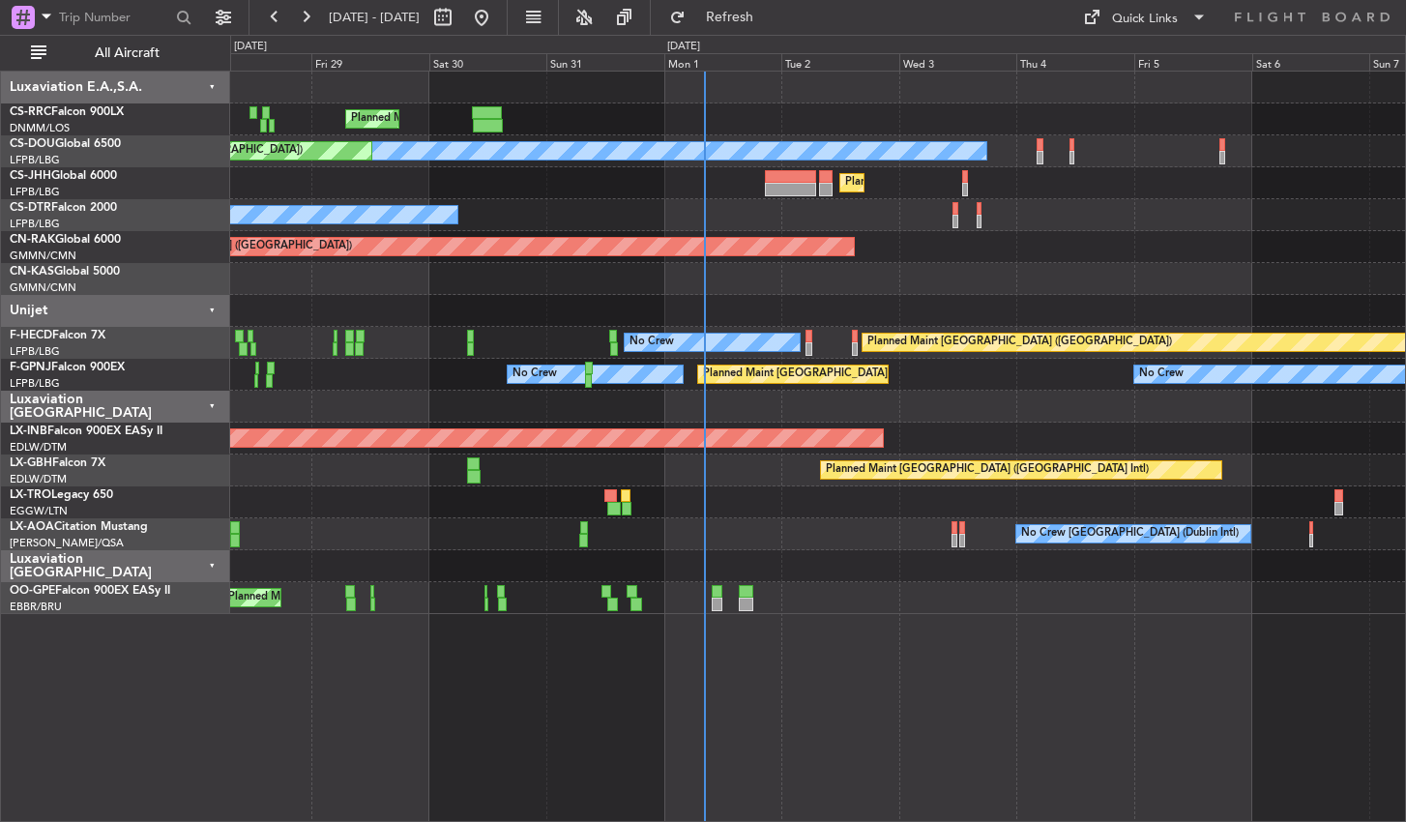
click at [667, 682] on div "Planned Maint [GEOGRAPHIC_DATA] ([GEOGRAPHIC_DATA]) Planned Maint [GEOGRAPHIC_D…" at bounding box center [818, 446] width 1176 height 751
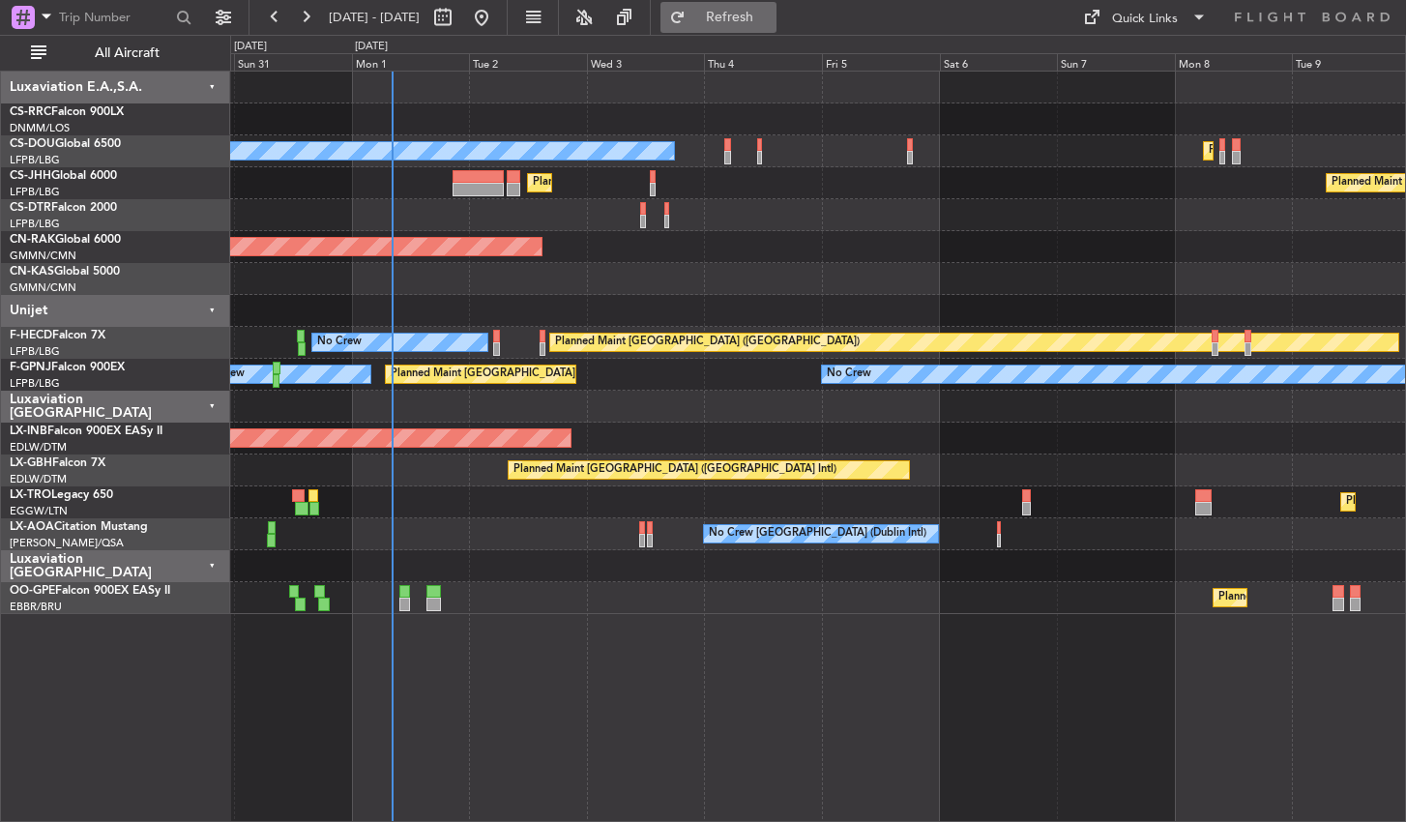
click at [747, 10] on button "Refresh" at bounding box center [718, 17] width 116 height 31
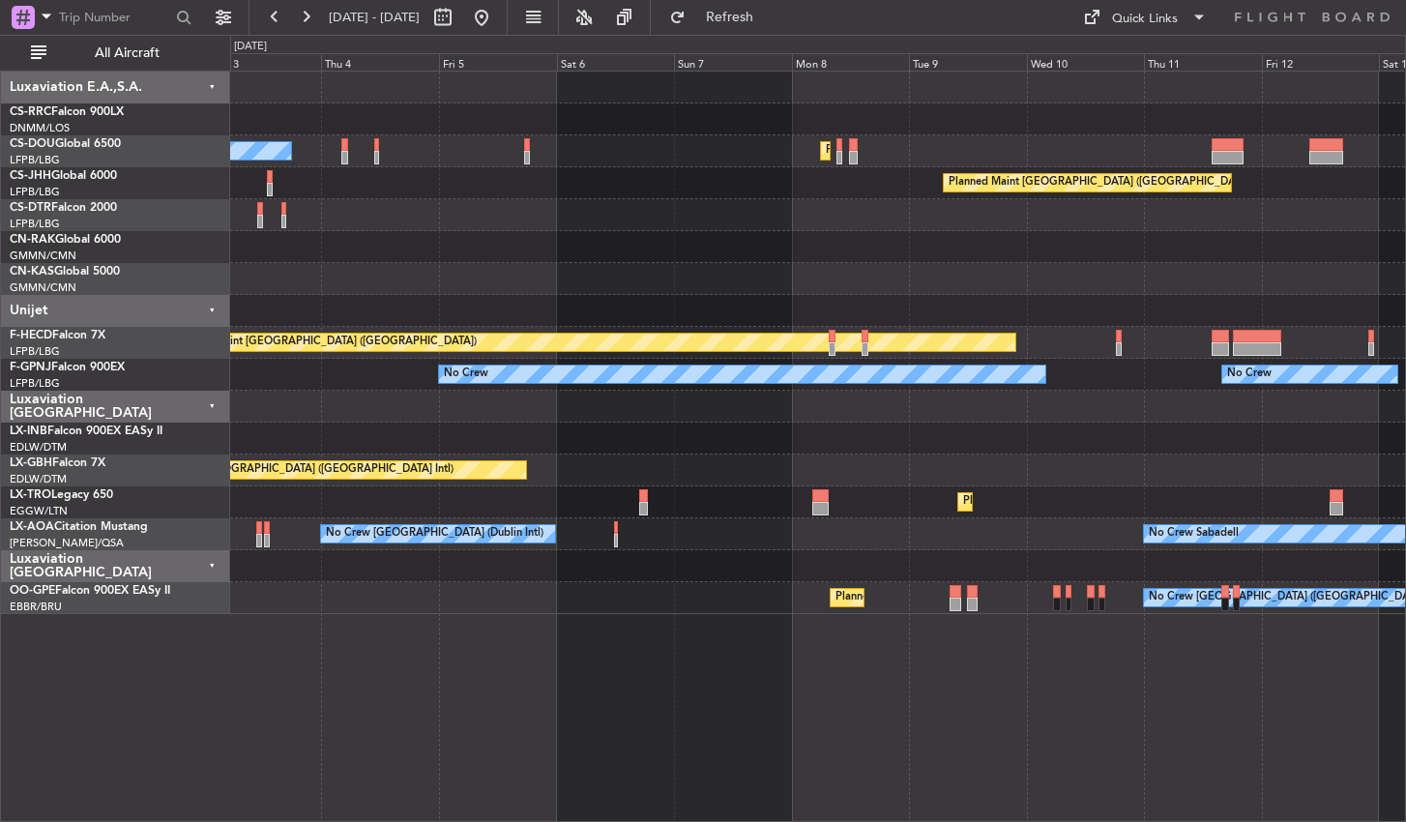
click at [523, 723] on div "Planned Maint [GEOGRAPHIC_DATA] ([GEOGRAPHIC_DATA]) Planned Maint [GEOGRAPHIC_D…" at bounding box center [818, 446] width 1176 height 751
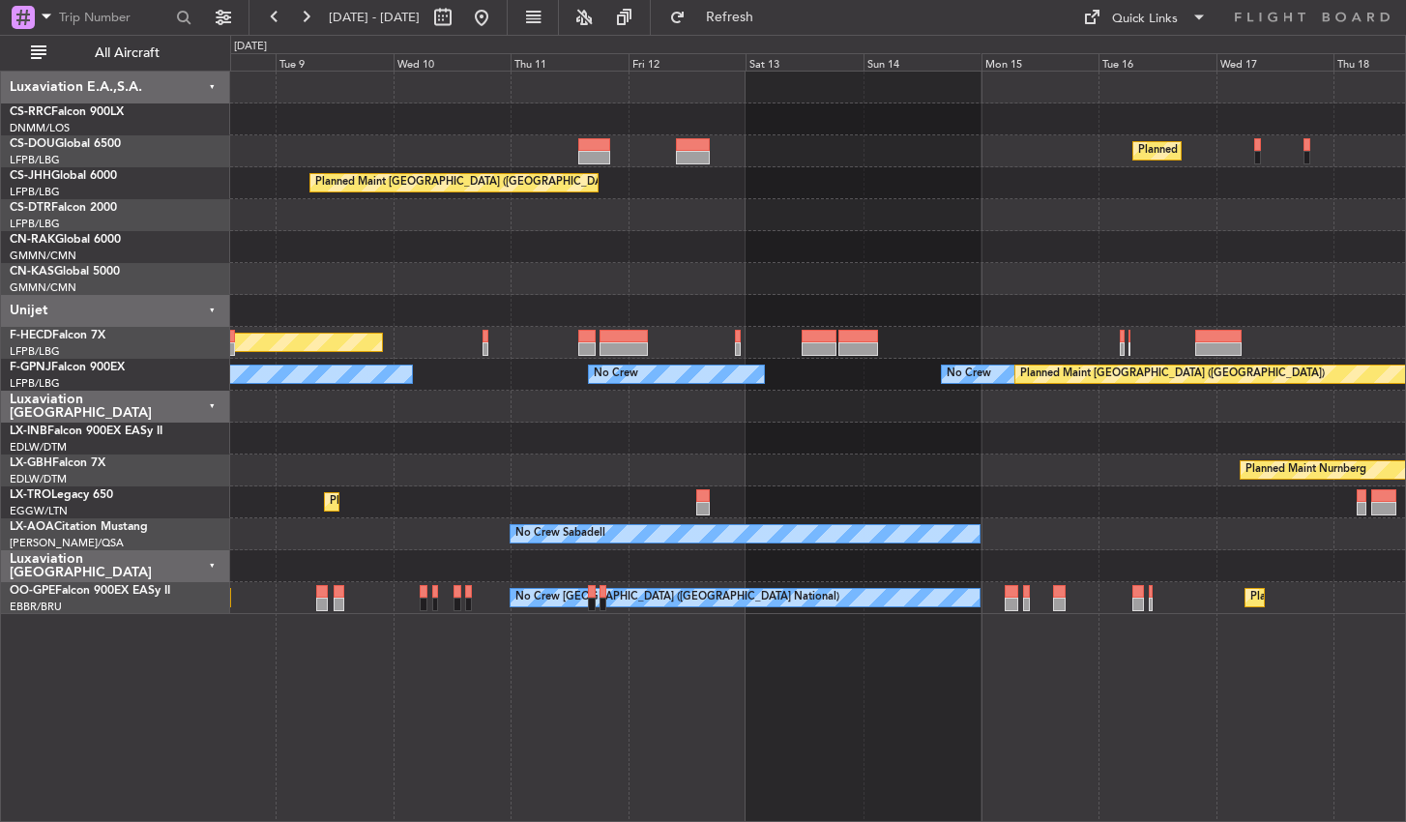
click at [658, 687] on div "Planned Maint [GEOGRAPHIC_DATA] ([GEOGRAPHIC_DATA]) Planned Maint [GEOGRAPHIC_D…" at bounding box center [818, 446] width 1176 height 751
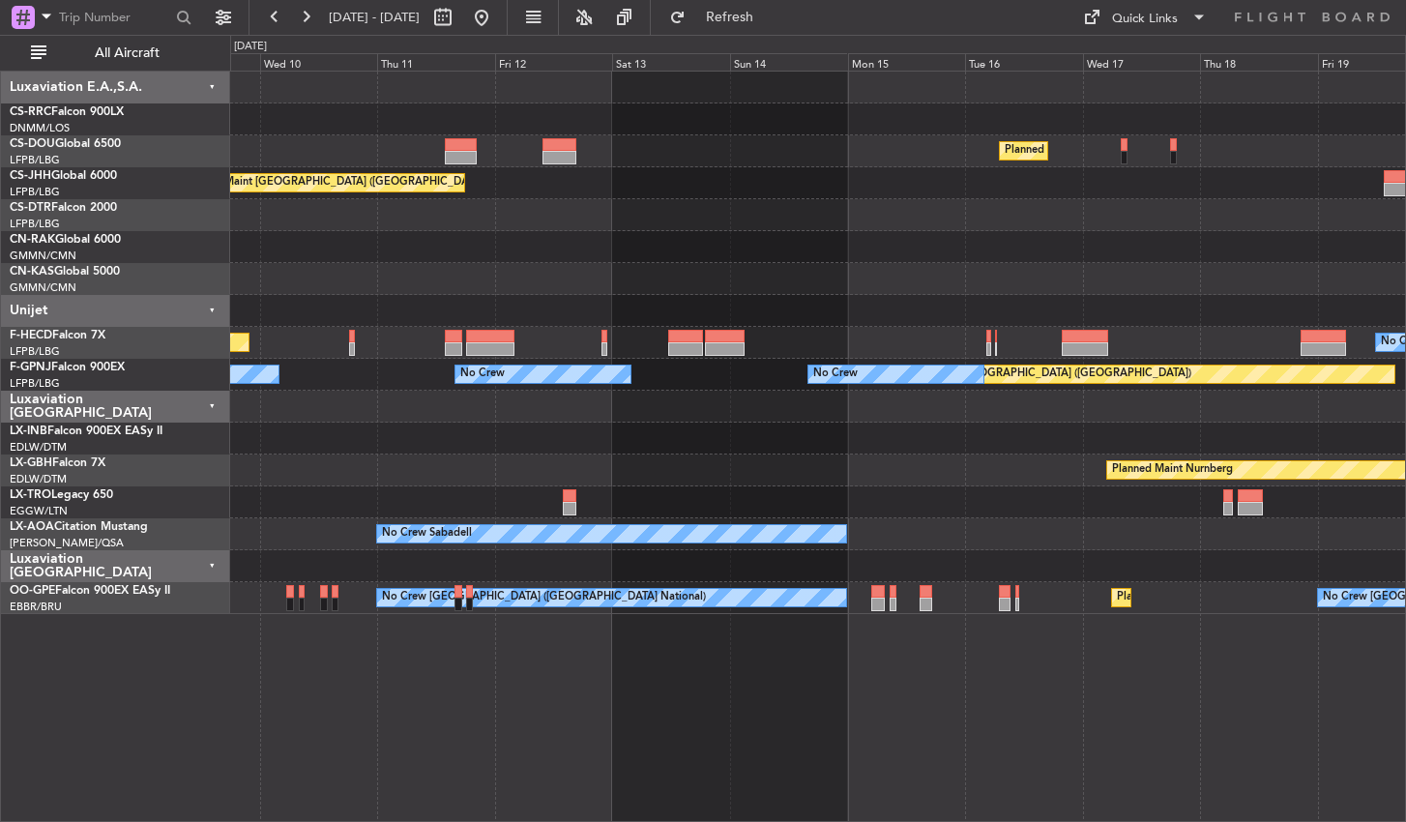
click at [991, 721] on div "Planned Maint [GEOGRAPHIC_DATA] ([GEOGRAPHIC_DATA]) Planned Maint [GEOGRAPHIC_D…" at bounding box center [818, 446] width 1176 height 751
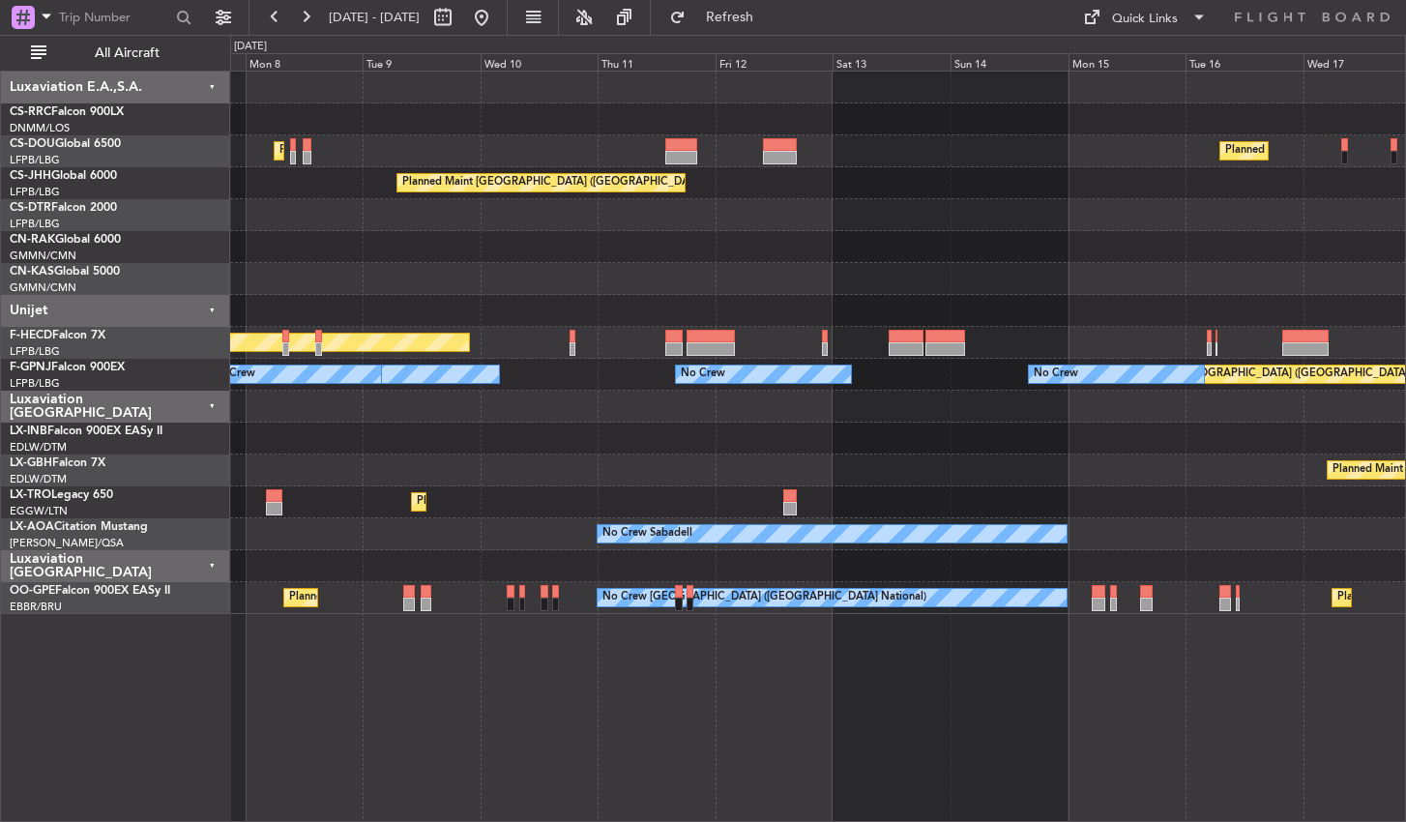
click at [1124, 752] on div "Planned Maint [GEOGRAPHIC_DATA] ([GEOGRAPHIC_DATA]) Planned Maint [GEOGRAPHIC_D…" at bounding box center [818, 446] width 1176 height 751
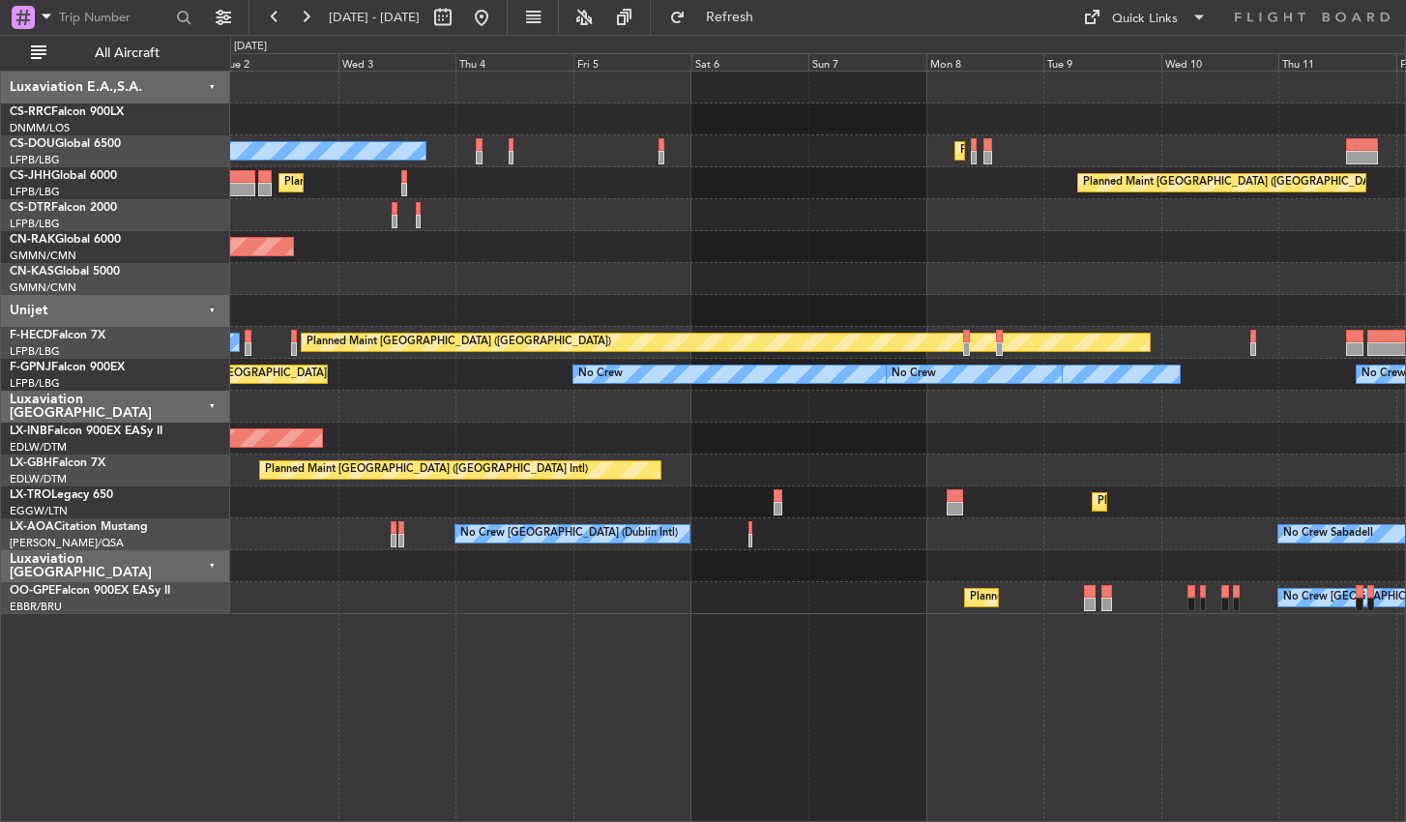
click at [1041, 728] on div "Planned Maint [GEOGRAPHIC_DATA] ([GEOGRAPHIC_DATA]) Planned Maint [GEOGRAPHIC_D…" at bounding box center [818, 446] width 1176 height 751
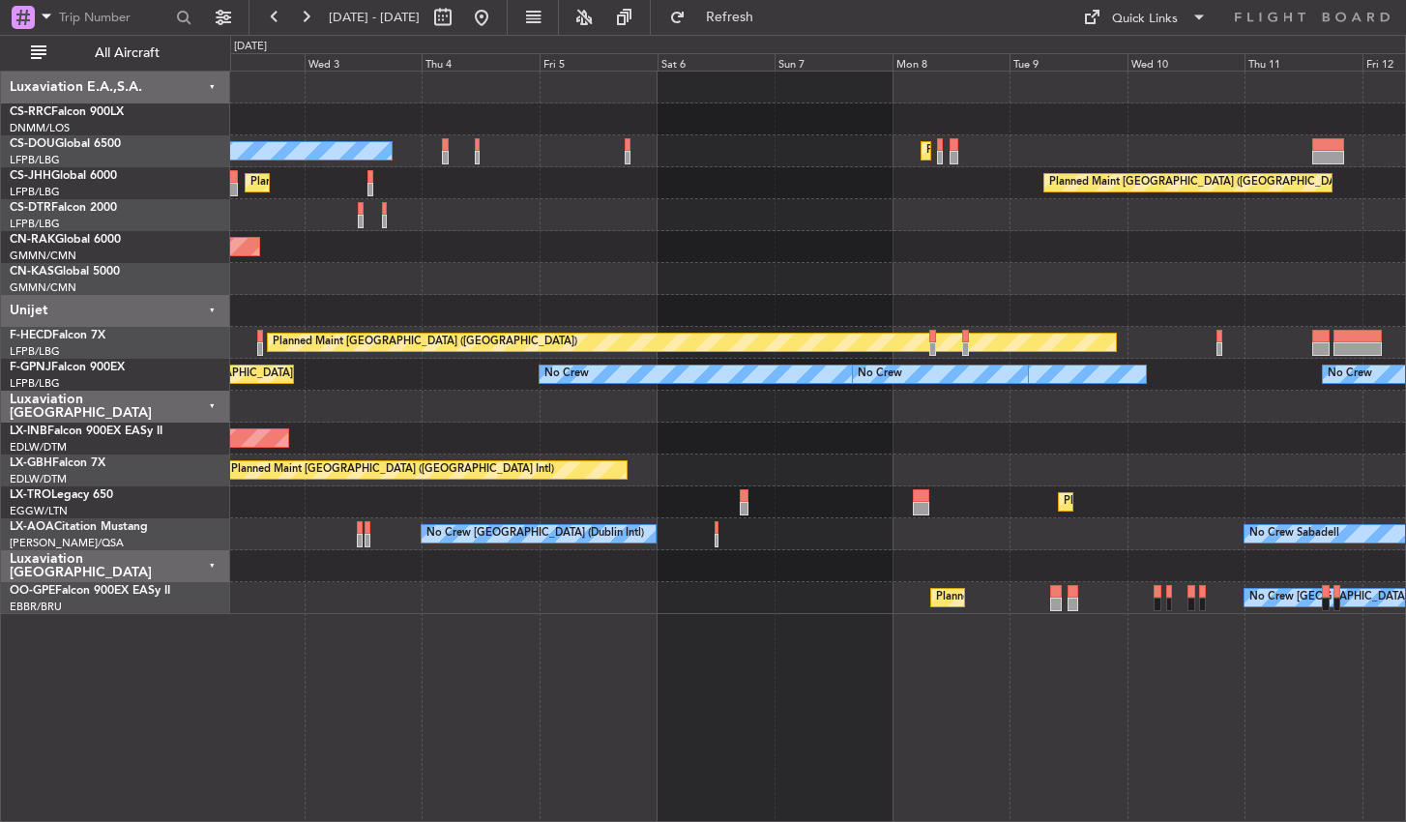
click at [642, 715] on div "Planned Maint [GEOGRAPHIC_DATA] ([GEOGRAPHIC_DATA]) Planned Maint [GEOGRAPHIC_D…" at bounding box center [818, 446] width 1176 height 751
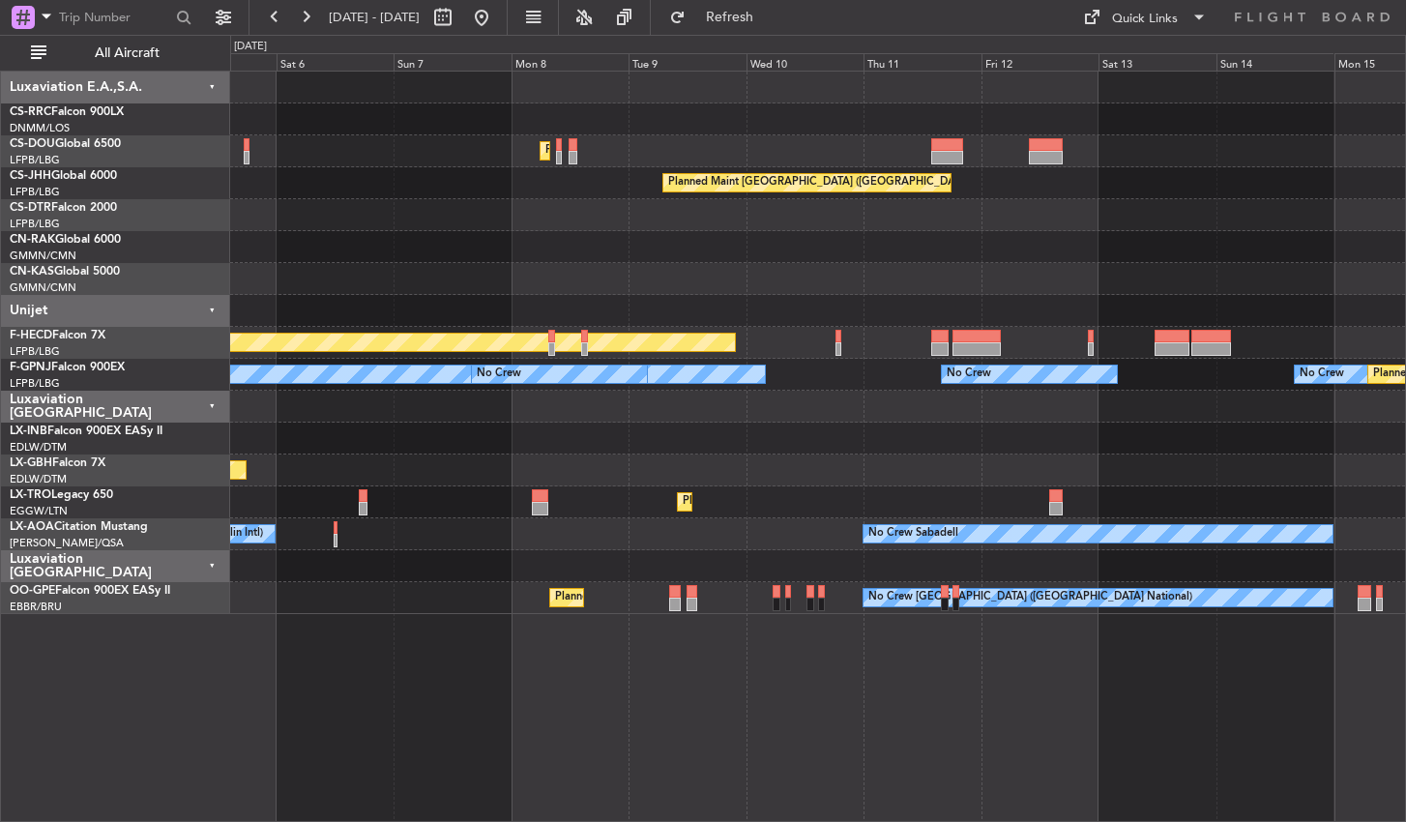
click at [565, 713] on div "Planned Maint [GEOGRAPHIC_DATA] ([GEOGRAPHIC_DATA]) Planned Maint [GEOGRAPHIC_D…" at bounding box center [818, 446] width 1176 height 751
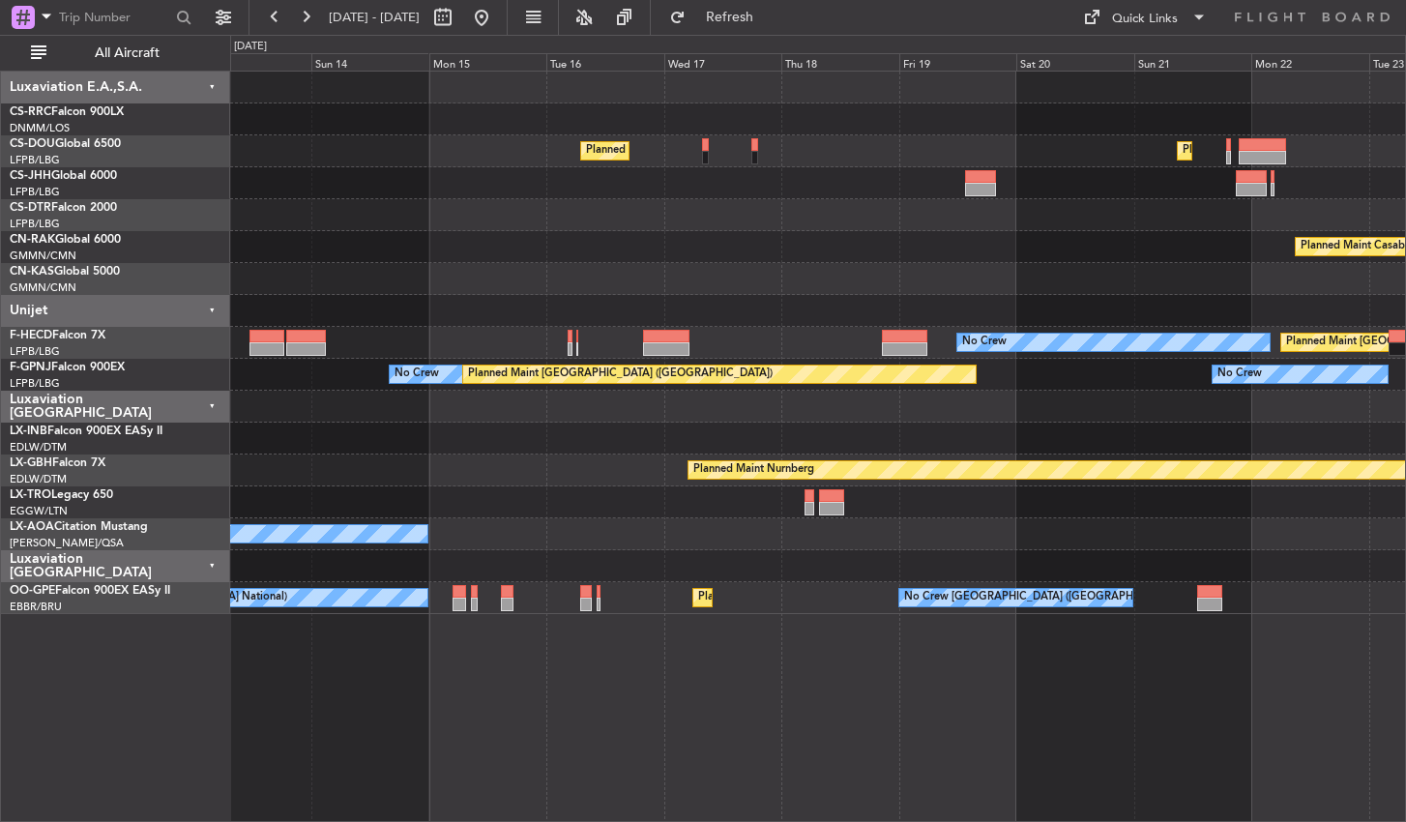
click at [555, 814] on div "Planned Maint [GEOGRAPHIC_DATA] ([GEOGRAPHIC_DATA]) Planned Maint [GEOGRAPHIC_D…" at bounding box center [818, 446] width 1176 height 751
click at [378, 747] on div "Planned Maint [GEOGRAPHIC_DATA] ([GEOGRAPHIC_DATA]) Planned Maint [GEOGRAPHIC_D…" at bounding box center [818, 446] width 1176 height 751
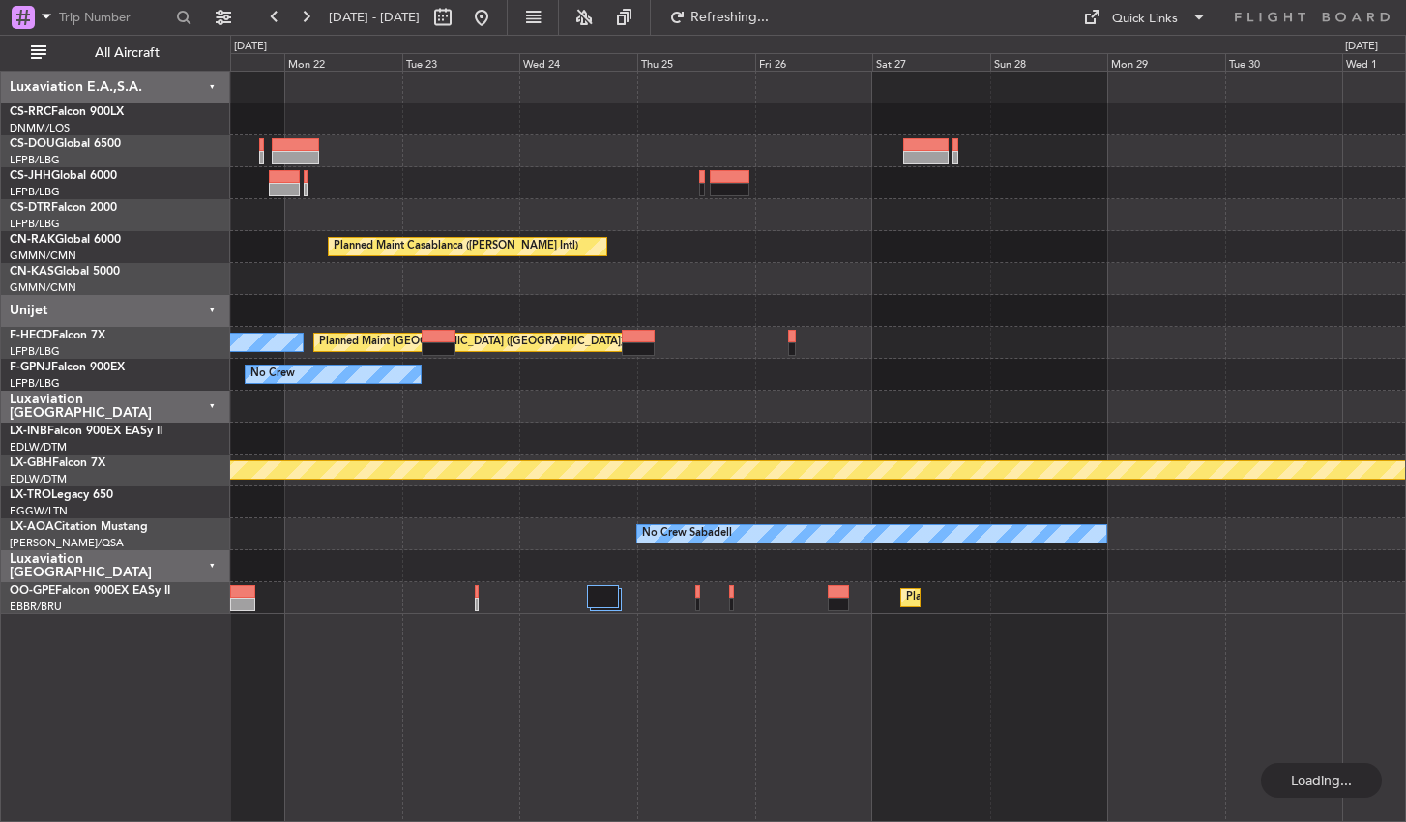
click at [617, 718] on div "Planned Maint [GEOGRAPHIC_DATA] ([GEOGRAPHIC_DATA]) Planned Maint Casablanca ([…" at bounding box center [818, 446] width 1176 height 751
click at [585, 583] on div "Planned Maint [GEOGRAPHIC_DATA] ([GEOGRAPHIC_DATA] National) No Crew [GEOGRAPHI…" at bounding box center [817, 598] width 1175 height 32
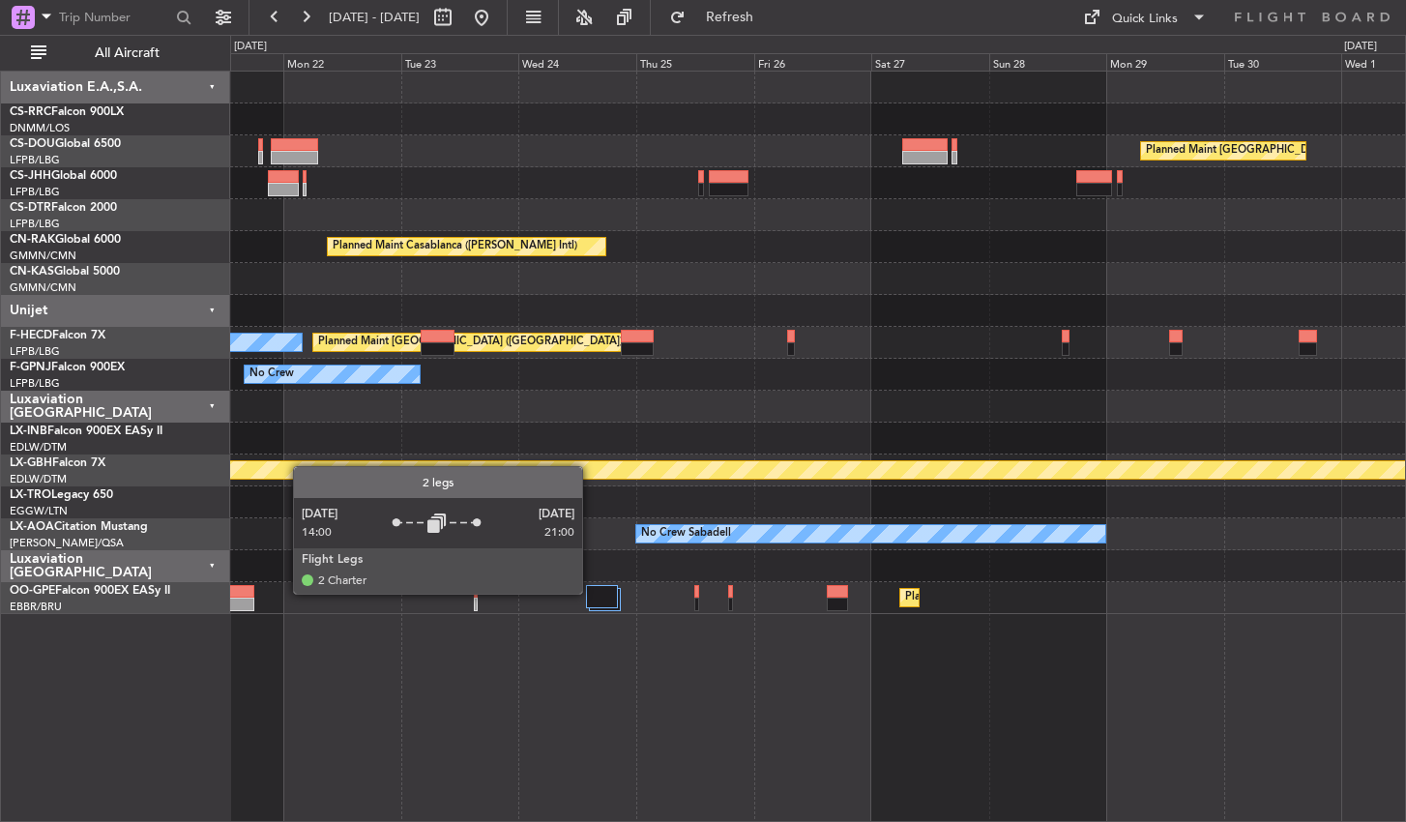
click at [594, 597] on div at bounding box center [602, 596] width 32 height 23
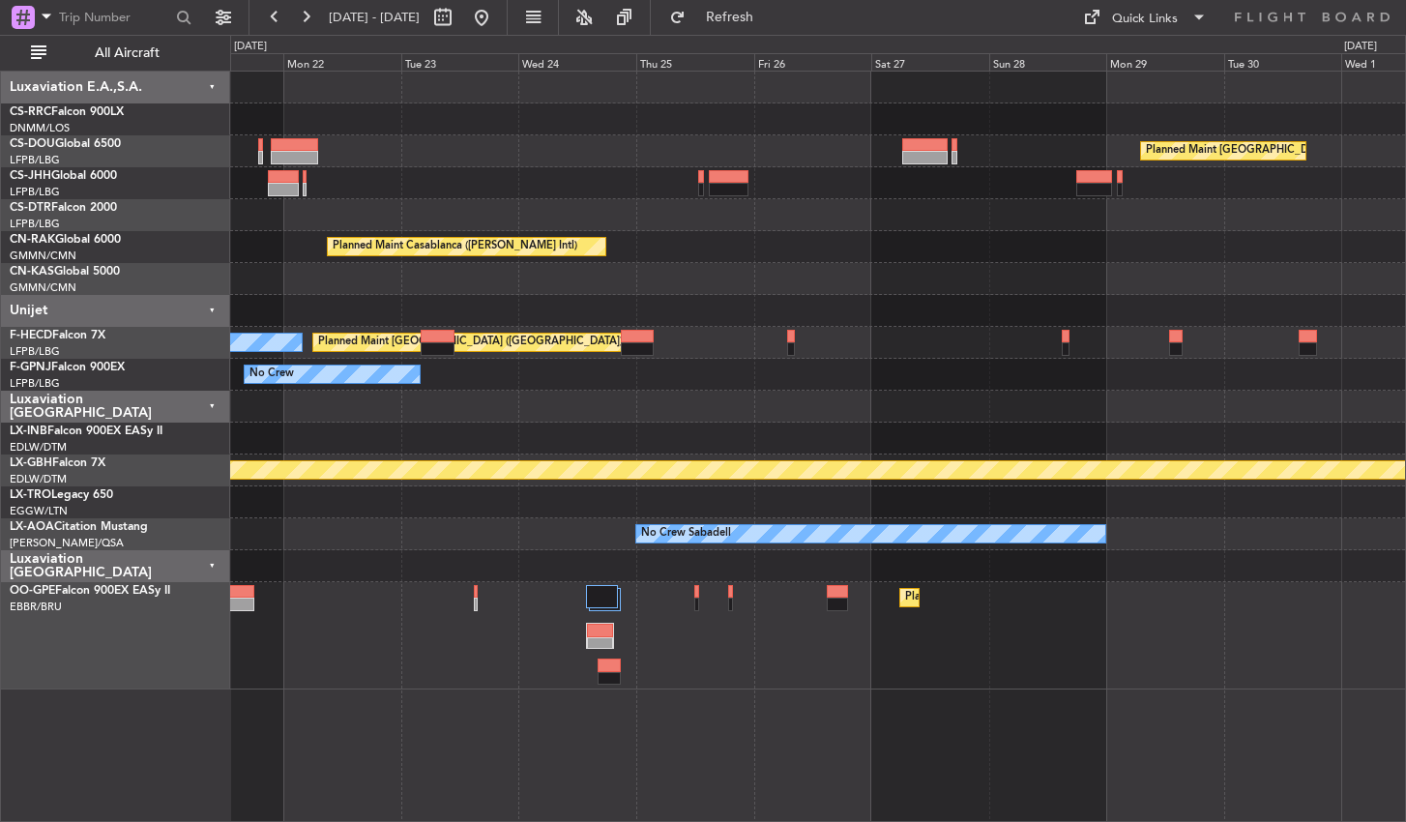
click at [323, 712] on div "Planned Maint [GEOGRAPHIC_DATA] ([GEOGRAPHIC_DATA]) Planned Maint [GEOGRAPHIC_D…" at bounding box center [818, 446] width 1176 height 751
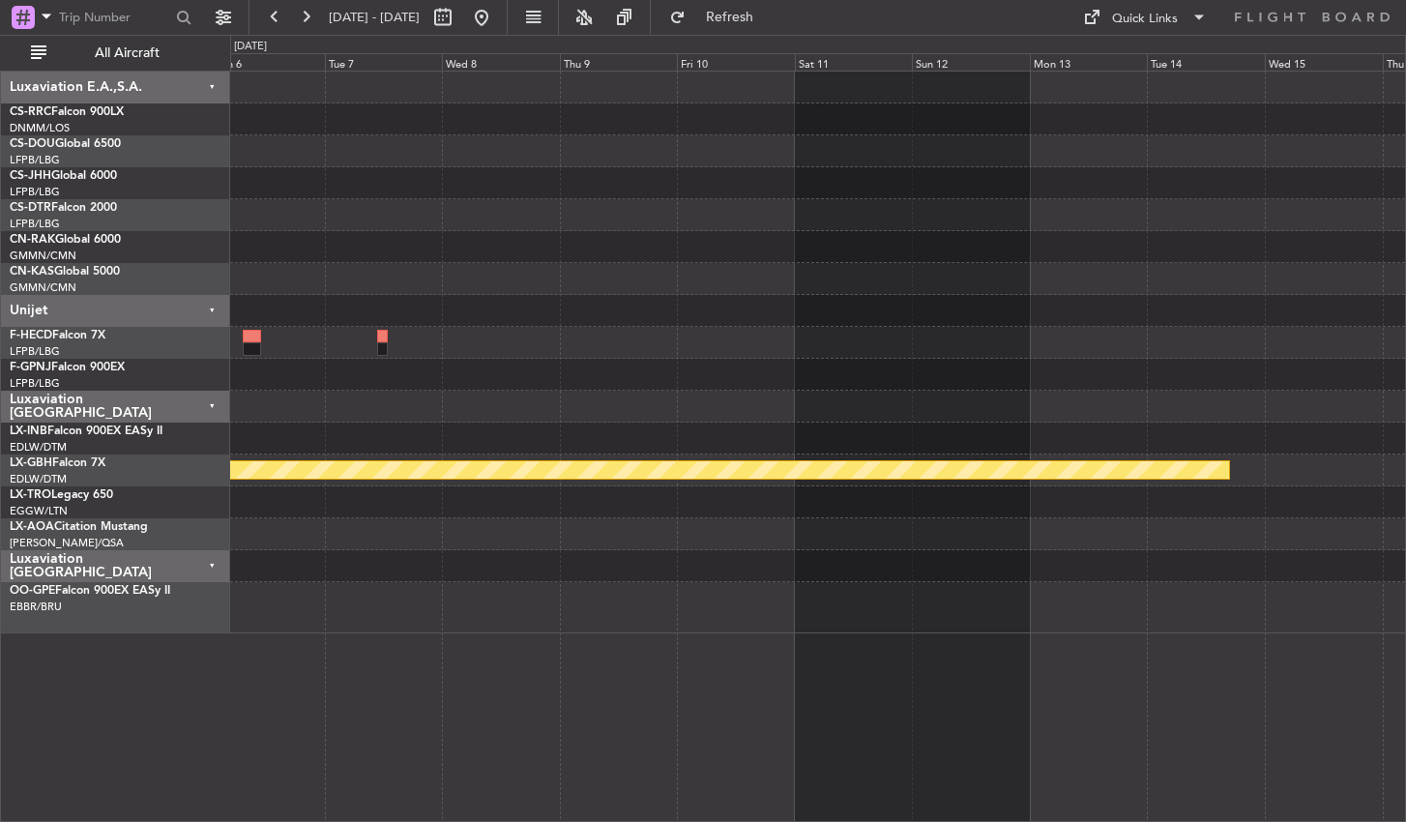
click at [502, 596] on div at bounding box center [817, 607] width 1175 height 51
click at [403, 602] on div at bounding box center [817, 607] width 1175 height 51
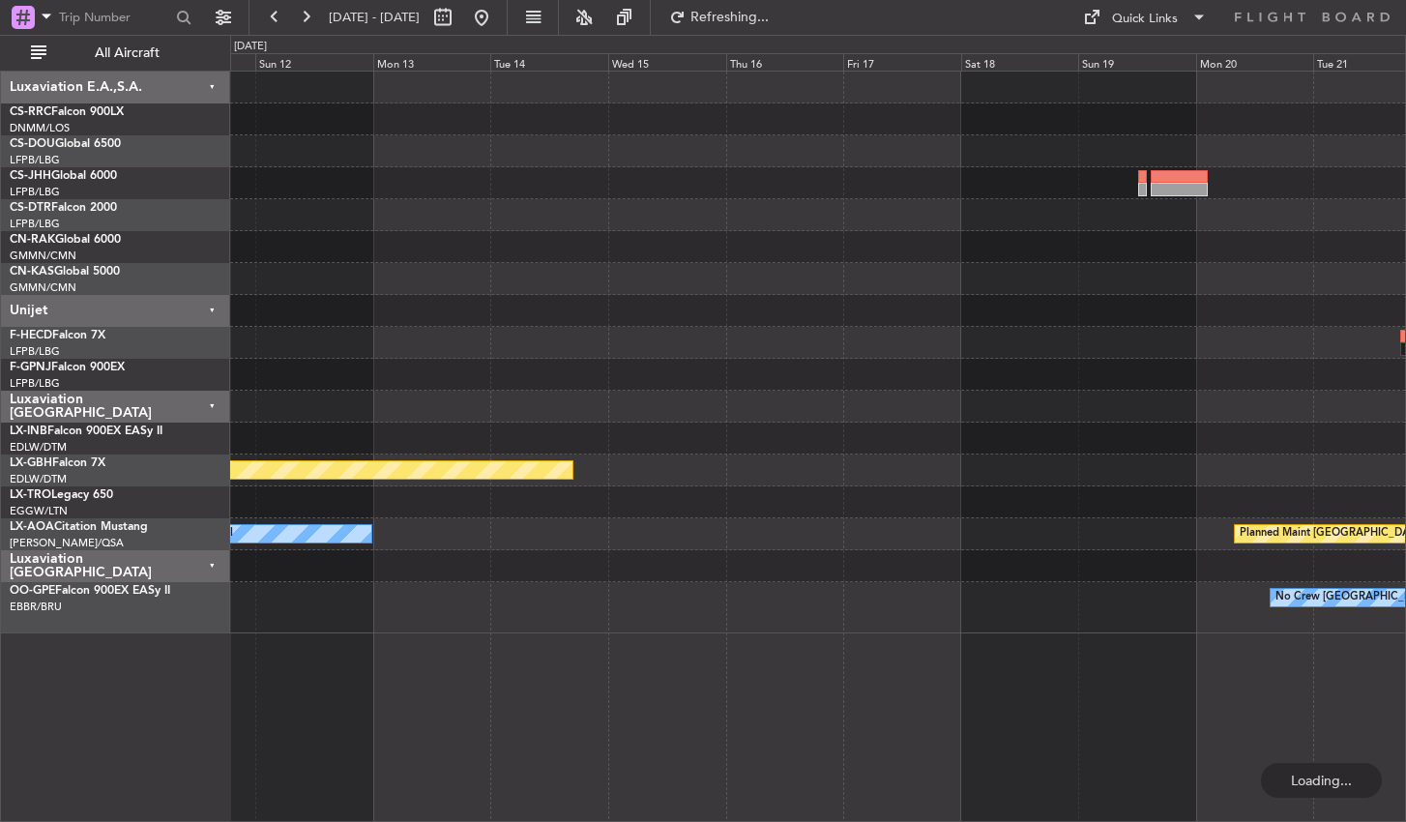
click at [495, 536] on div "Planned Maint Nurnberg No Crew Sabadell Planned Maint [GEOGRAPHIC_DATA] No Crew…" at bounding box center [817, 353] width 1175 height 562
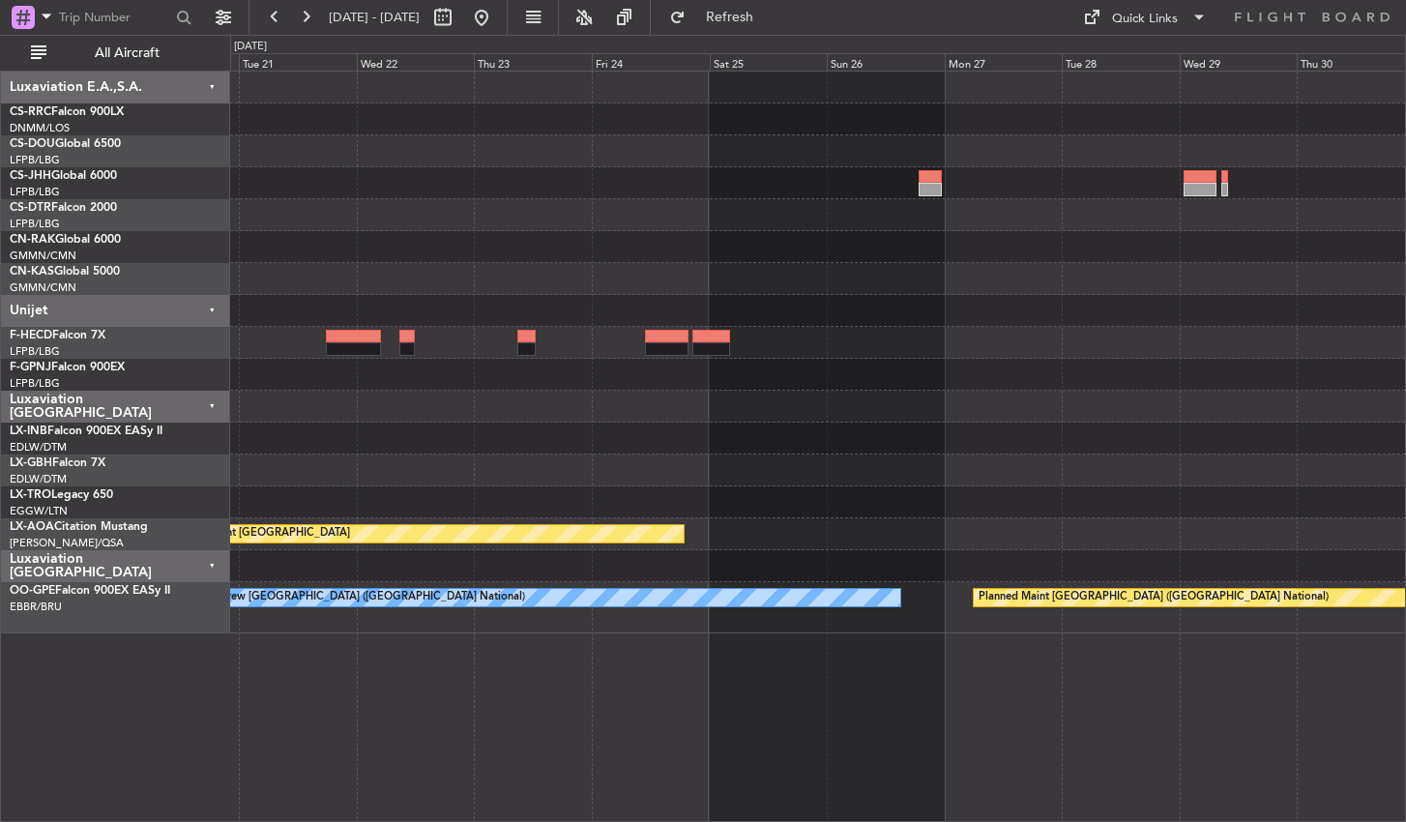
click at [521, 648] on div "Planned Maint [GEOGRAPHIC_DATA] No Crew [GEOGRAPHIC_DATA] (Brussels National) P…" at bounding box center [818, 446] width 1176 height 751
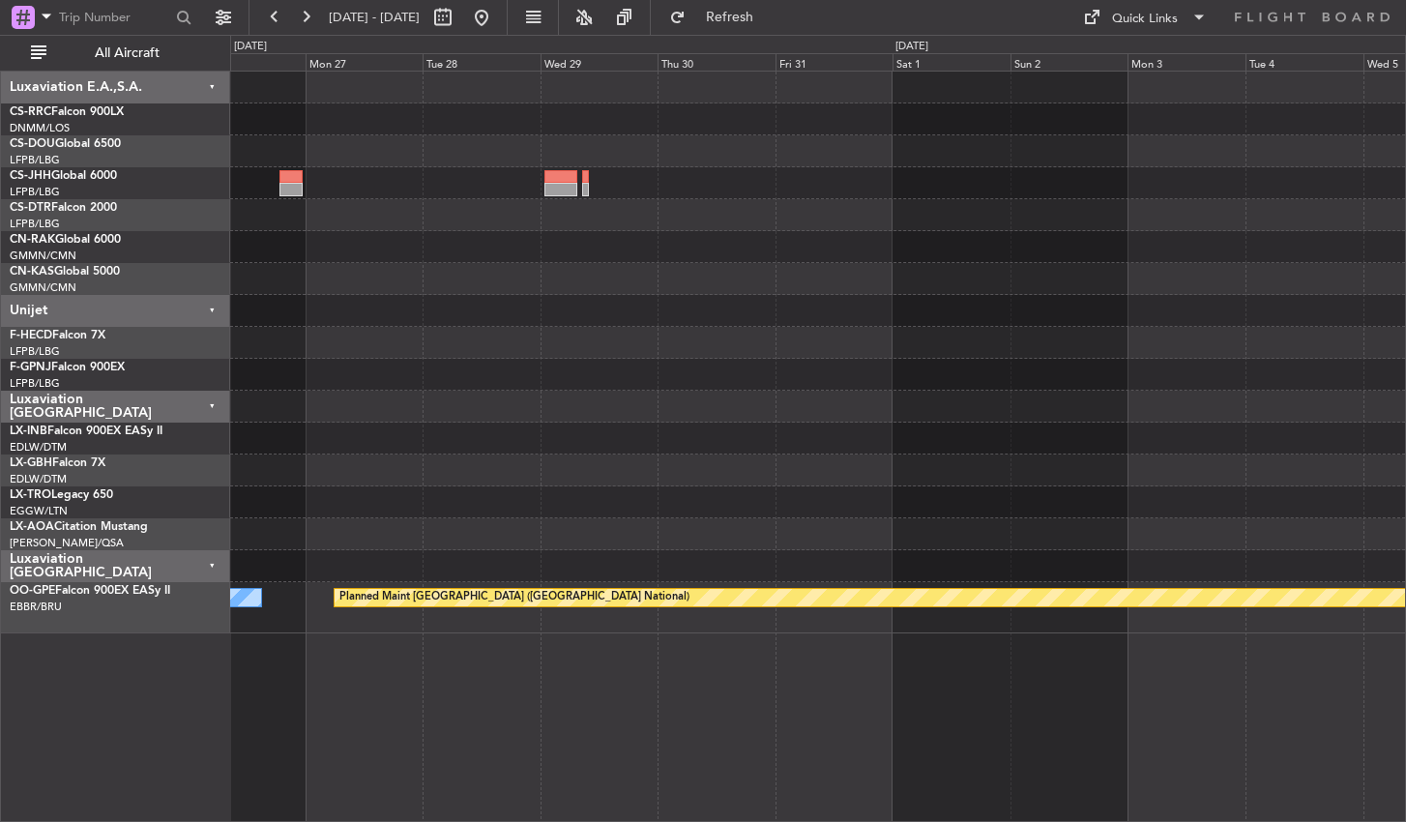
click at [377, 650] on div "Planned Maint [GEOGRAPHIC_DATA] No Crew [GEOGRAPHIC_DATA] (Brussels National) P…" at bounding box center [818, 446] width 1176 height 751
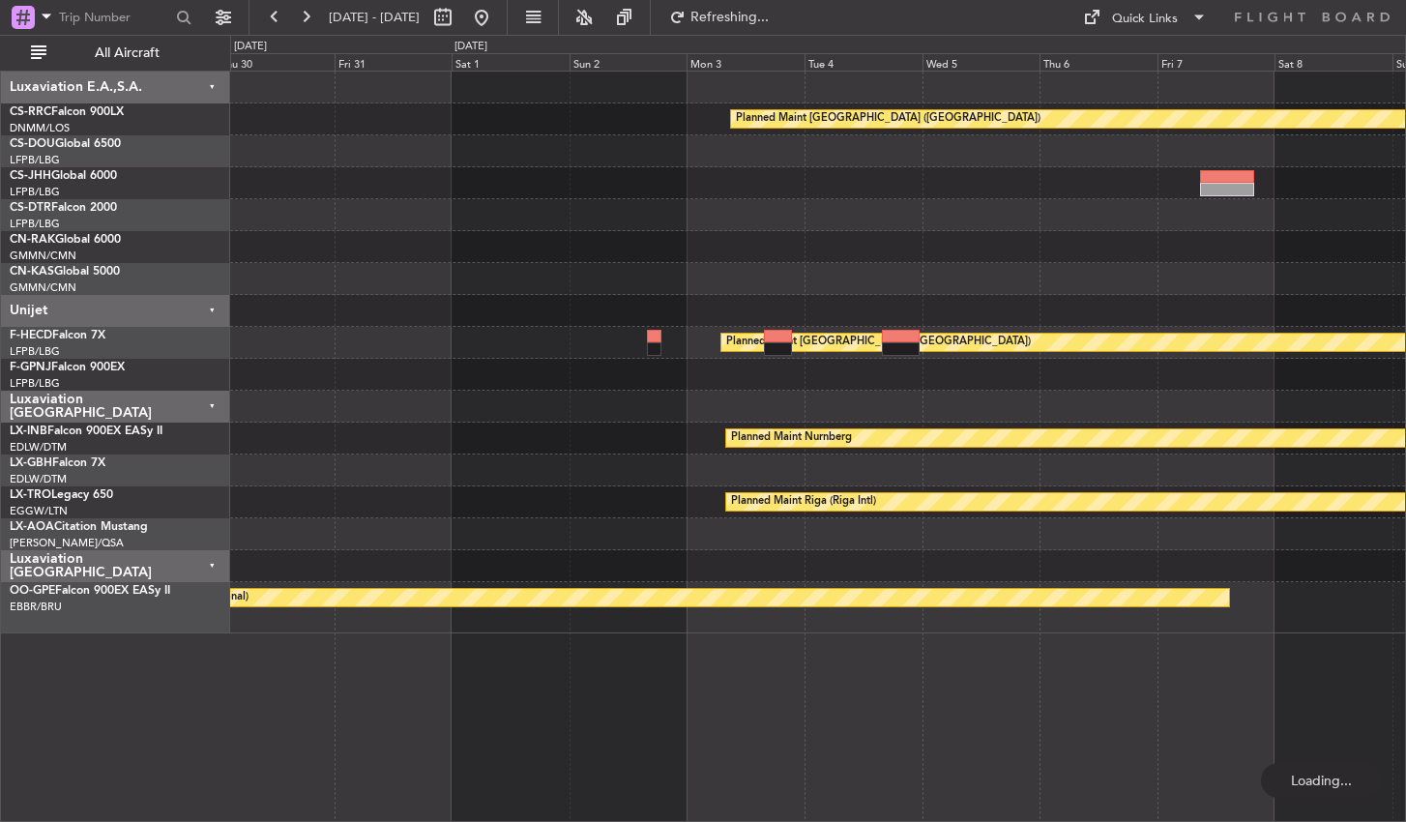
click at [538, 663] on div "Planned Maint [GEOGRAPHIC_DATA] ([GEOGRAPHIC_DATA]) Planned Maint [GEOGRAPHIC_D…" at bounding box center [818, 446] width 1176 height 751
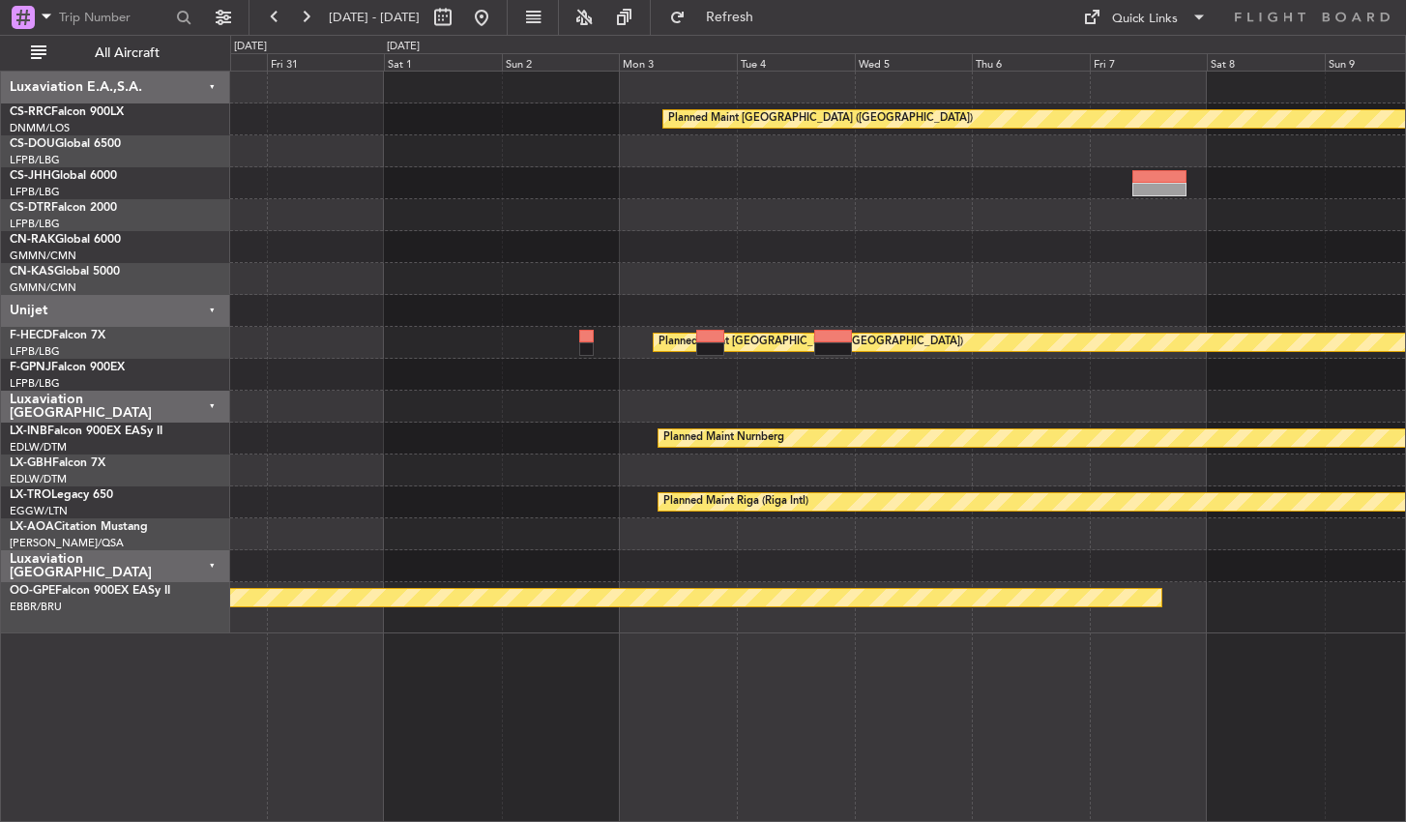
click at [1197, 716] on div "Planned Maint [GEOGRAPHIC_DATA] ([GEOGRAPHIC_DATA]) Planned Maint [GEOGRAPHIC_D…" at bounding box center [818, 446] width 1176 height 751
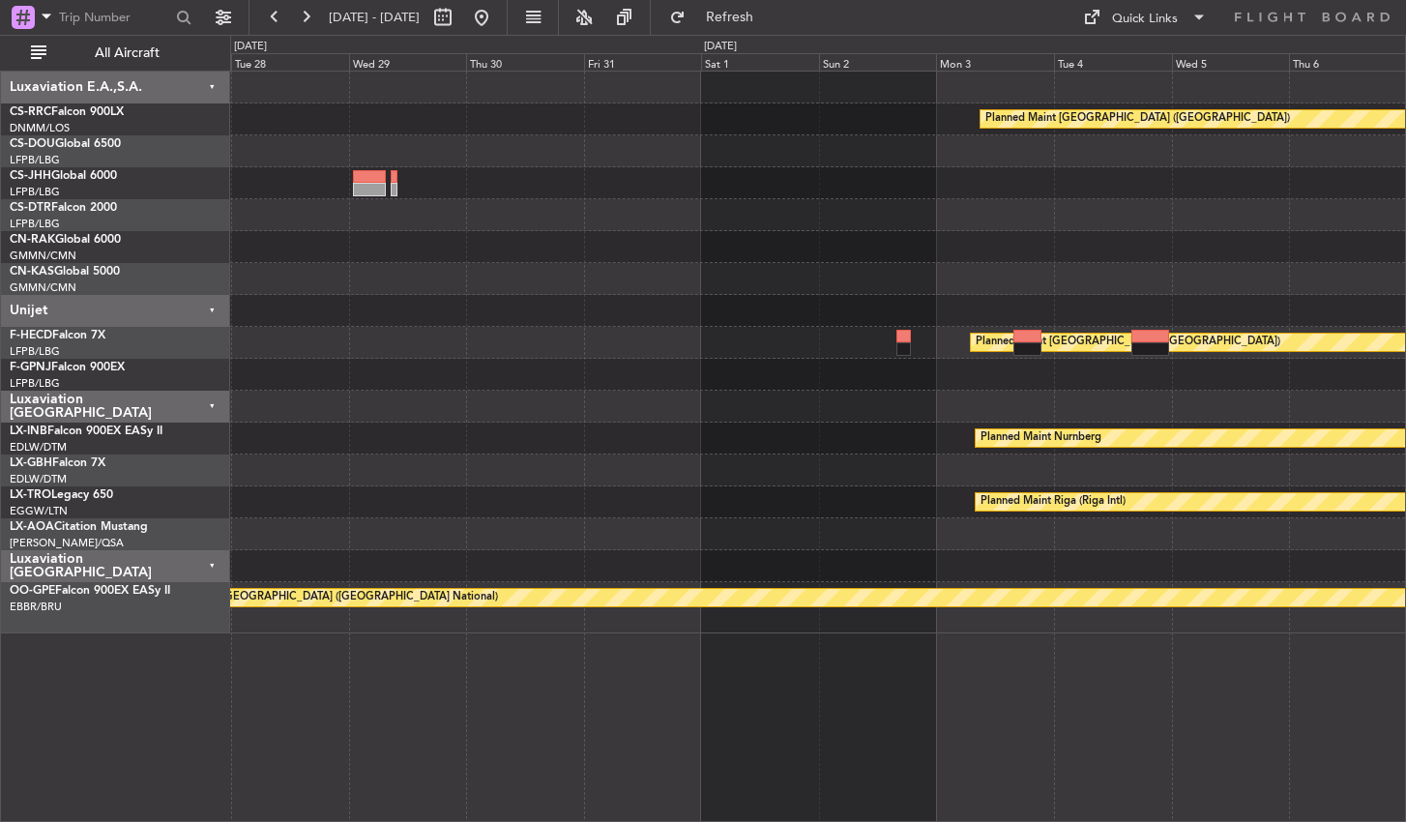
click at [220, 559] on div "Planned Maint [GEOGRAPHIC_DATA] ([GEOGRAPHIC_DATA]) Planned Maint [GEOGRAPHIC_D…" at bounding box center [703, 428] width 1406 height 787
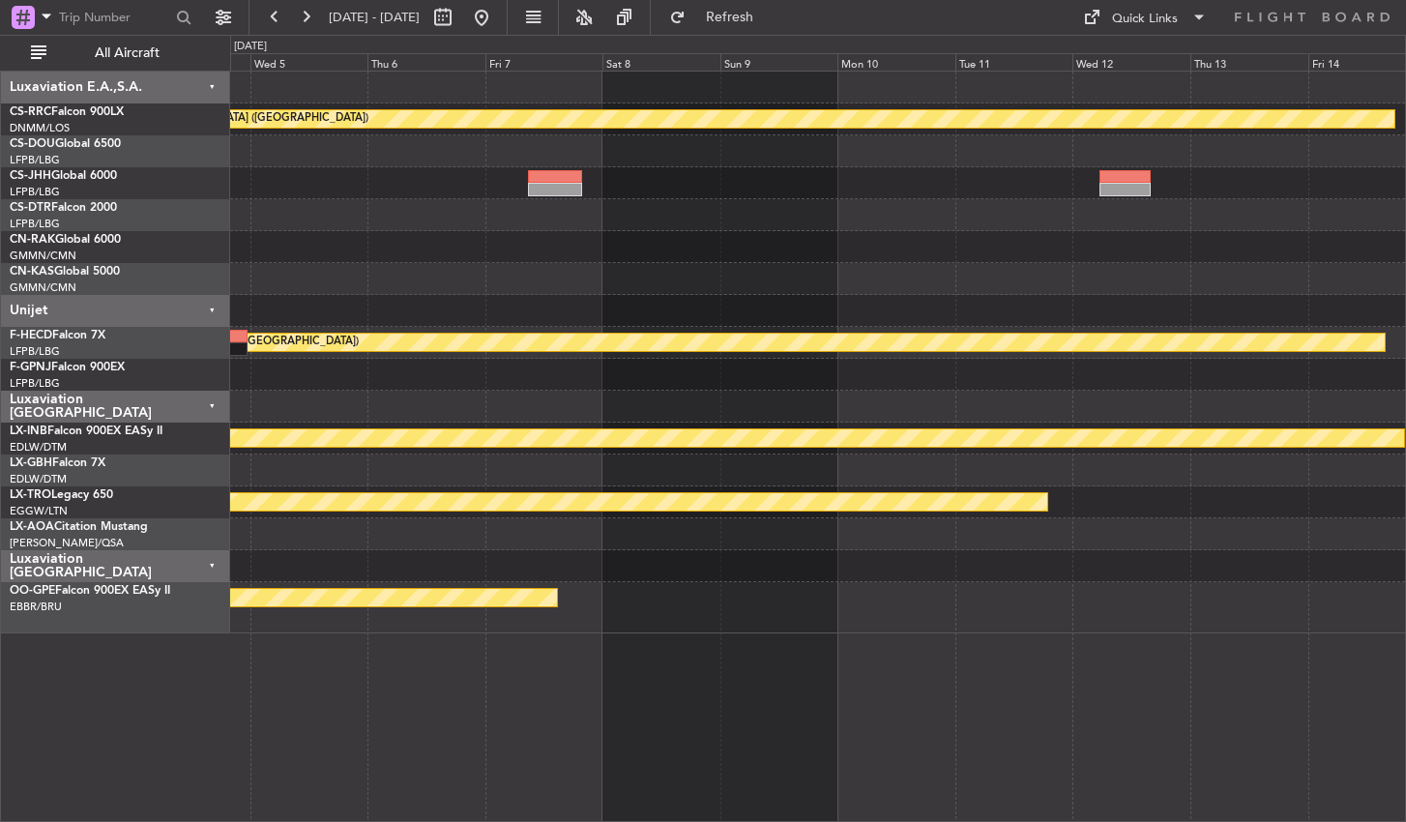
click at [0, 651] on html "[DATE] - [DATE] Refresh Quick Links All Aircraft Planned Maint [GEOGRAPHIC_DATA…" at bounding box center [703, 411] width 1406 height 822
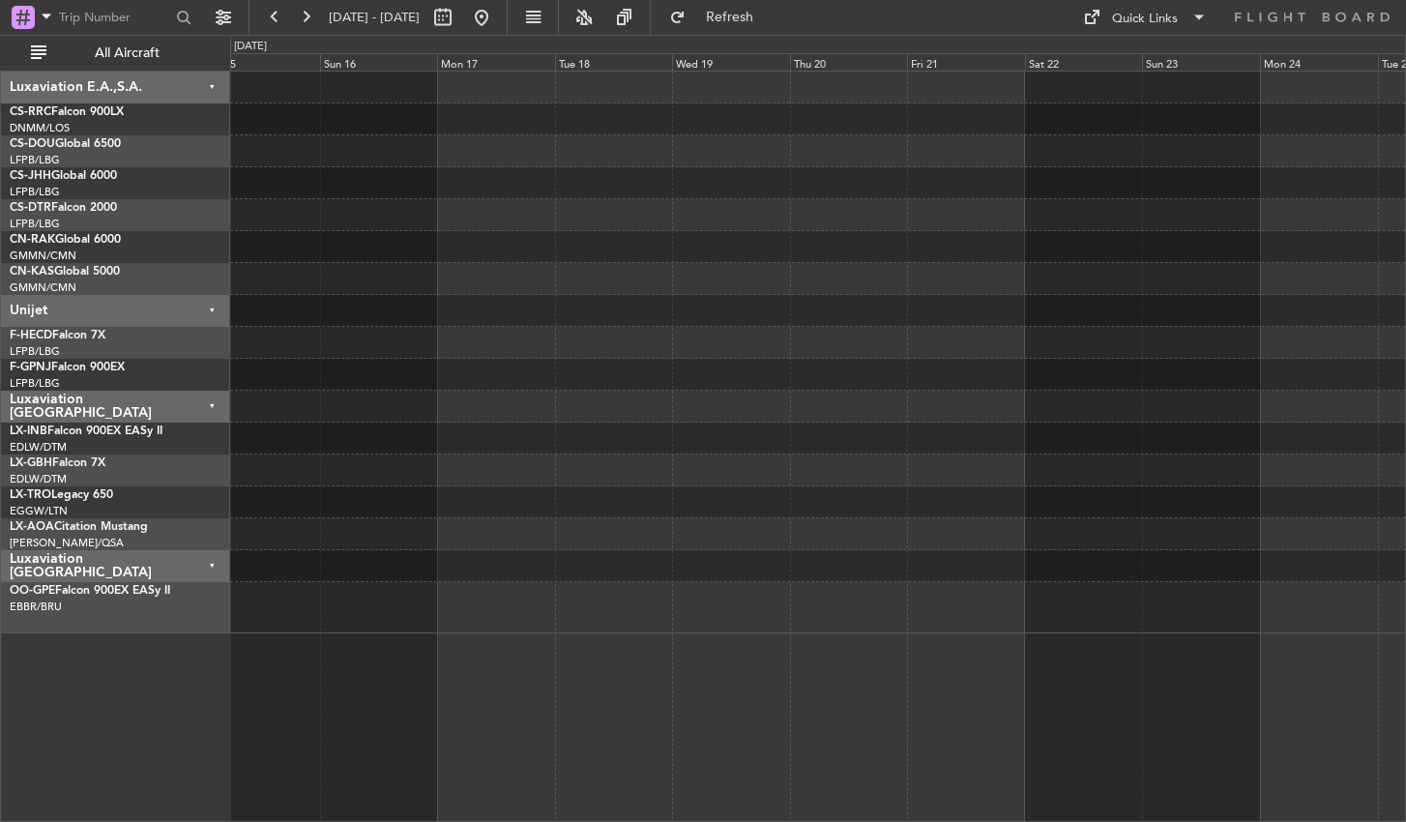
click at [60, 631] on div "Planned Maint [GEOGRAPHIC_DATA] ([GEOGRAPHIC_DATA]) Planned Maint [GEOGRAPHIC_D…" at bounding box center [703, 428] width 1406 height 787
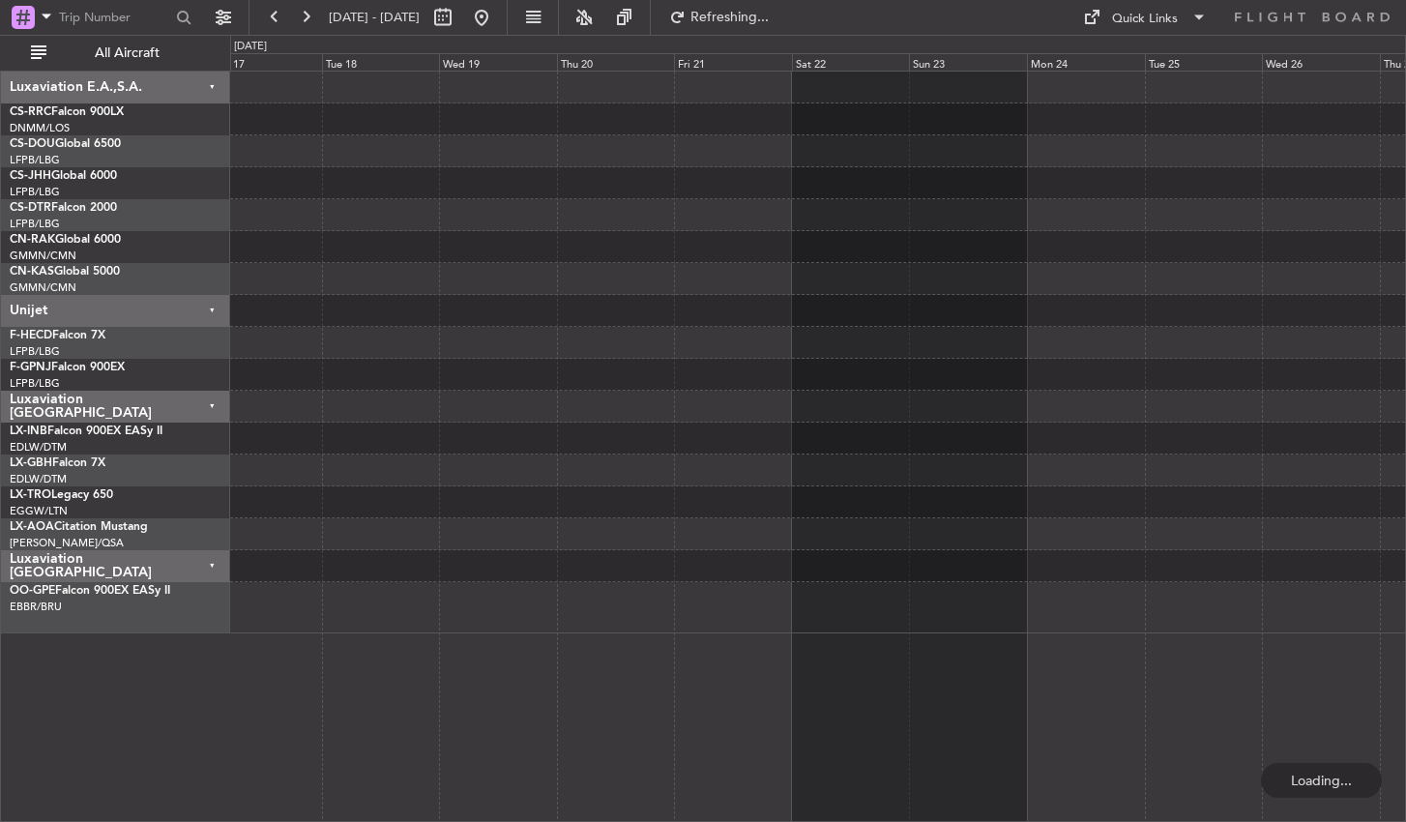
click at [356, 618] on div at bounding box center [817, 607] width 1175 height 51
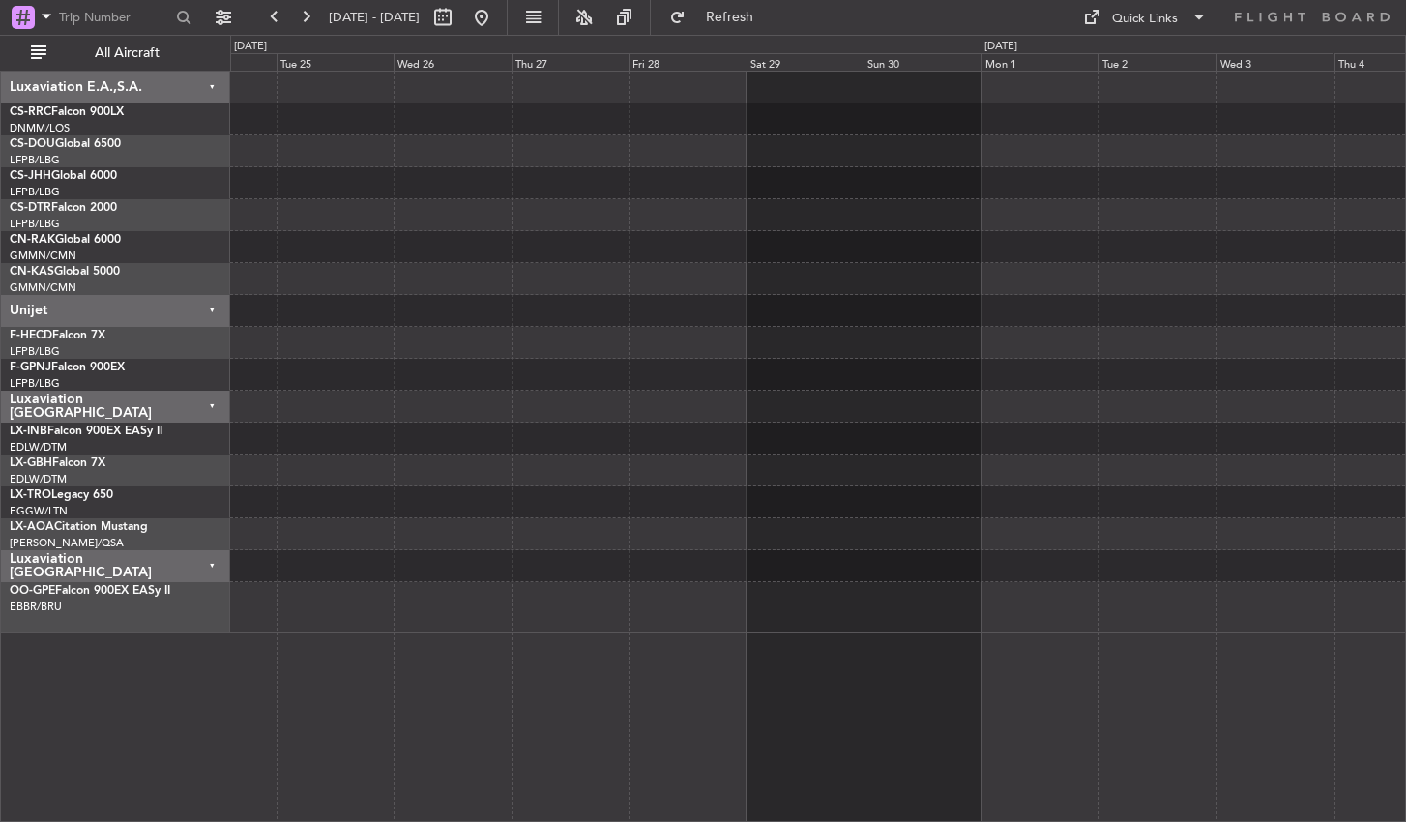
click at [281, 682] on div "No Crew [GEOGRAPHIC_DATA] ([GEOGRAPHIC_DATA] National)" at bounding box center [818, 446] width 1176 height 751
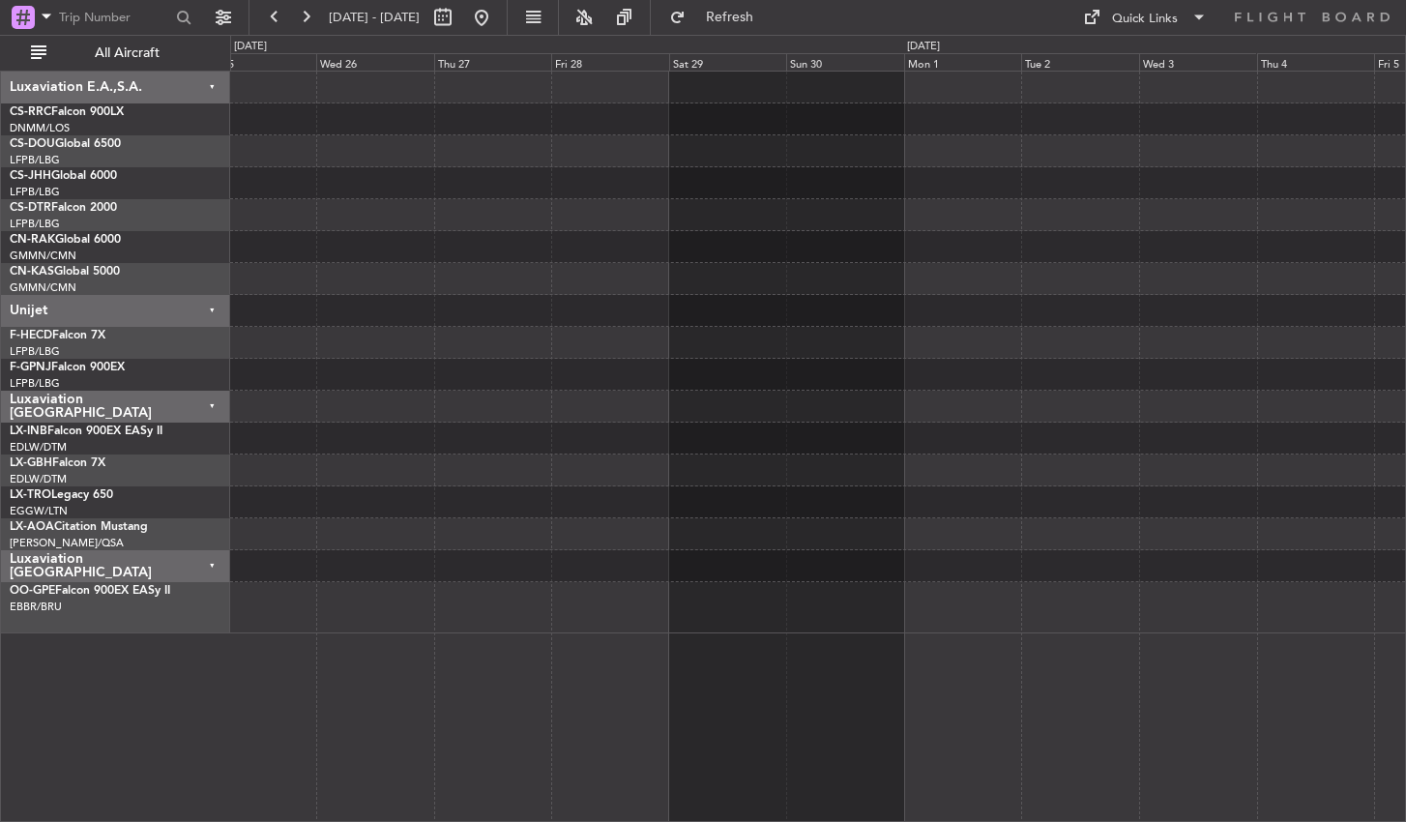
click at [409, 658] on div "No Crew [GEOGRAPHIC_DATA] ([GEOGRAPHIC_DATA] National)" at bounding box center [818, 446] width 1176 height 751
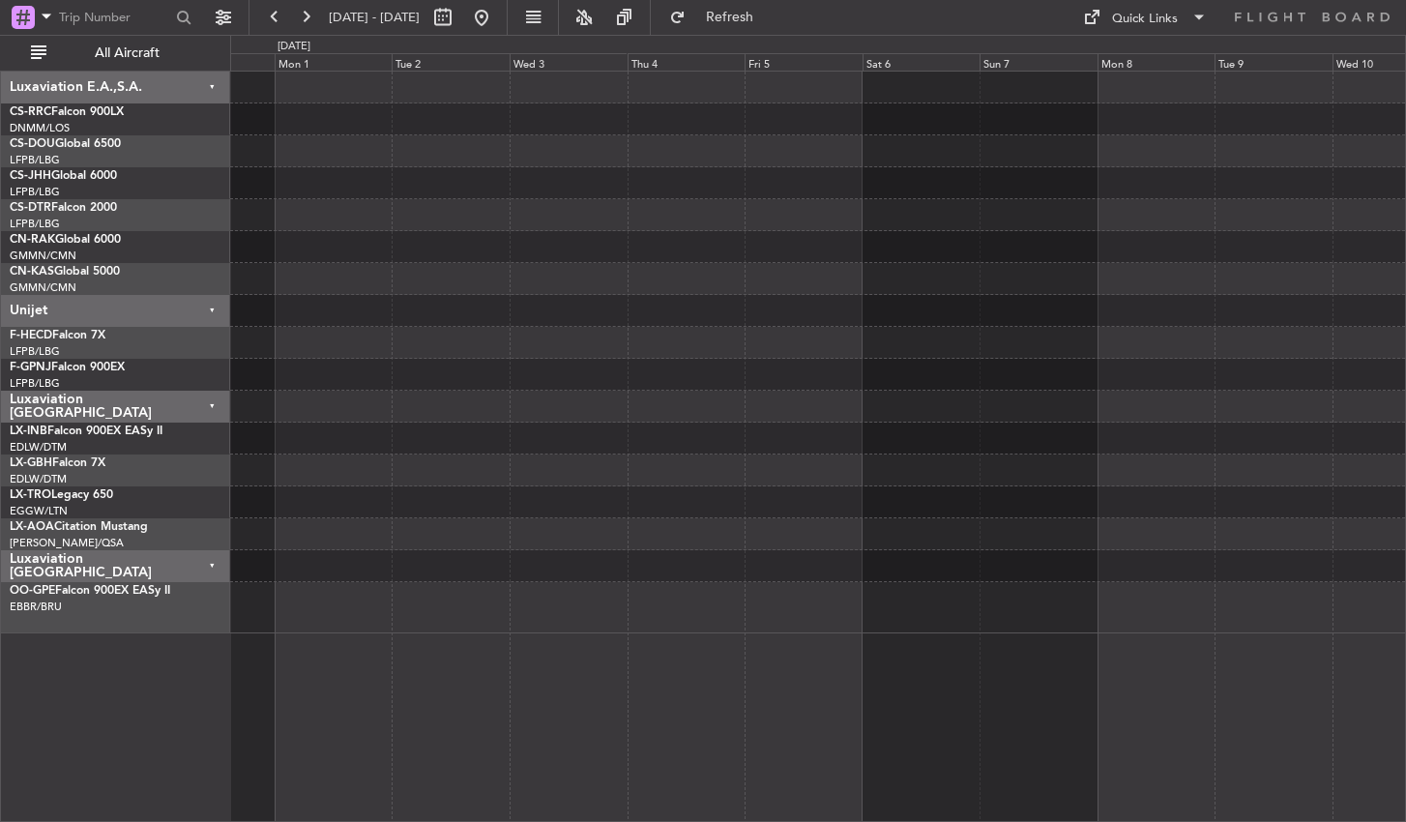
click at [458, 657] on div at bounding box center [818, 446] width 1176 height 751
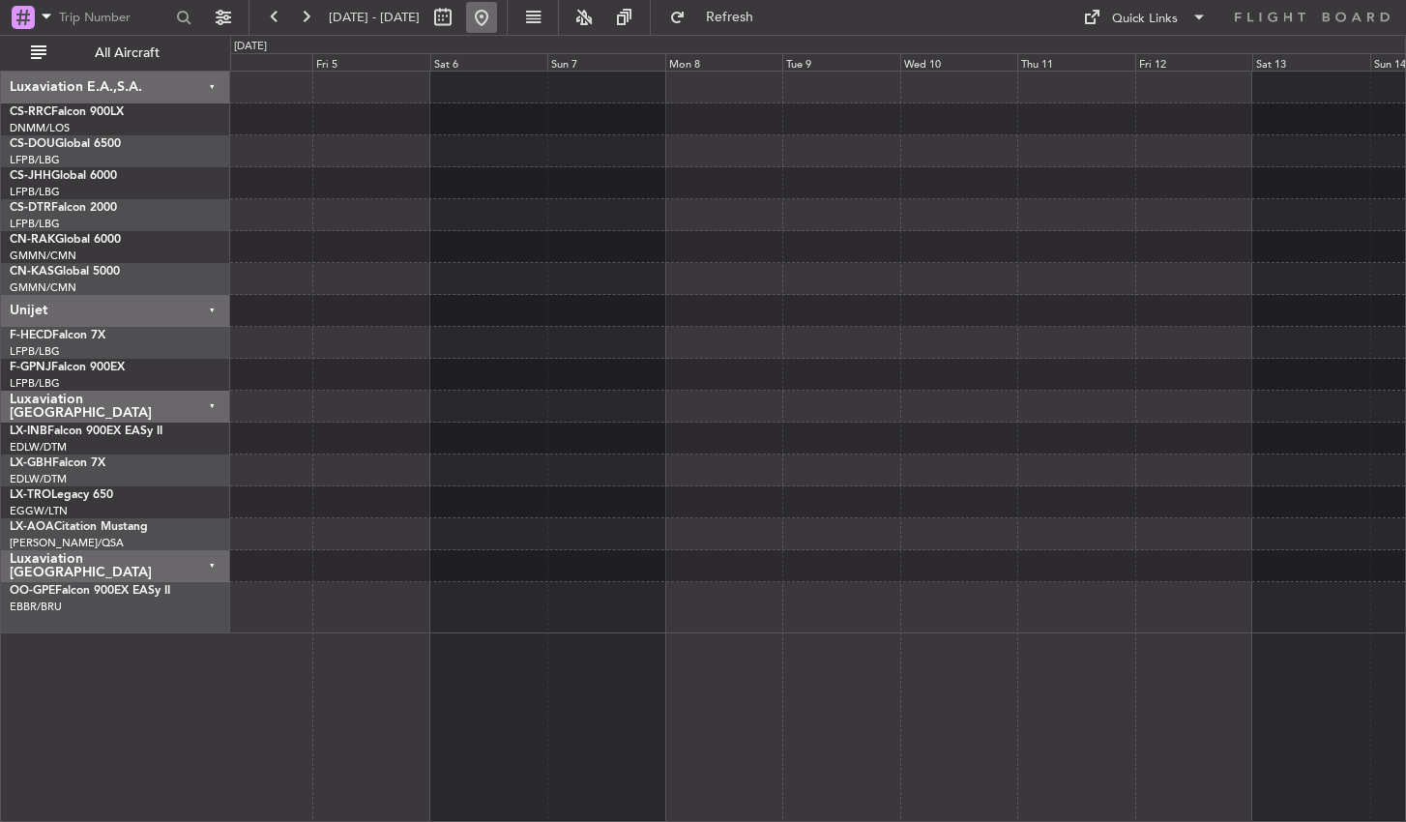
click at [497, 21] on button at bounding box center [481, 17] width 31 height 31
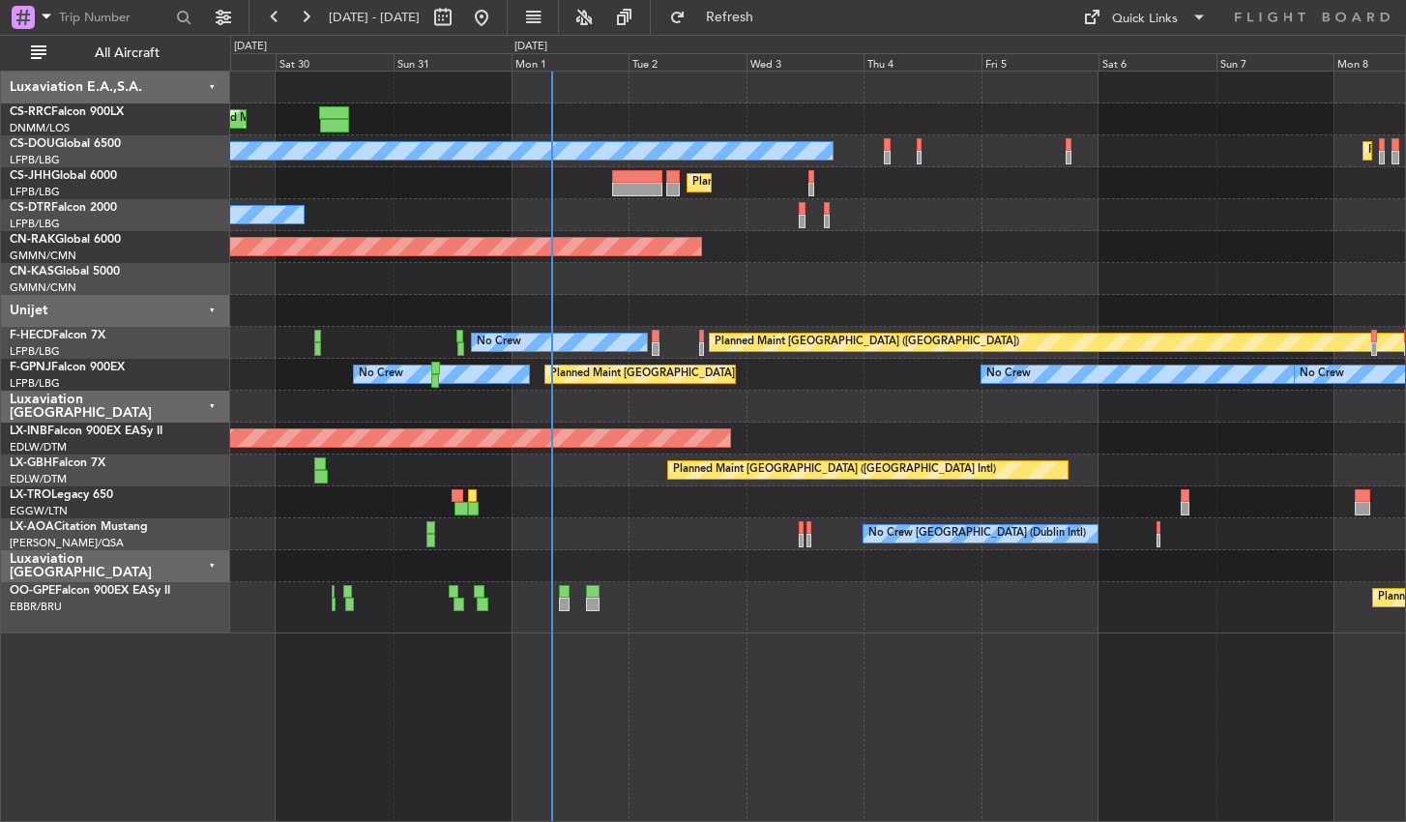
click at [841, 667] on div "Planned Maint [GEOGRAPHIC_DATA] ([GEOGRAPHIC_DATA]) Planned Maint [GEOGRAPHIC_D…" at bounding box center [818, 446] width 1176 height 751
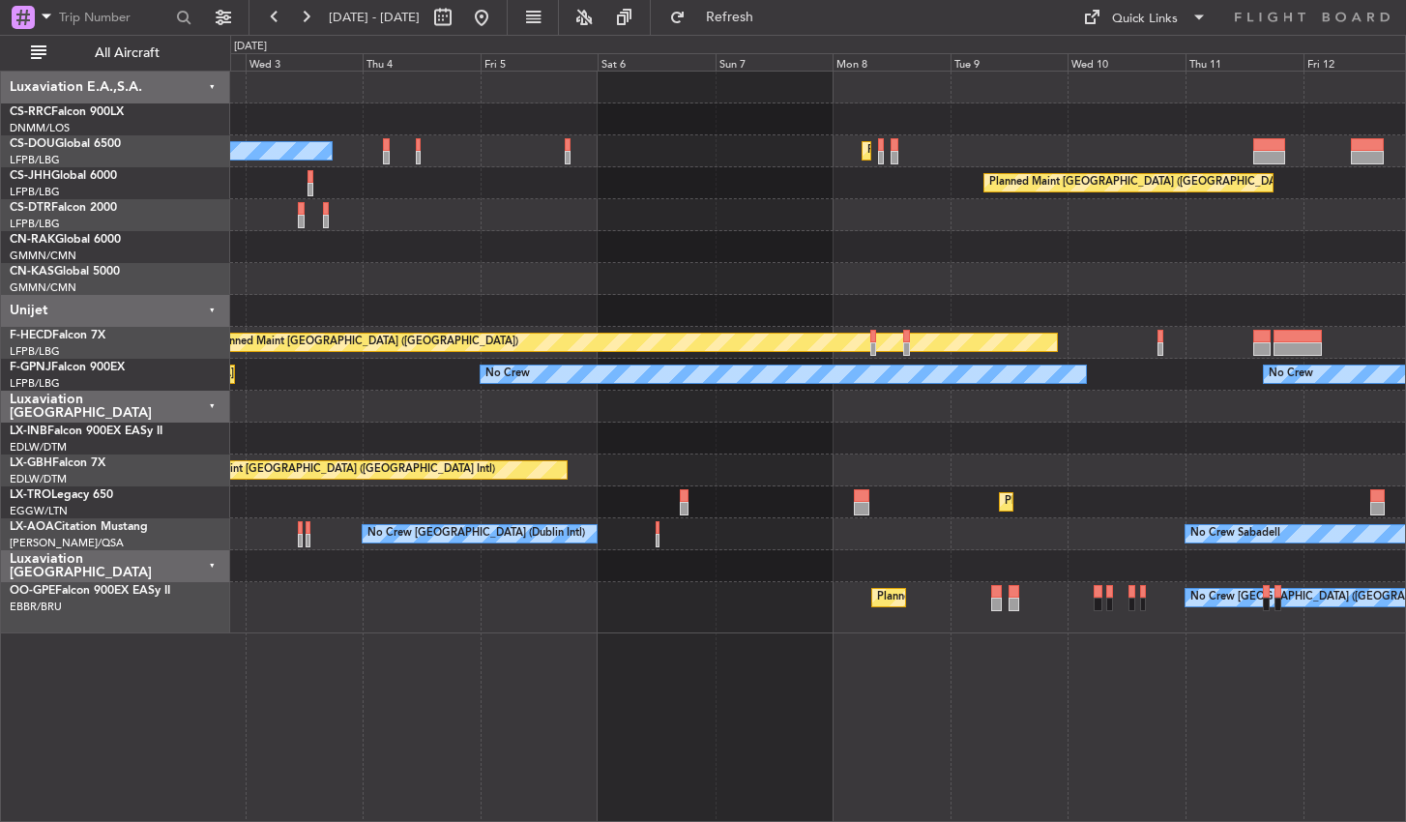
click at [423, 734] on div "Planned Maint [GEOGRAPHIC_DATA] ([GEOGRAPHIC_DATA]) No Crew Planned Maint [GEOG…" at bounding box center [818, 446] width 1176 height 751
click at [497, 14] on button at bounding box center [481, 17] width 31 height 31
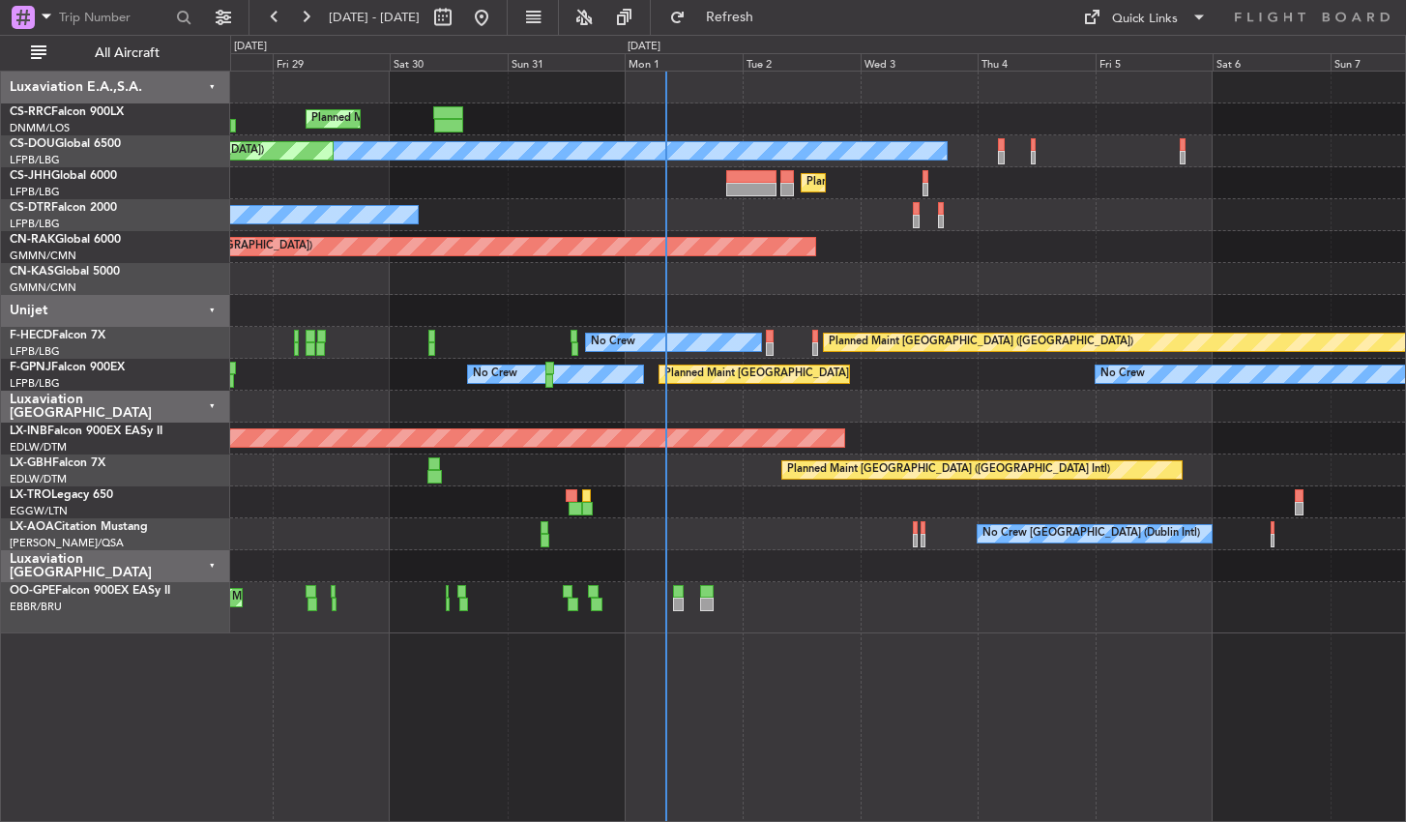
click at [867, 432] on div "Planned Maint [GEOGRAPHIC_DATA] ([GEOGRAPHIC_DATA]) Planned Maint [GEOGRAPHIC_D…" at bounding box center [817, 353] width 1175 height 562
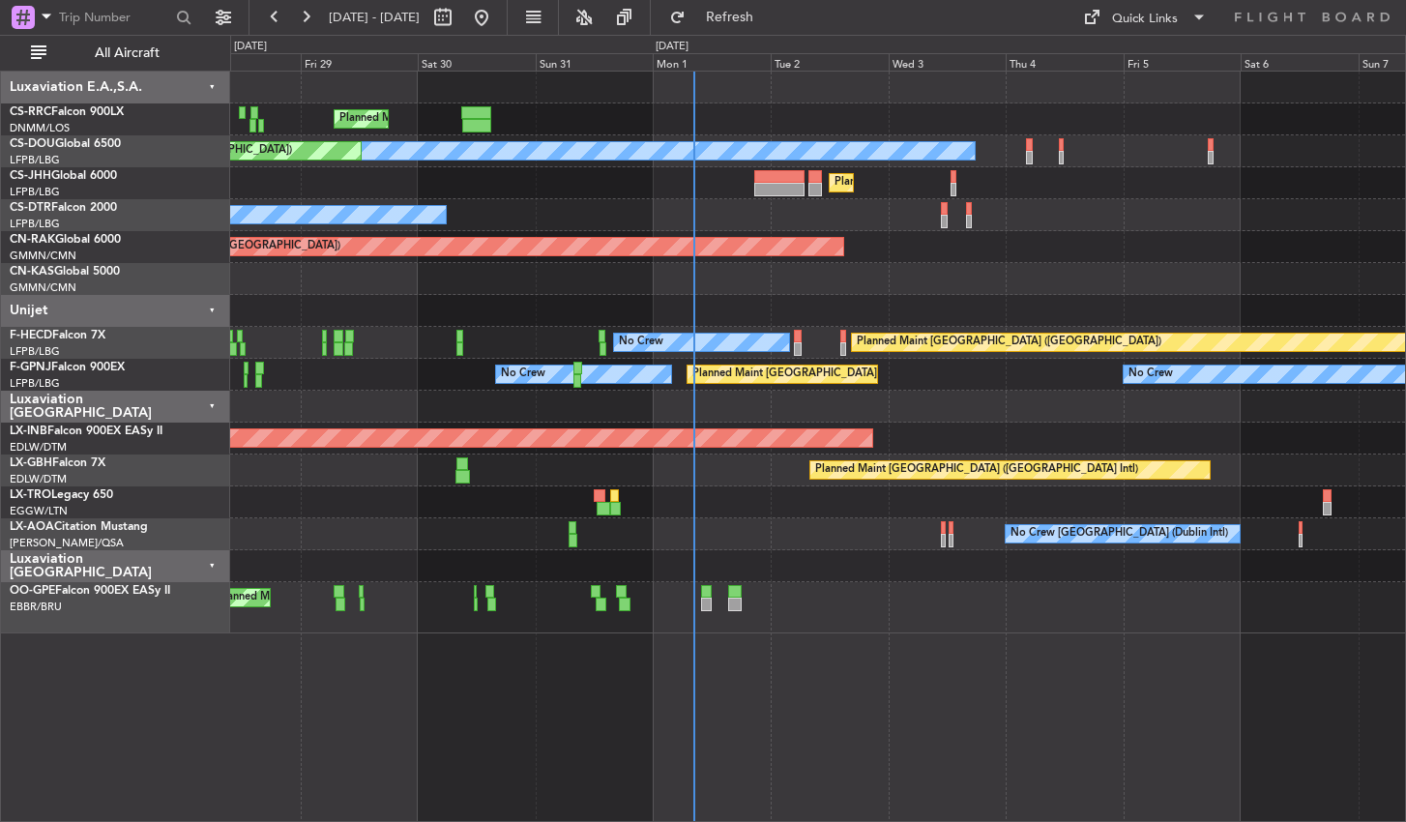
click at [858, 707] on div "Planned Maint [GEOGRAPHIC_DATA] ([GEOGRAPHIC_DATA]) Planned Maint [GEOGRAPHIC_D…" at bounding box center [818, 446] width 1176 height 751
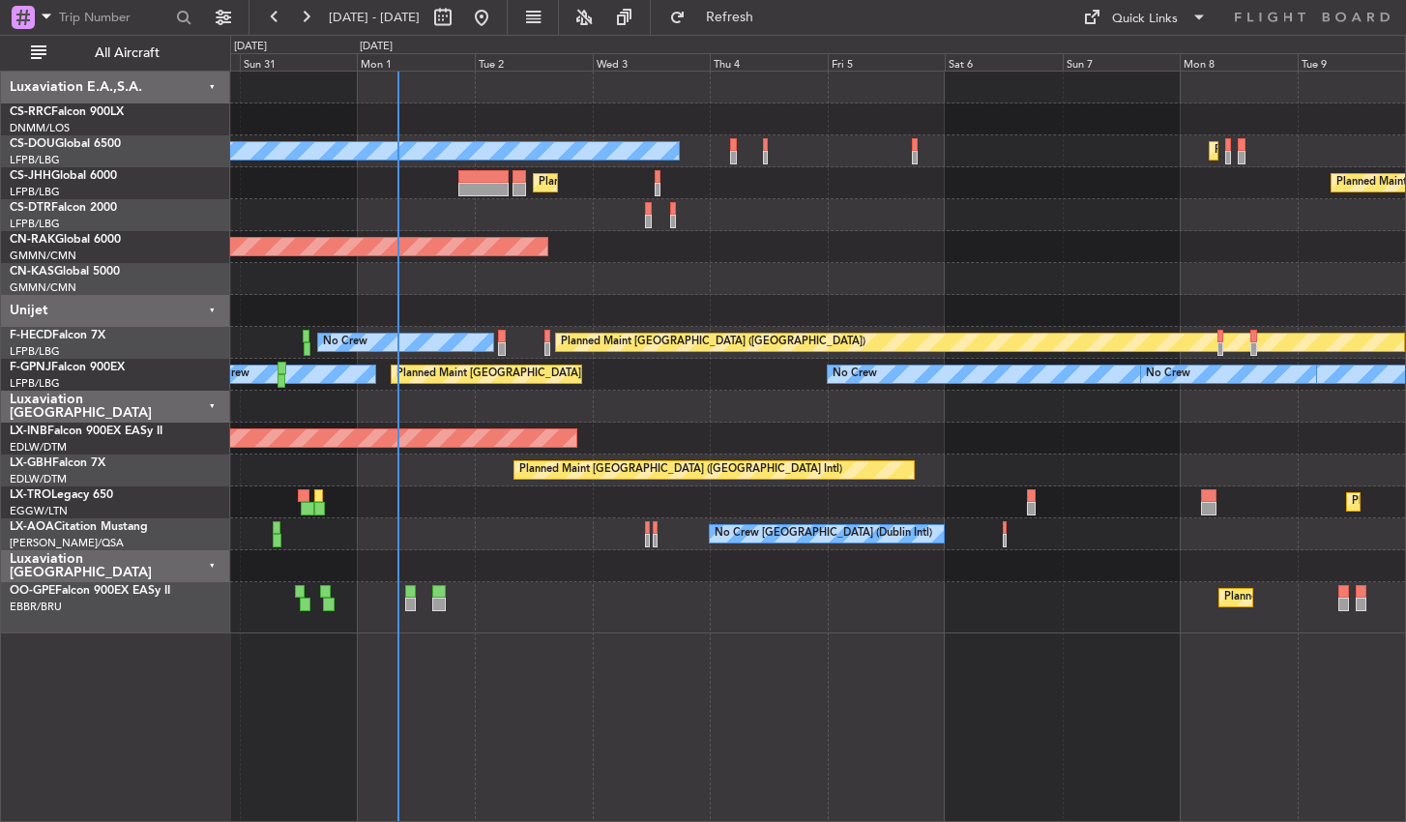
click at [657, 693] on div "Planned Maint [GEOGRAPHIC_DATA] ([GEOGRAPHIC_DATA]) Planned Maint [GEOGRAPHIC_D…" at bounding box center [818, 446] width 1176 height 751
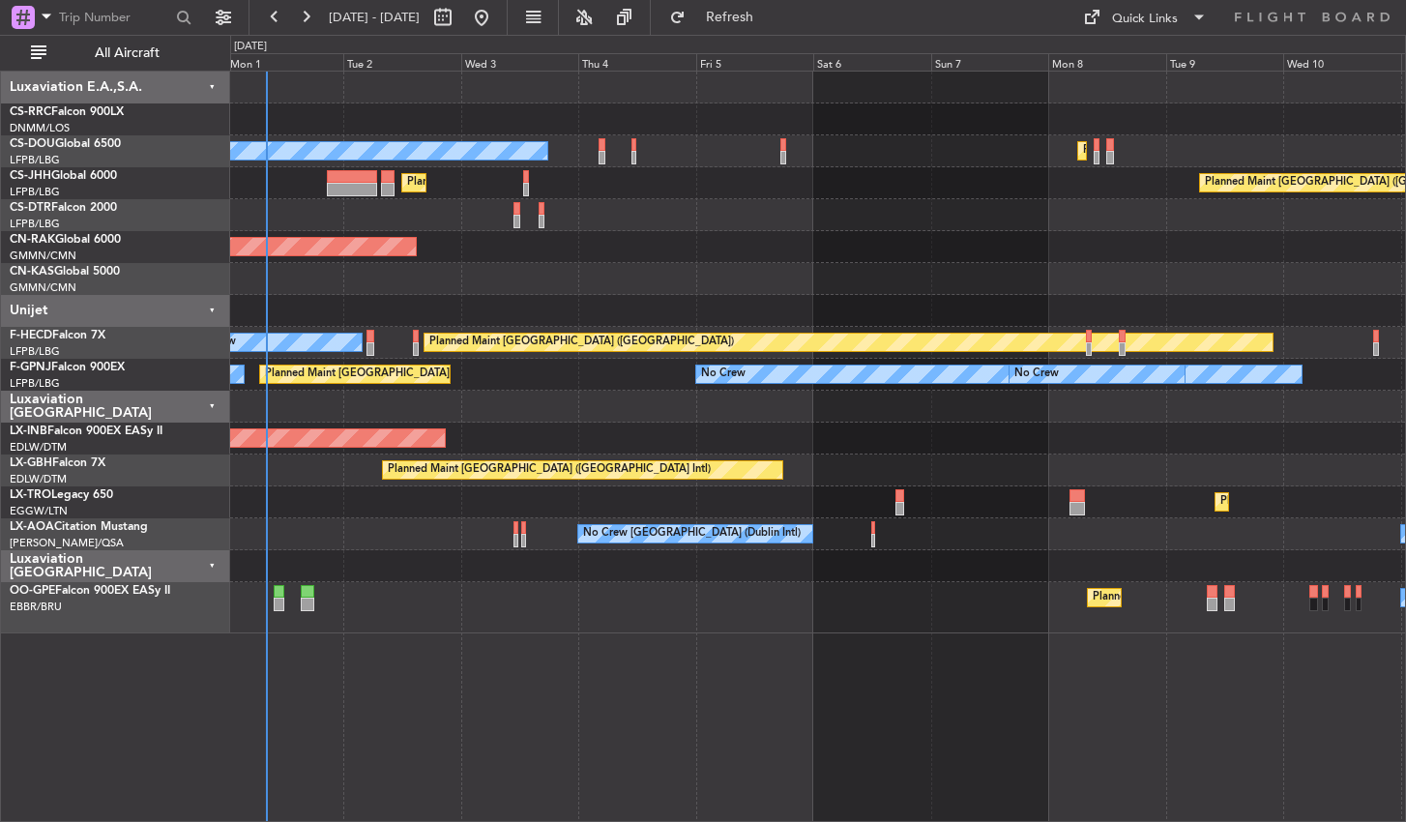
click at [440, 649] on div "Planned Maint [GEOGRAPHIC_DATA] ([GEOGRAPHIC_DATA]) Planned Maint [GEOGRAPHIC_D…" at bounding box center [818, 446] width 1176 height 751
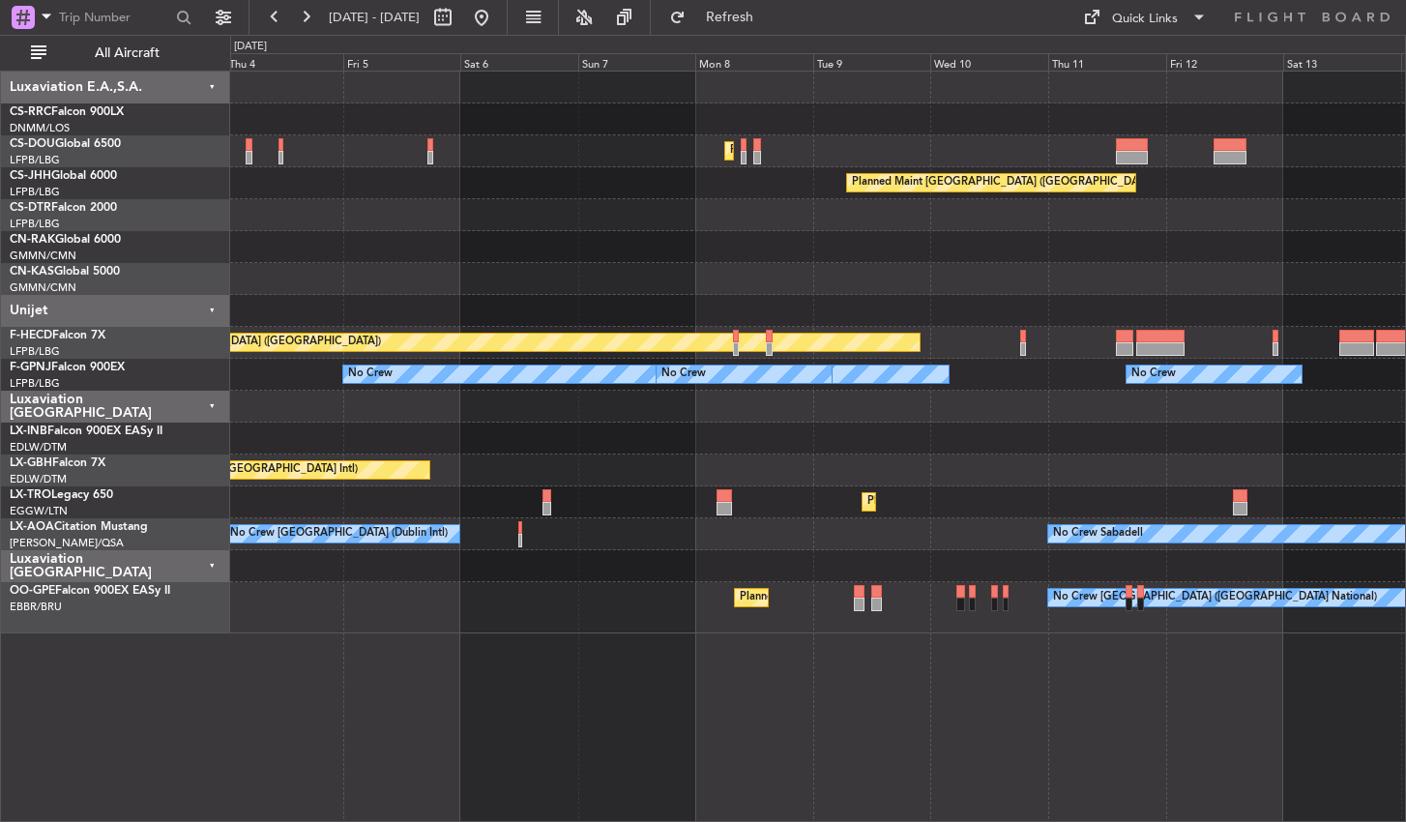
click at [316, 672] on div "Planned Maint [GEOGRAPHIC_DATA] ([GEOGRAPHIC_DATA]) Planned Maint [GEOGRAPHIC_D…" at bounding box center [818, 446] width 1176 height 751
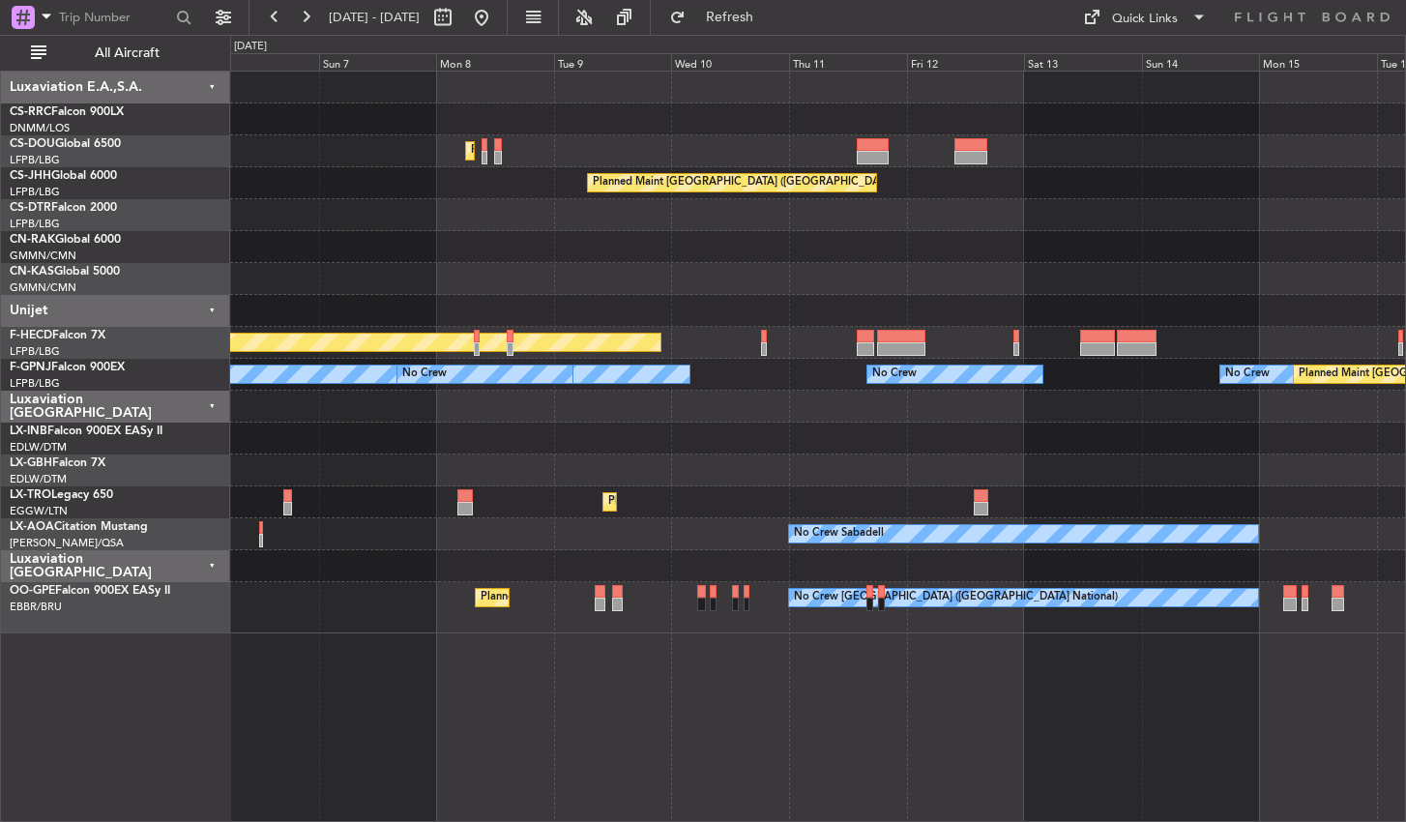
click at [708, 686] on div "Planned Maint [GEOGRAPHIC_DATA] ([GEOGRAPHIC_DATA]) Planned Maint [GEOGRAPHIC_D…" at bounding box center [818, 446] width 1176 height 751
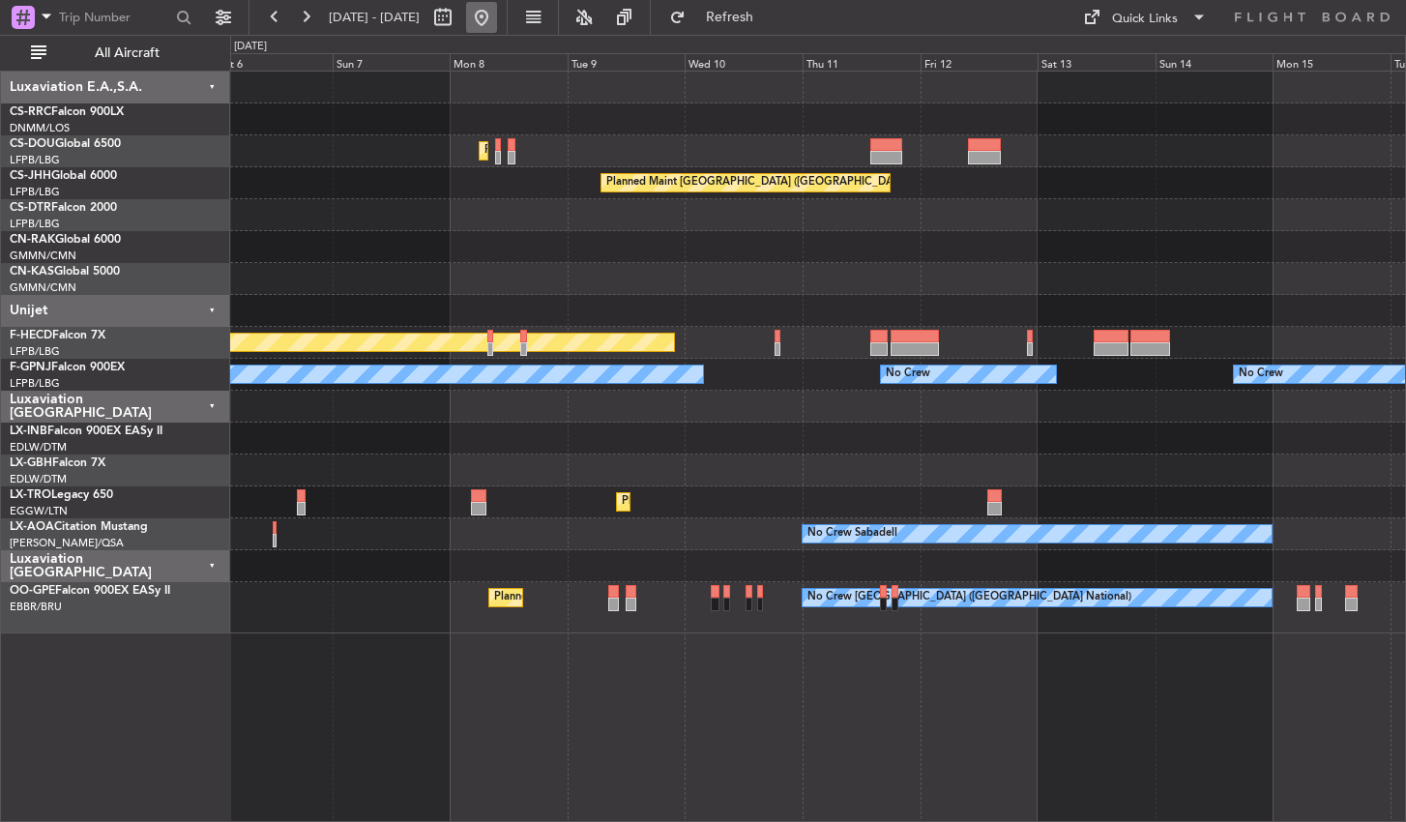
click at [497, 24] on button at bounding box center [481, 17] width 31 height 31
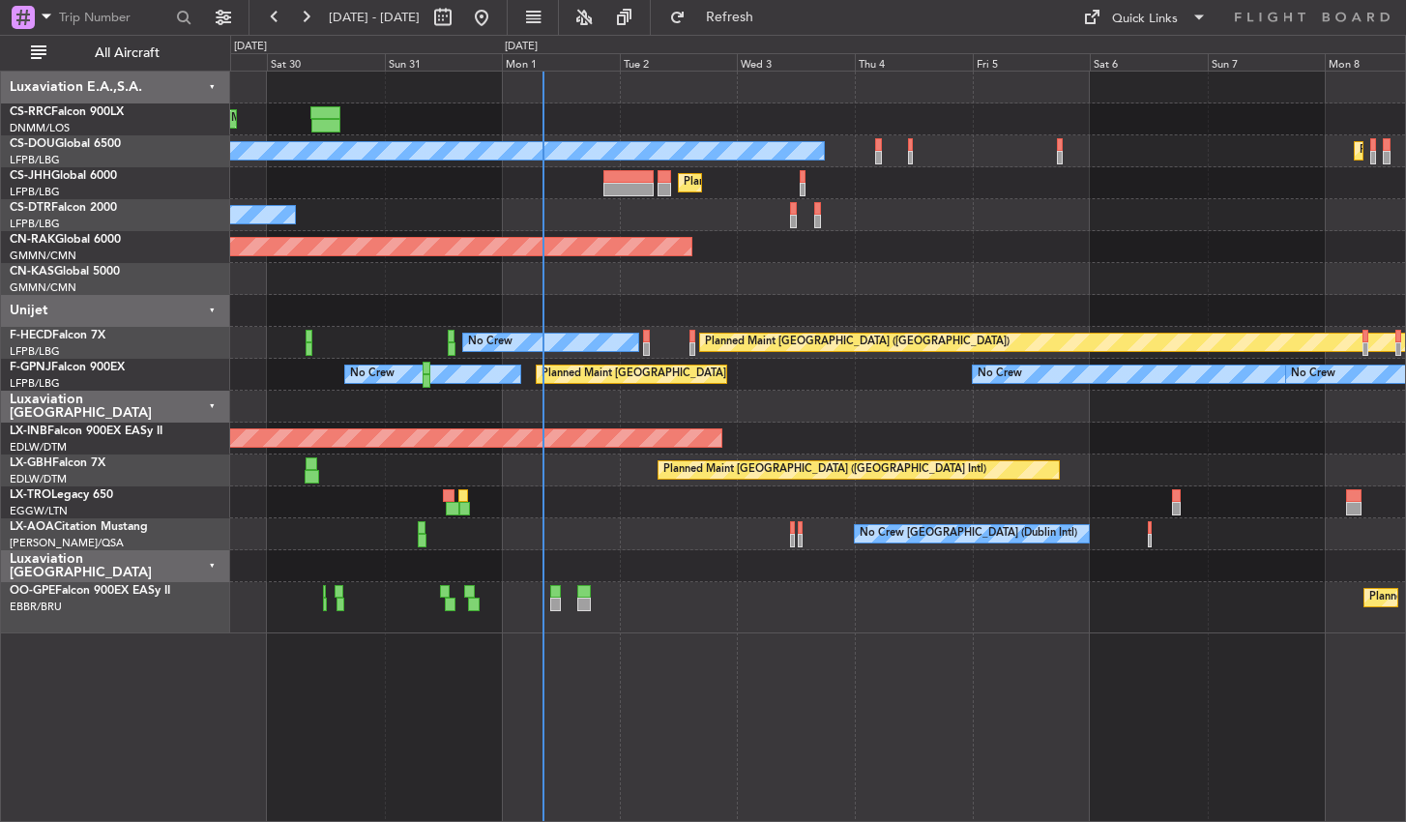
click at [338, 782] on div "Planned Maint [GEOGRAPHIC_DATA] ([GEOGRAPHIC_DATA]) Planned Maint [GEOGRAPHIC_D…" at bounding box center [818, 446] width 1176 height 751
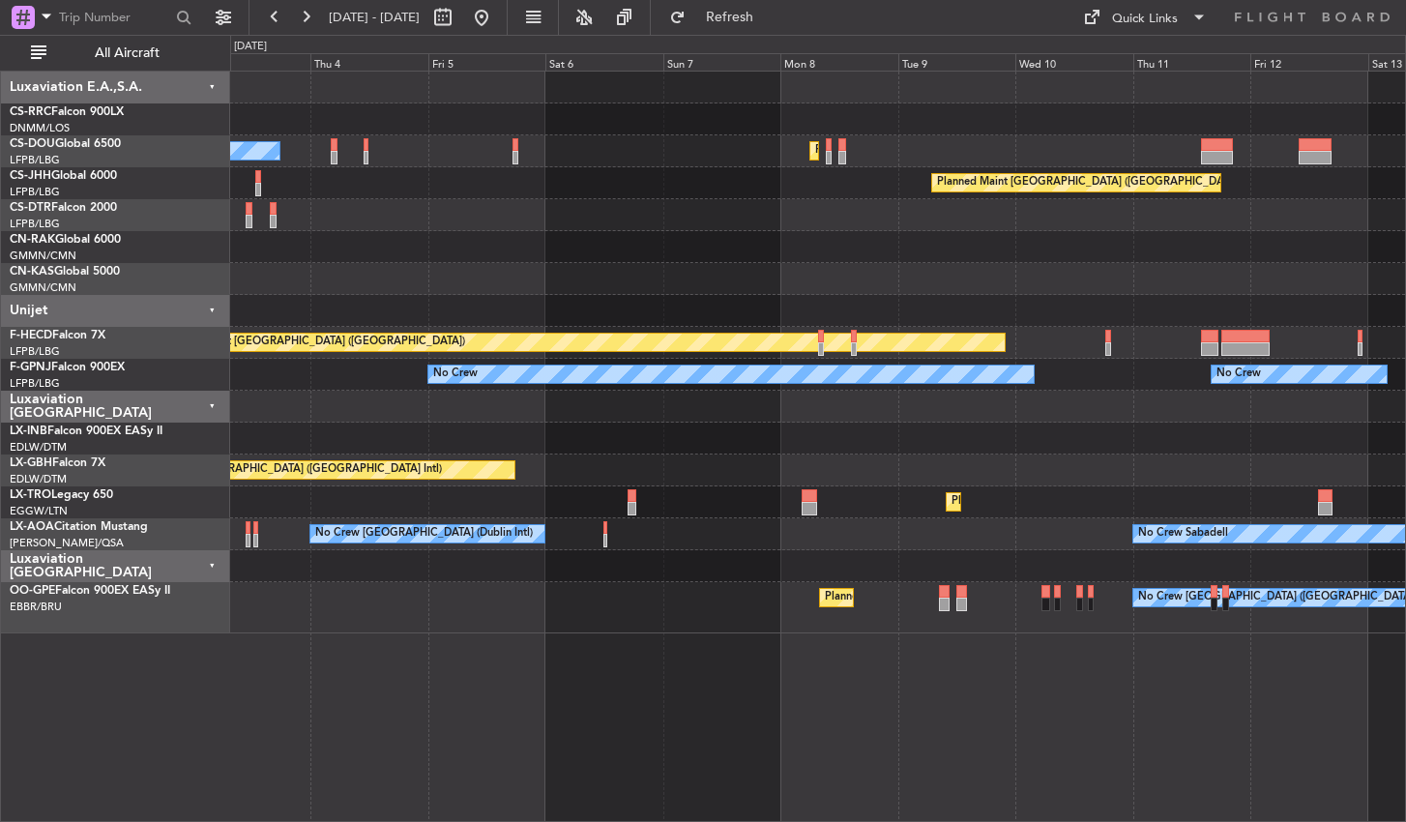
click at [919, 693] on div "Planned Maint [GEOGRAPHIC_DATA] ([GEOGRAPHIC_DATA]) Planned Maint [GEOGRAPHIC_D…" at bounding box center [818, 446] width 1176 height 751
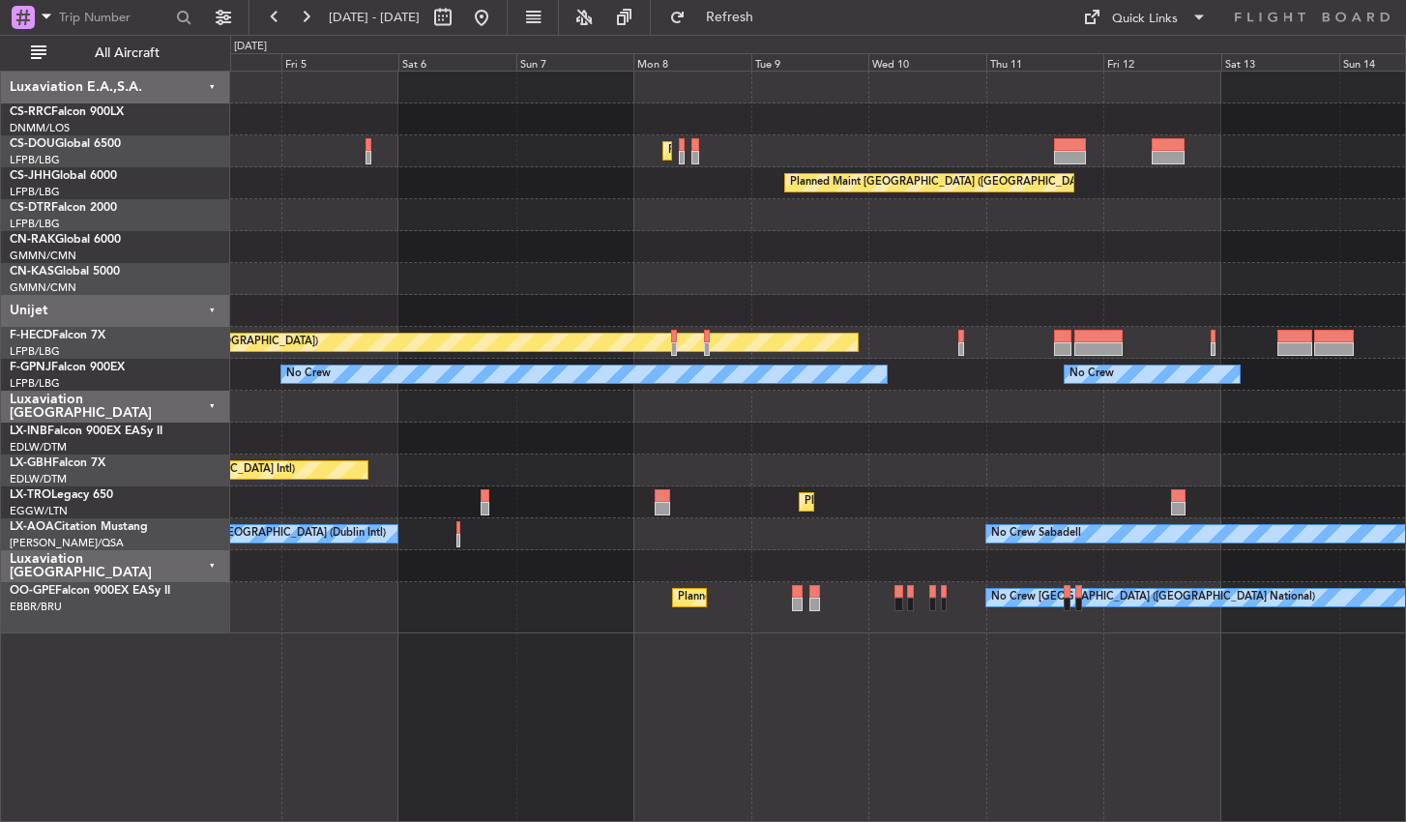
click at [1257, 433] on div "Unplanned Maint [GEOGRAPHIC_DATA] (Al Maktoum Intl)" at bounding box center [817, 439] width 1175 height 32
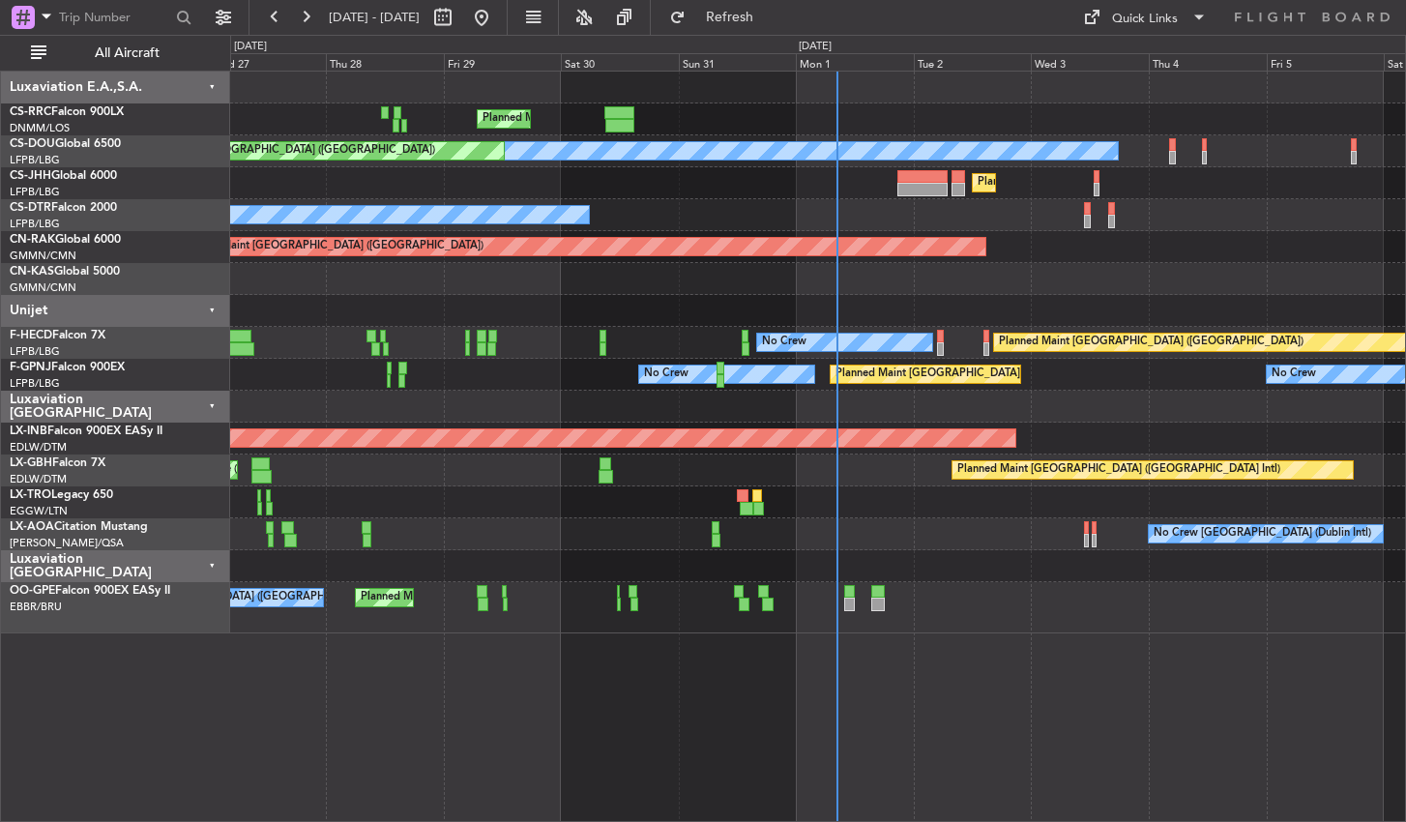
click at [1182, 660] on div "Planned Maint [GEOGRAPHIC_DATA] ([GEOGRAPHIC_DATA]) Planned Maint [GEOGRAPHIC_D…" at bounding box center [818, 446] width 1176 height 751
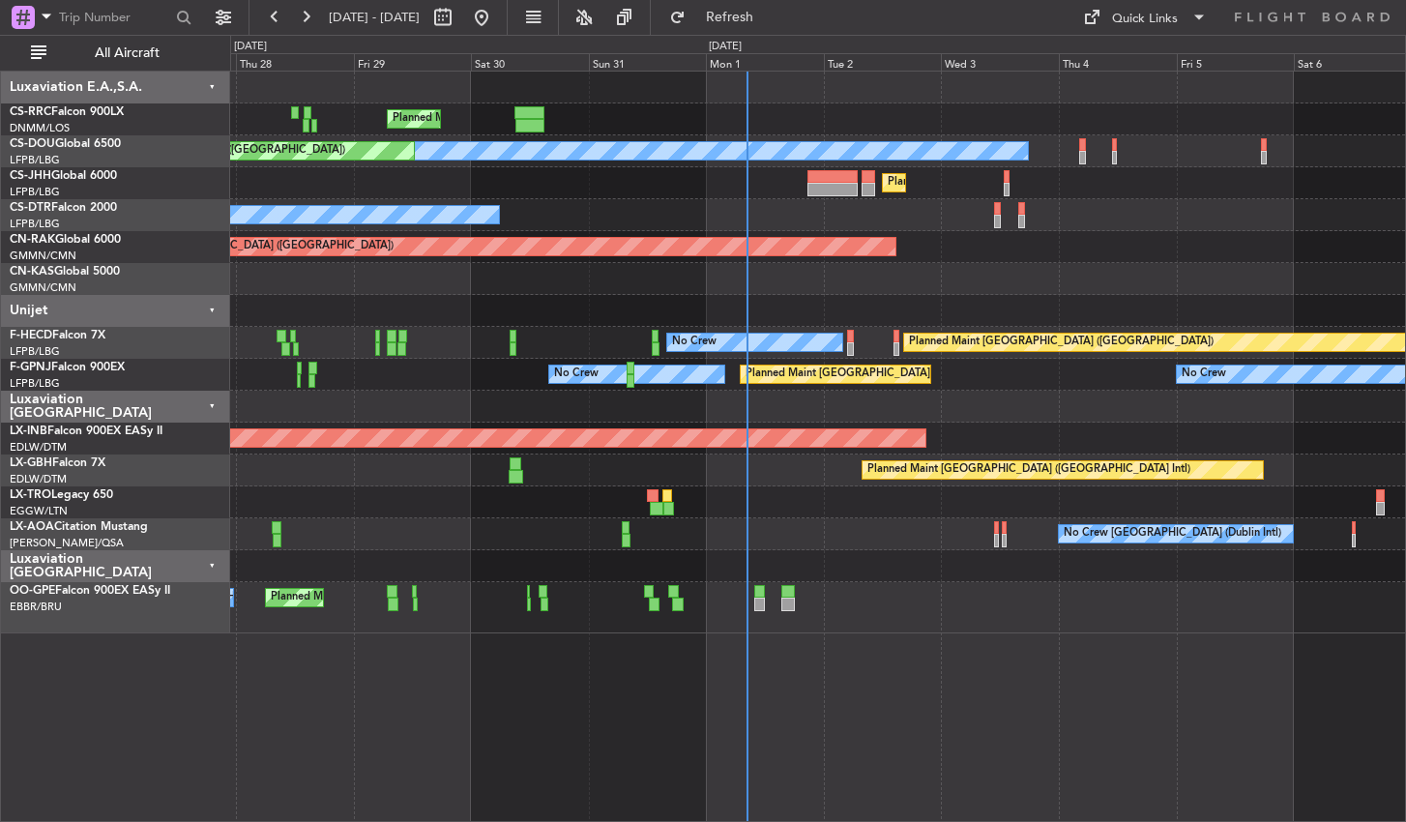
click at [933, 681] on div "Planned Maint [GEOGRAPHIC_DATA] ([GEOGRAPHIC_DATA]) Planned Maint [GEOGRAPHIC_D…" at bounding box center [818, 446] width 1176 height 751
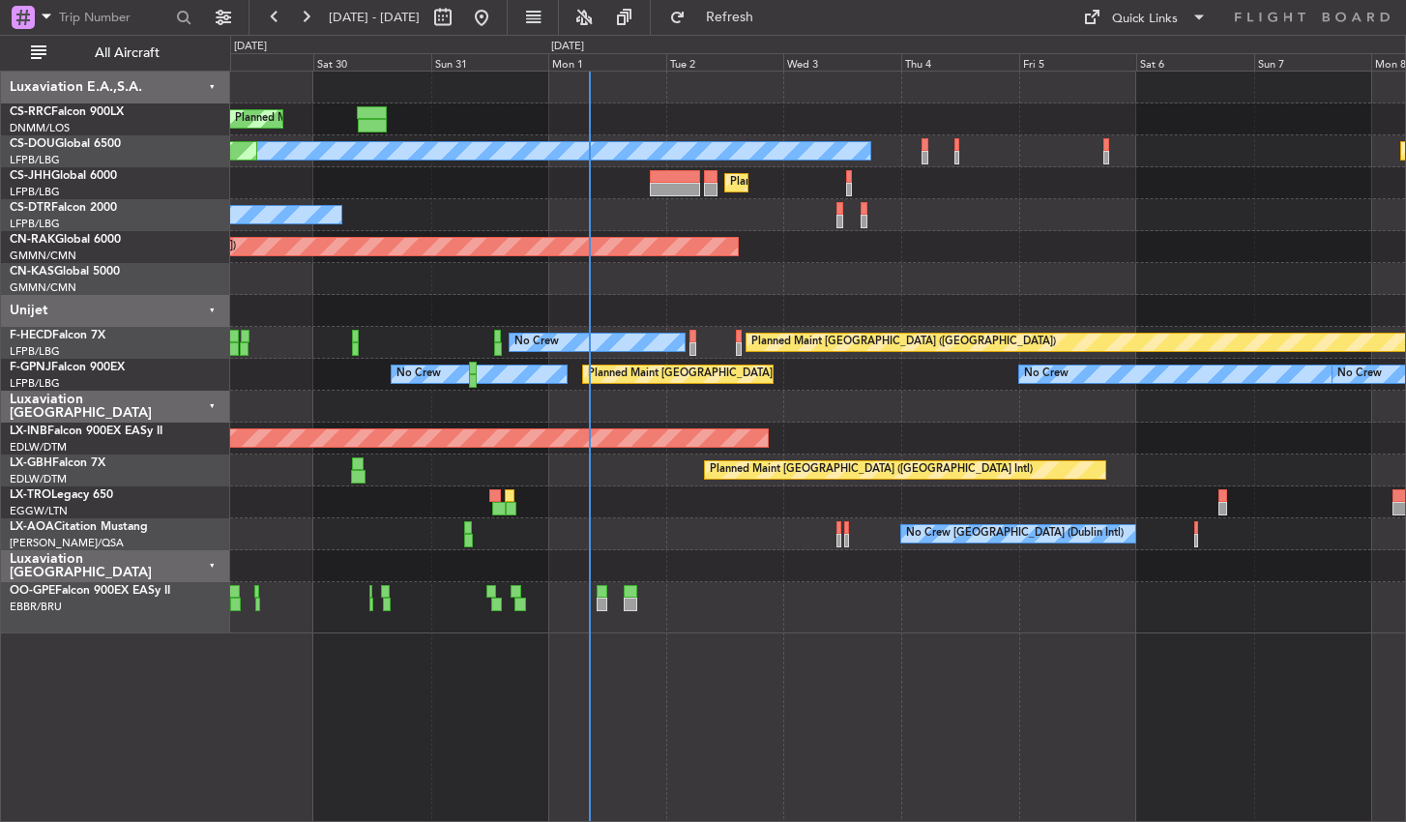
click at [744, 686] on div "Planned Maint [GEOGRAPHIC_DATA] ([GEOGRAPHIC_DATA]) Planned Maint [GEOGRAPHIC_D…" at bounding box center [818, 446] width 1176 height 751
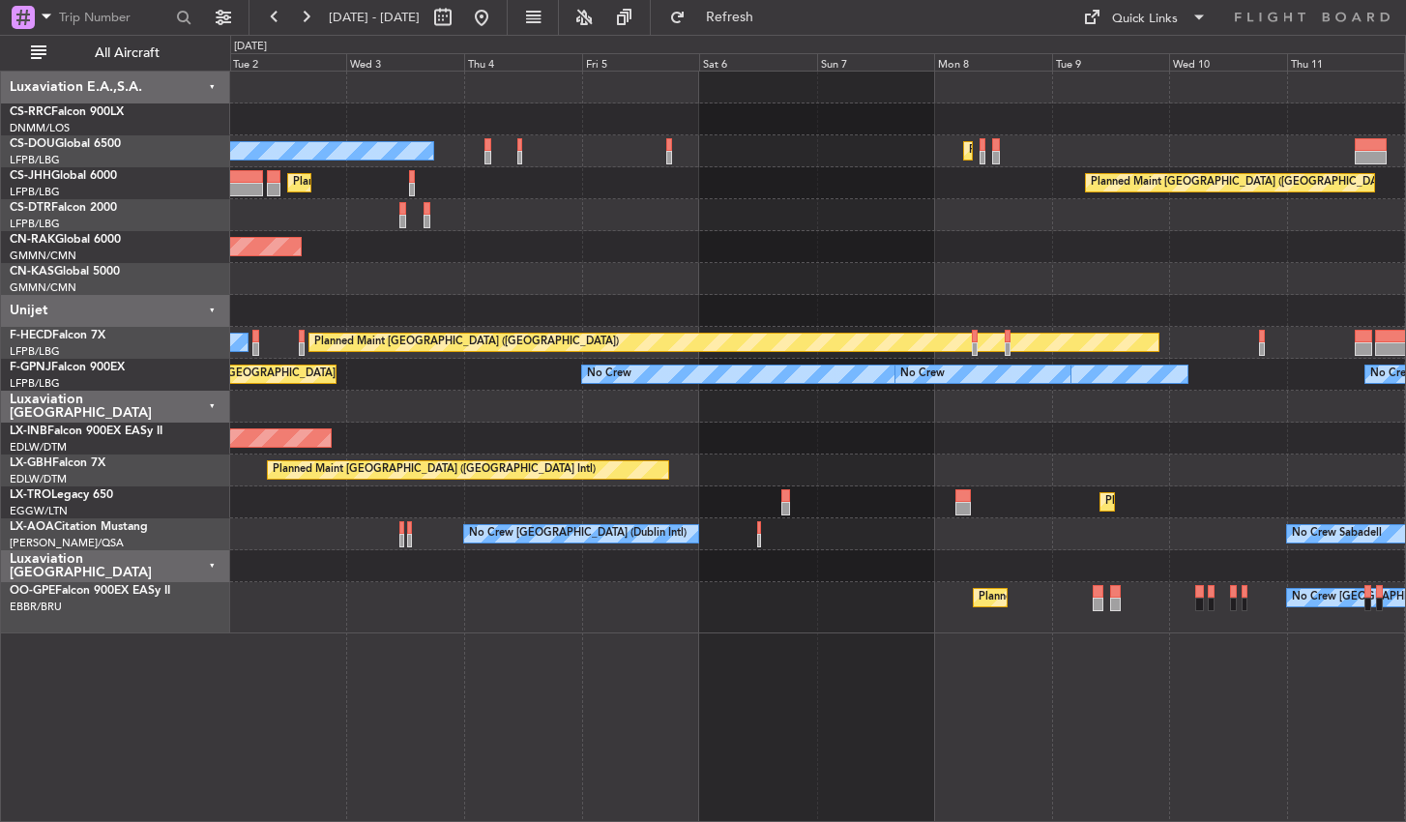
click at [729, 698] on div "Planned Maint [GEOGRAPHIC_DATA] ([GEOGRAPHIC_DATA]) No Crew Planned Maint [GEOG…" at bounding box center [818, 446] width 1176 height 751
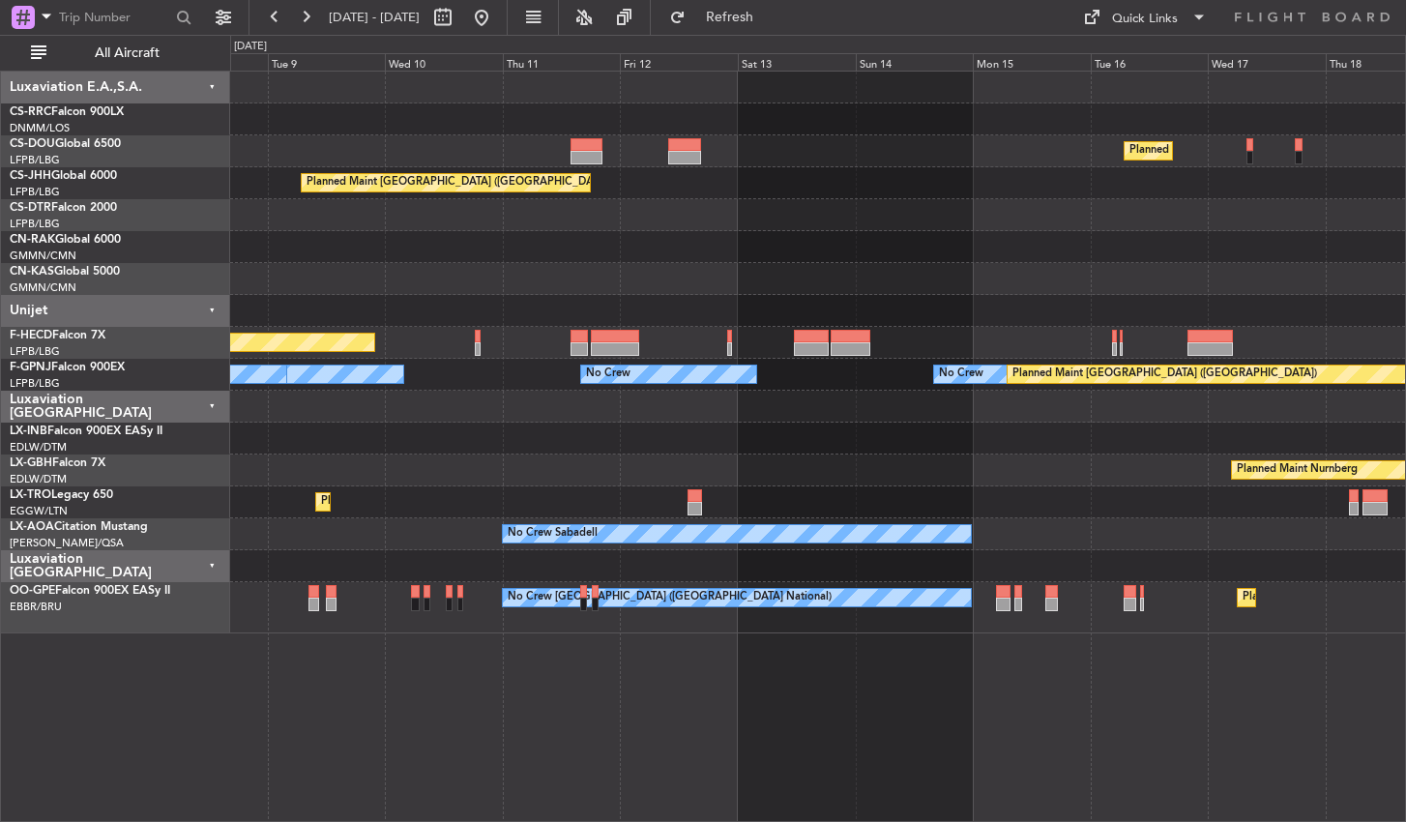
click at [653, 690] on div "Planned Maint [GEOGRAPHIC_DATA] ([GEOGRAPHIC_DATA]) Planned Maint [GEOGRAPHIC_D…" at bounding box center [818, 446] width 1176 height 751
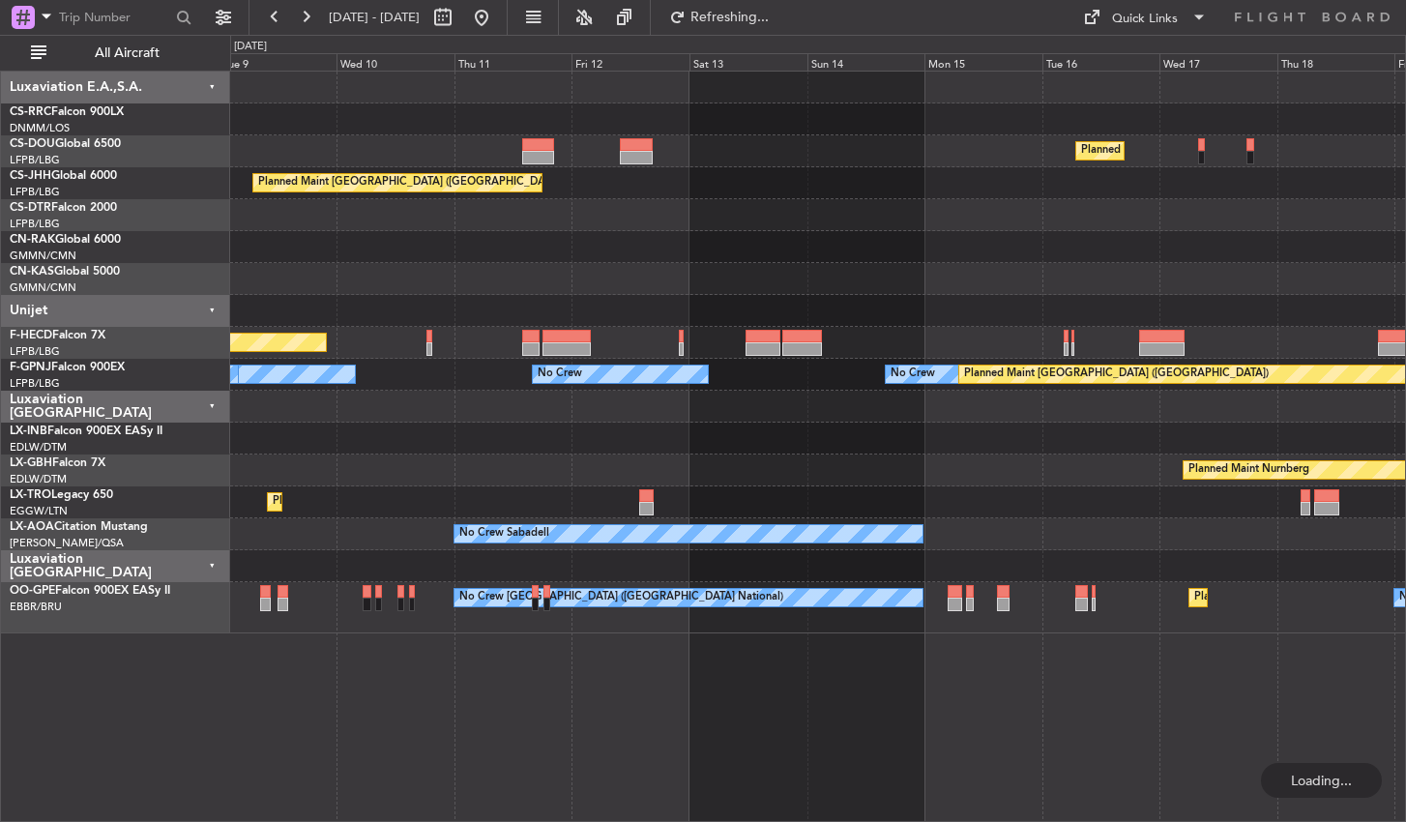
click at [604, 665] on div "Planned Maint [GEOGRAPHIC_DATA] ([GEOGRAPHIC_DATA]) Planned Maint [GEOGRAPHIC_D…" at bounding box center [818, 446] width 1176 height 751
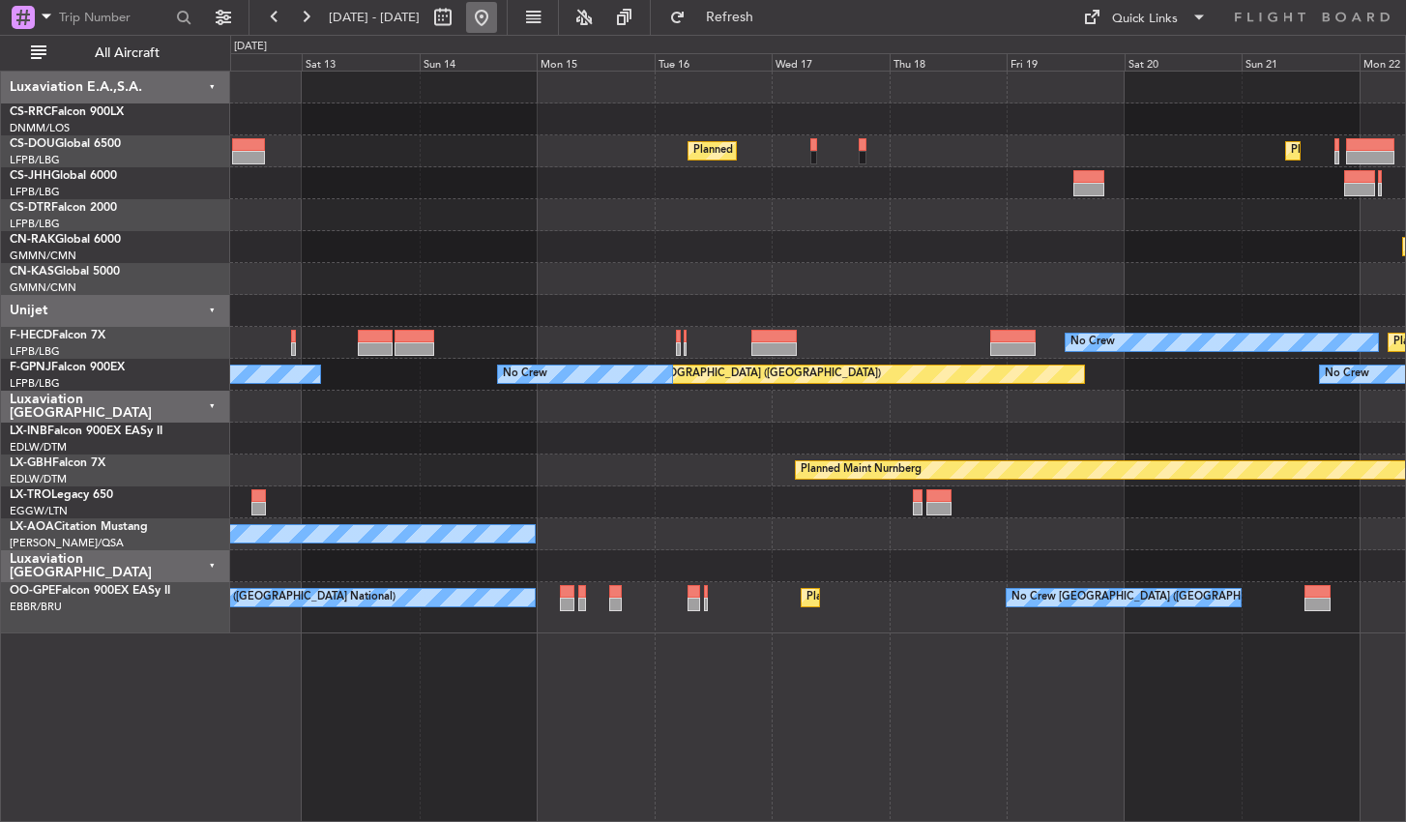
click at [497, 23] on button at bounding box center [481, 17] width 31 height 31
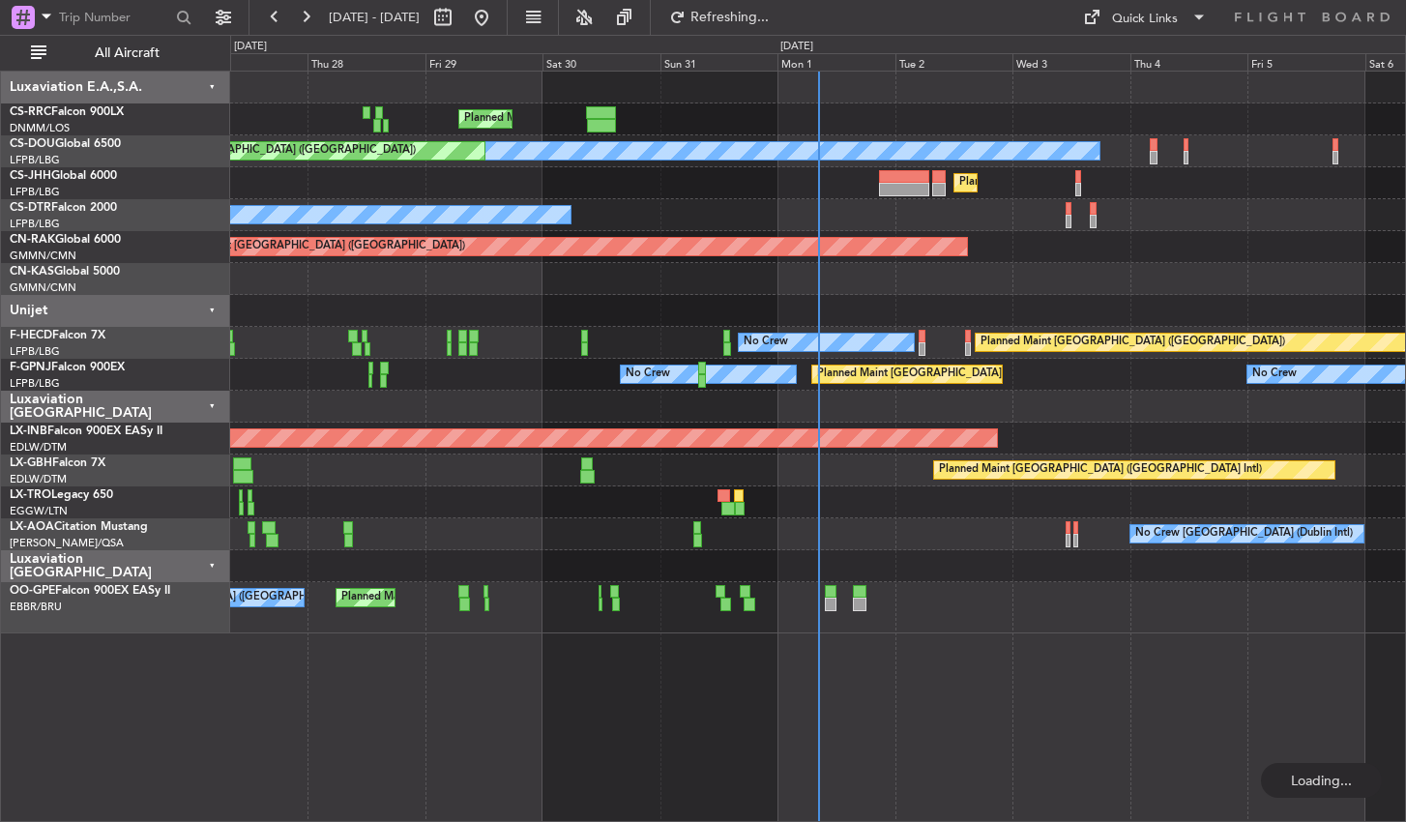
click at [939, 719] on div "Planned Maint [GEOGRAPHIC_DATA] ([GEOGRAPHIC_DATA]) Planned Maint [GEOGRAPHIC_D…" at bounding box center [818, 446] width 1176 height 751
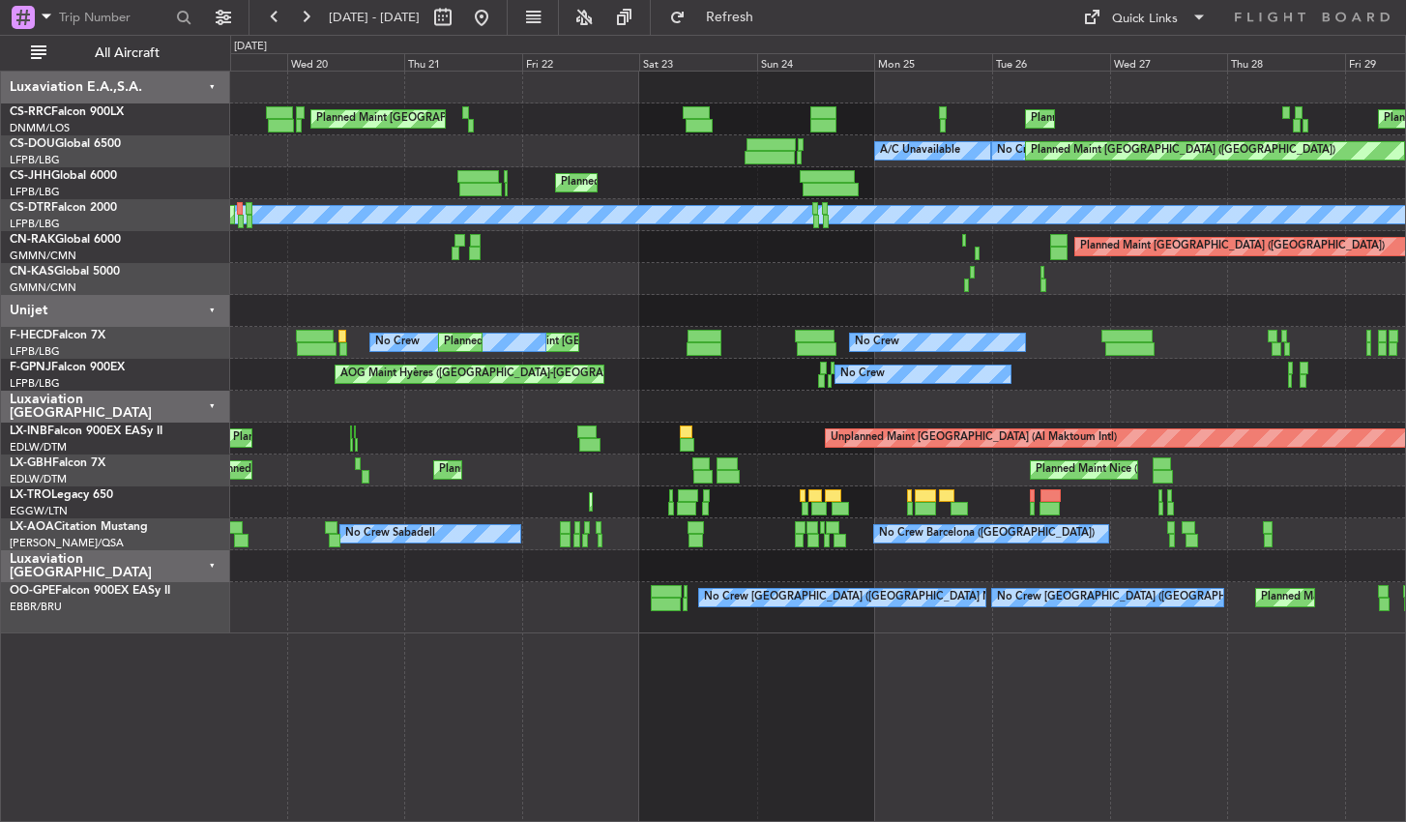
click at [919, 790] on div "Planned Maint [GEOGRAPHIC_DATA] ([GEOGRAPHIC_DATA]) Planned Maint [GEOGRAPHIC_D…" at bounding box center [818, 446] width 1176 height 751
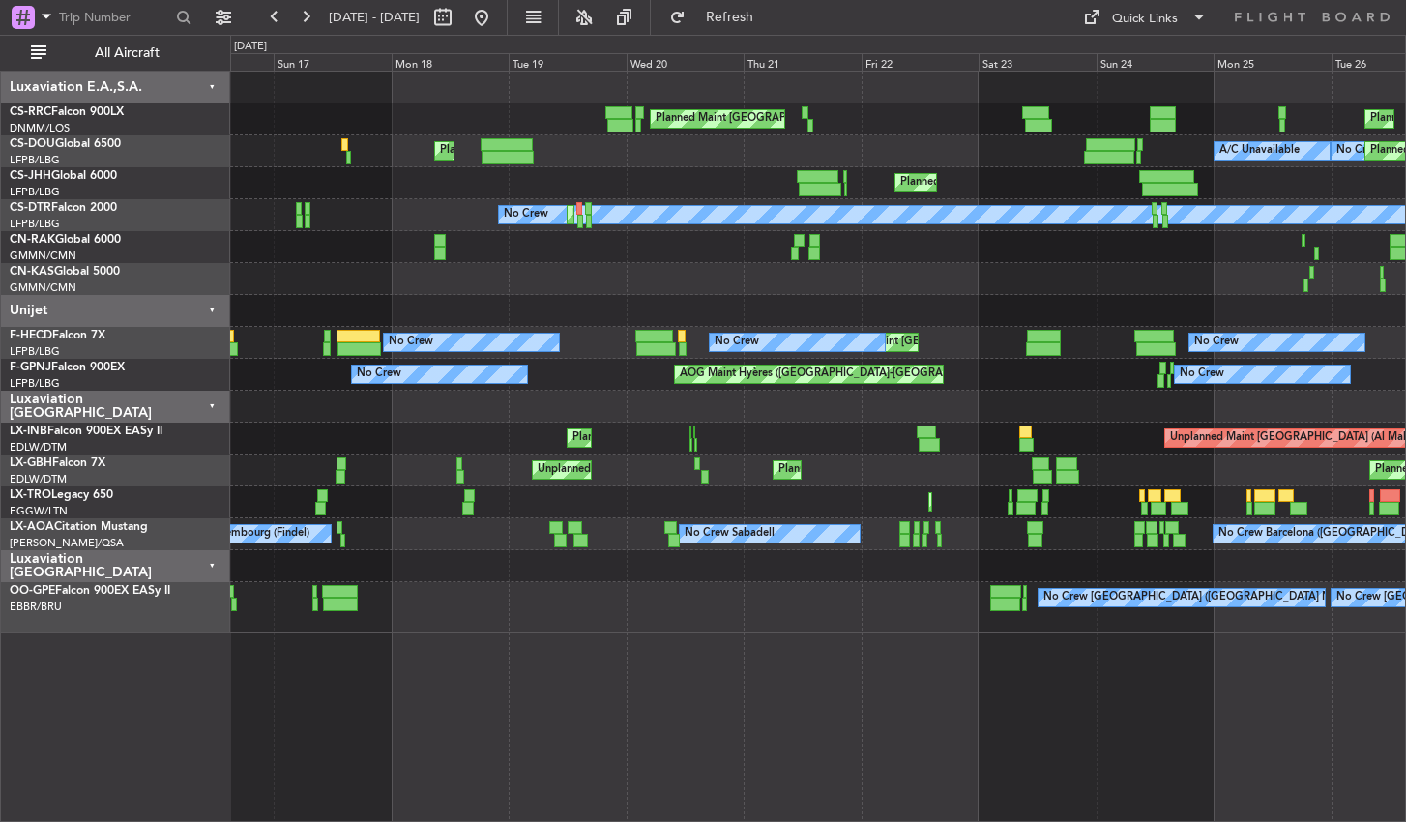
click at [1003, 742] on div "Planned Maint [GEOGRAPHIC_DATA] ([GEOGRAPHIC_DATA]) Planned Maint [GEOGRAPHIC_D…" at bounding box center [818, 446] width 1176 height 751
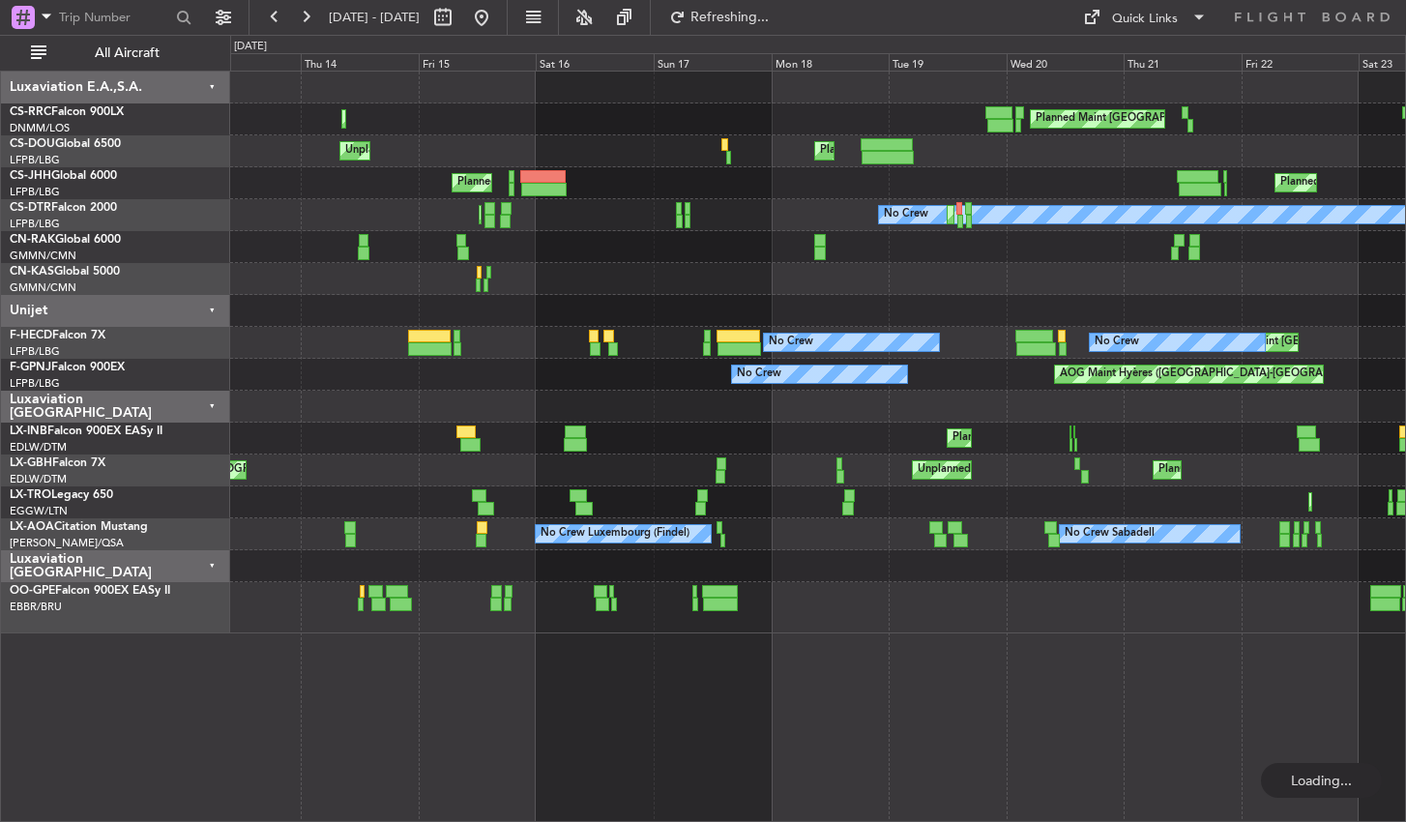
click at [901, 731] on div "Planned Maint [GEOGRAPHIC_DATA] ([GEOGRAPHIC_DATA]) Planned Maint [GEOGRAPHIC_D…" at bounding box center [818, 446] width 1176 height 751
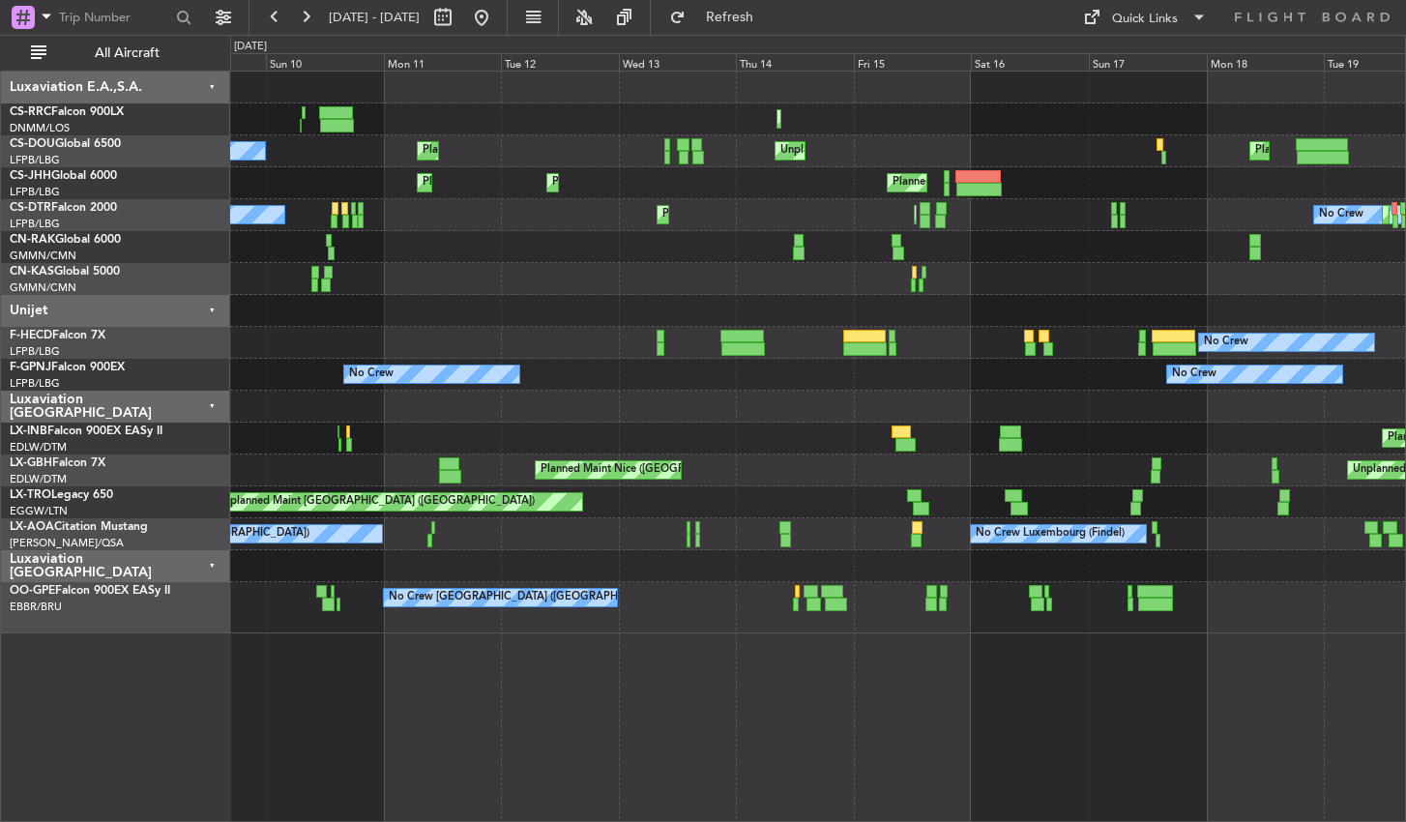
click at [1012, 411] on div at bounding box center [817, 407] width 1175 height 32
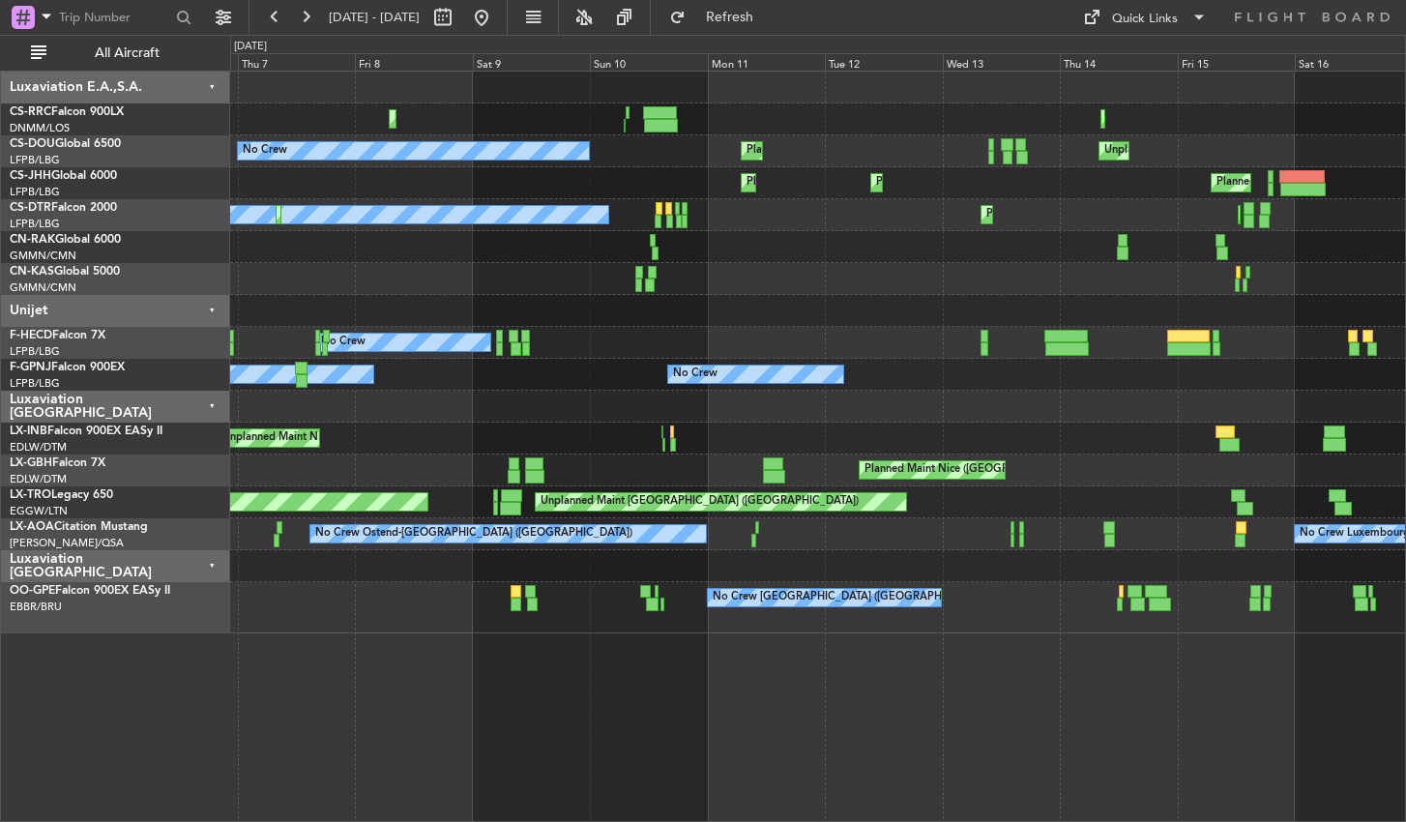
click at [246, 435] on div "Planned Maint Lagos ([PERSON_NAME]) Planned Maint Larnaca ([GEOGRAPHIC_DATA]) U…" at bounding box center [817, 353] width 1175 height 562
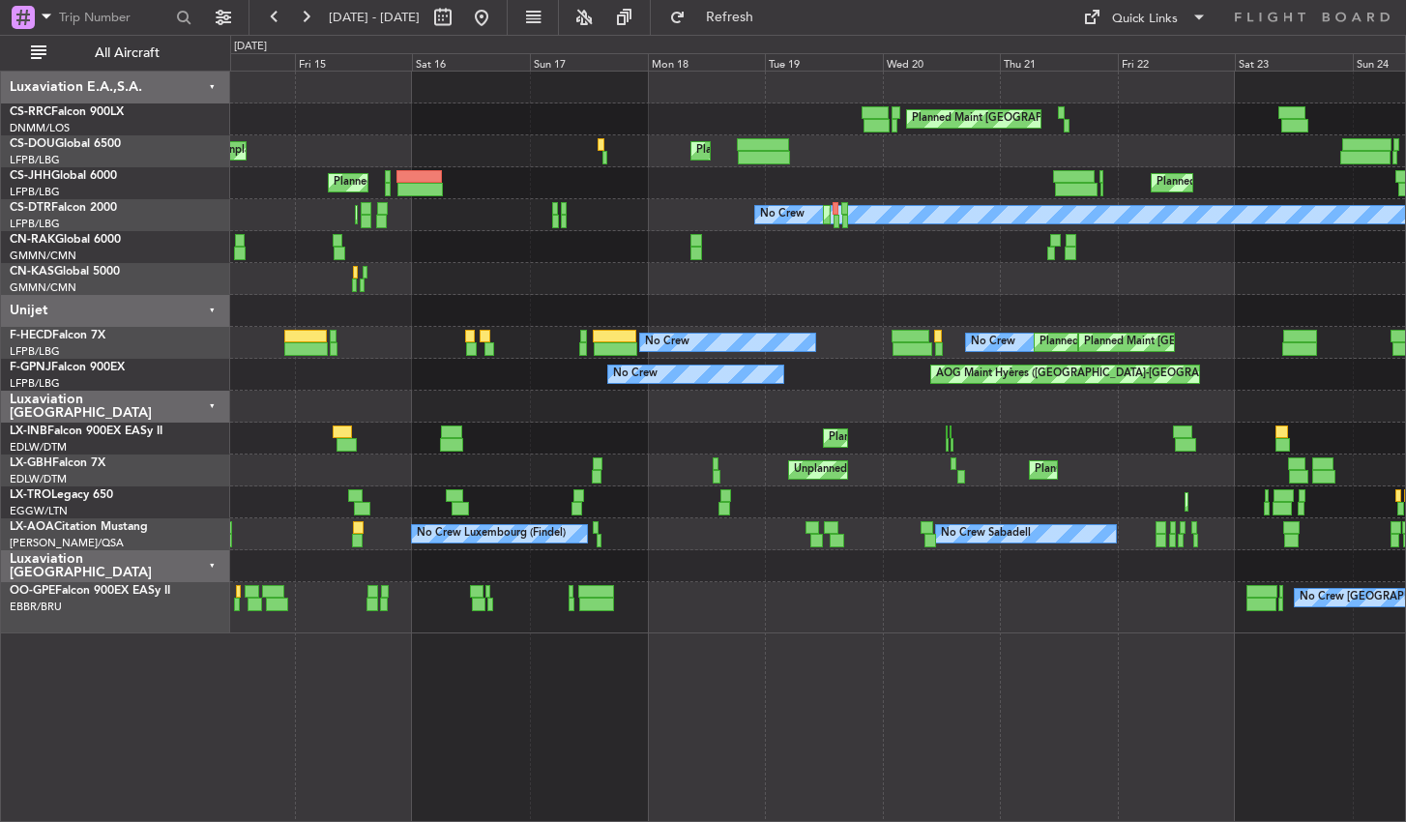
click at [688, 403] on div at bounding box center [817, 407] width 1175 height 32
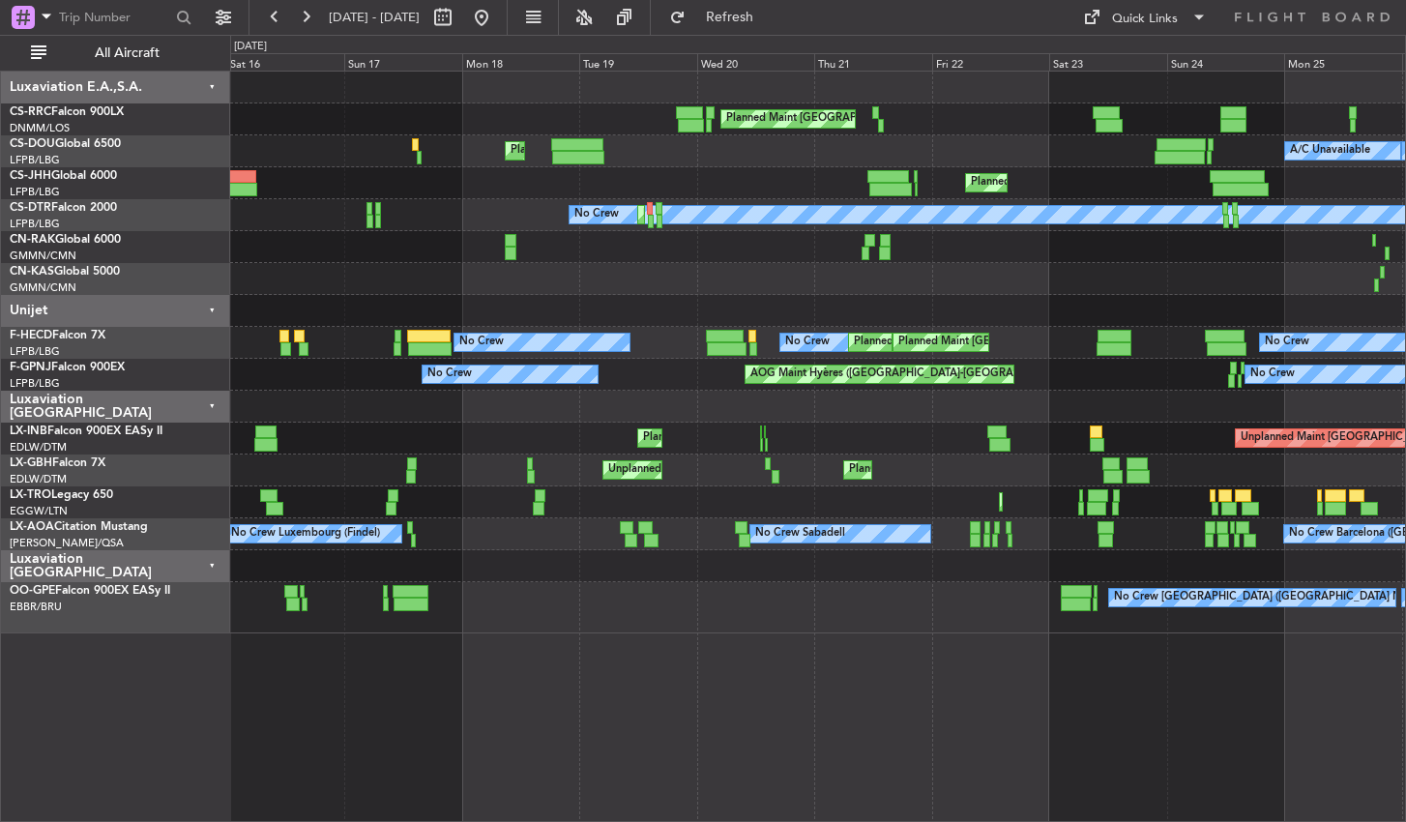
click at [901, 700] on div "Planned Maint [GEOGRAPHIC_DATA] ([GEOGRAPHIC_DATA]) Planned Maint [GEOGRAPHIC_D…" at bounding box center [818, 446] width 1176 height 751
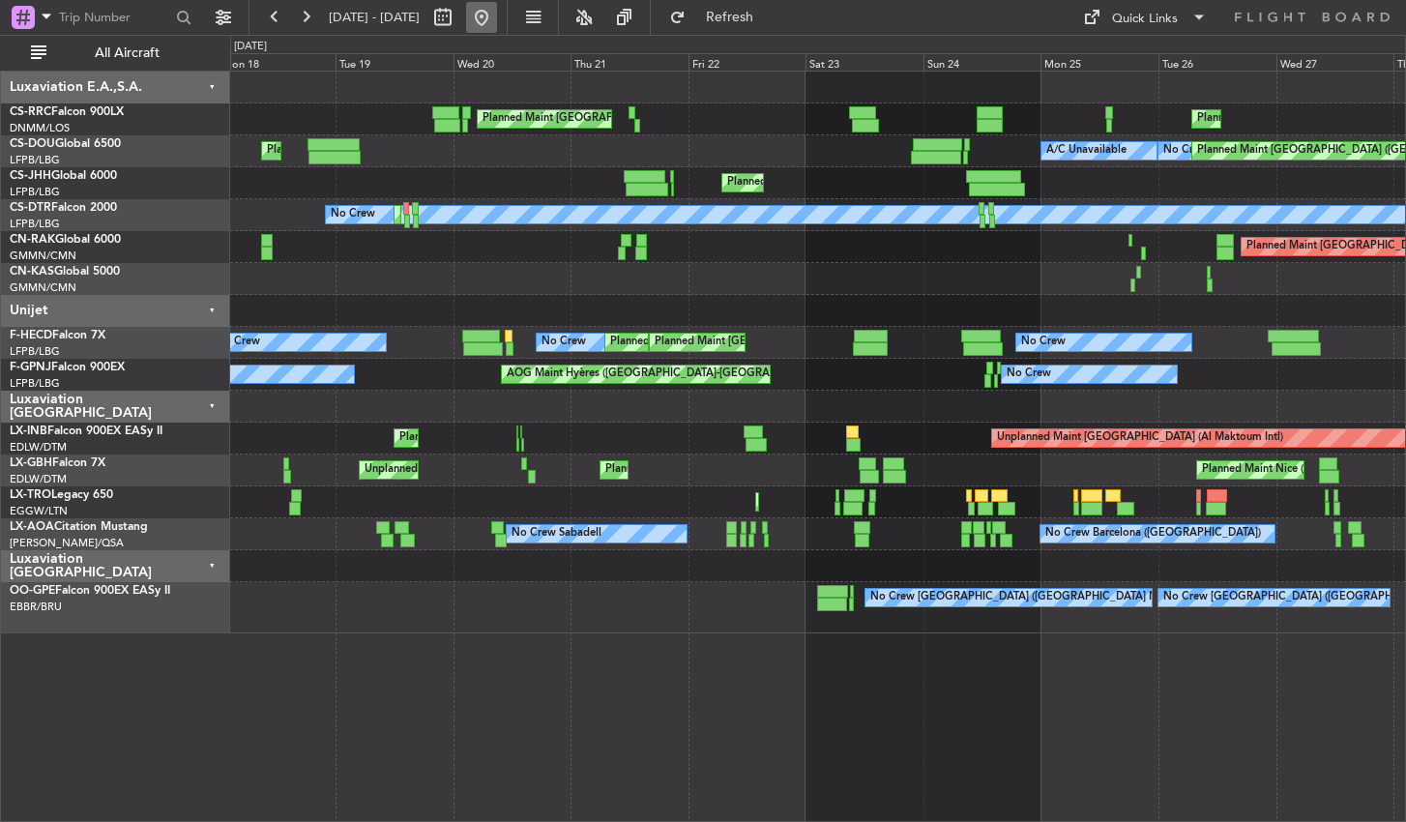
click at [497, 20] on button at bounding box center [481, 17] width 31 height 31
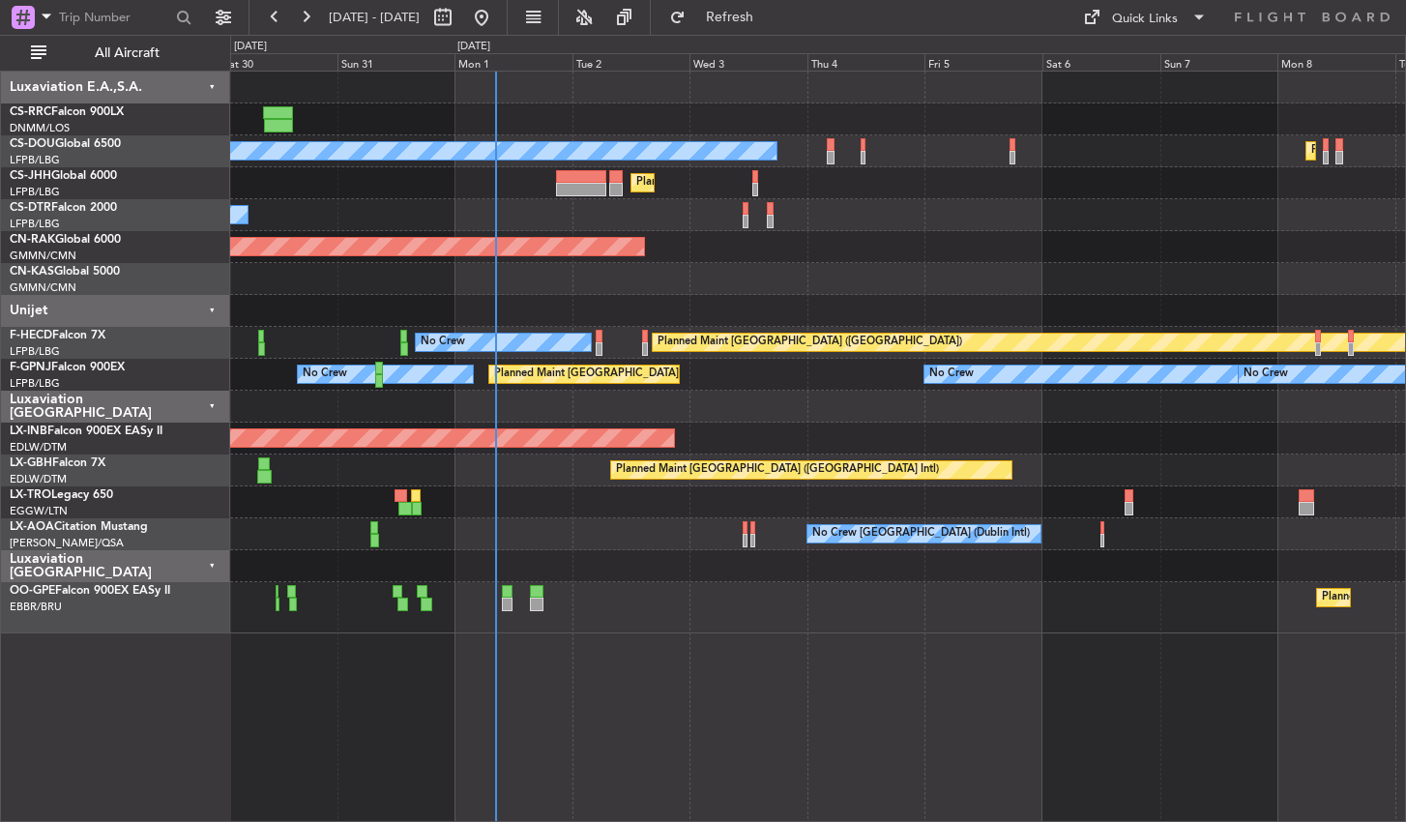
click at [1093, 655] on div "Planned Maint [GEOGRAPHIC_DATA] ([GEOGRAPHIC_DATA]) Planned Maint [GEOGRAPHIC_D…" at bounding box center [818, 446] width 1176 height 751
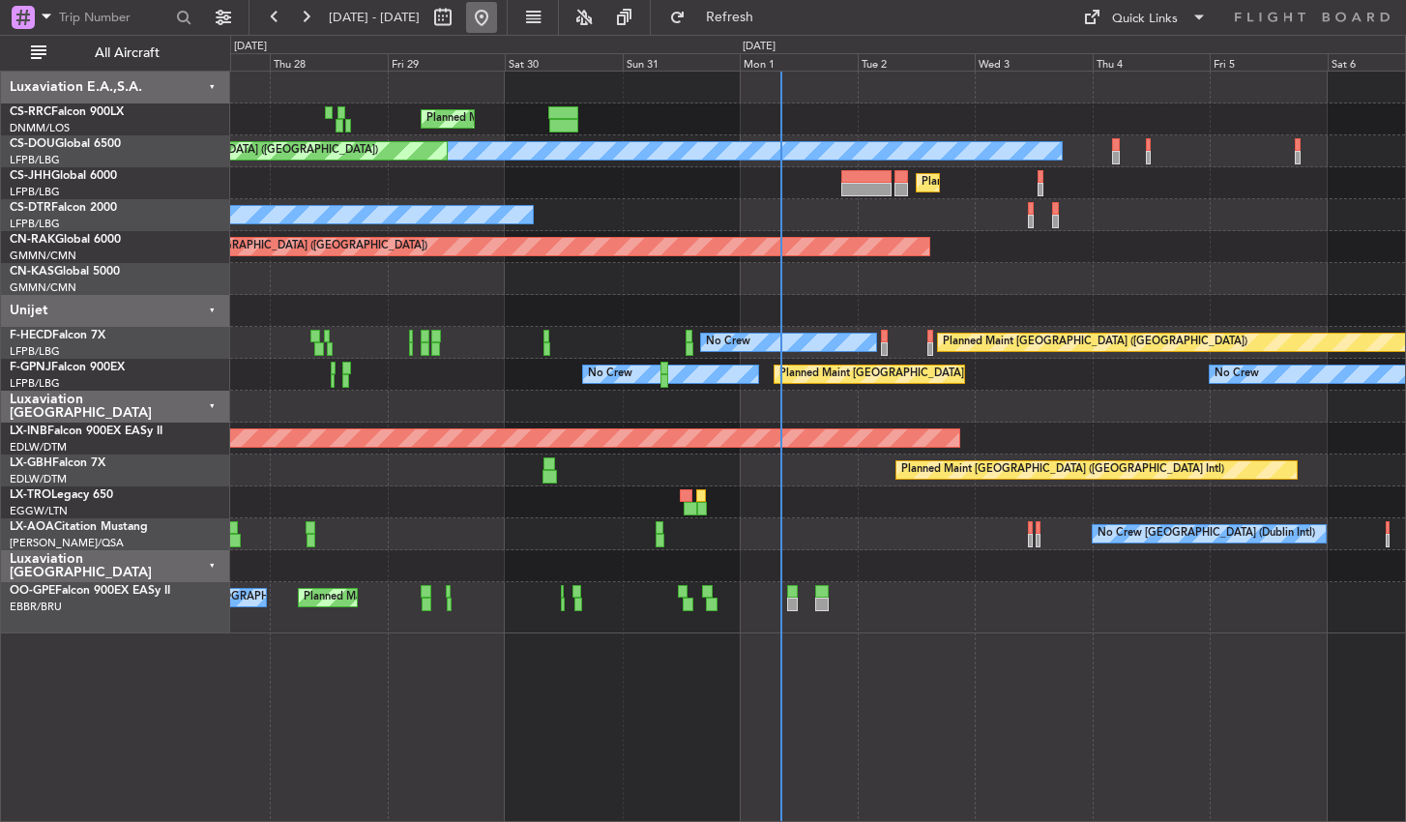
click at [497, 18] on button at bounding box center [481, 17] width 31 height 31
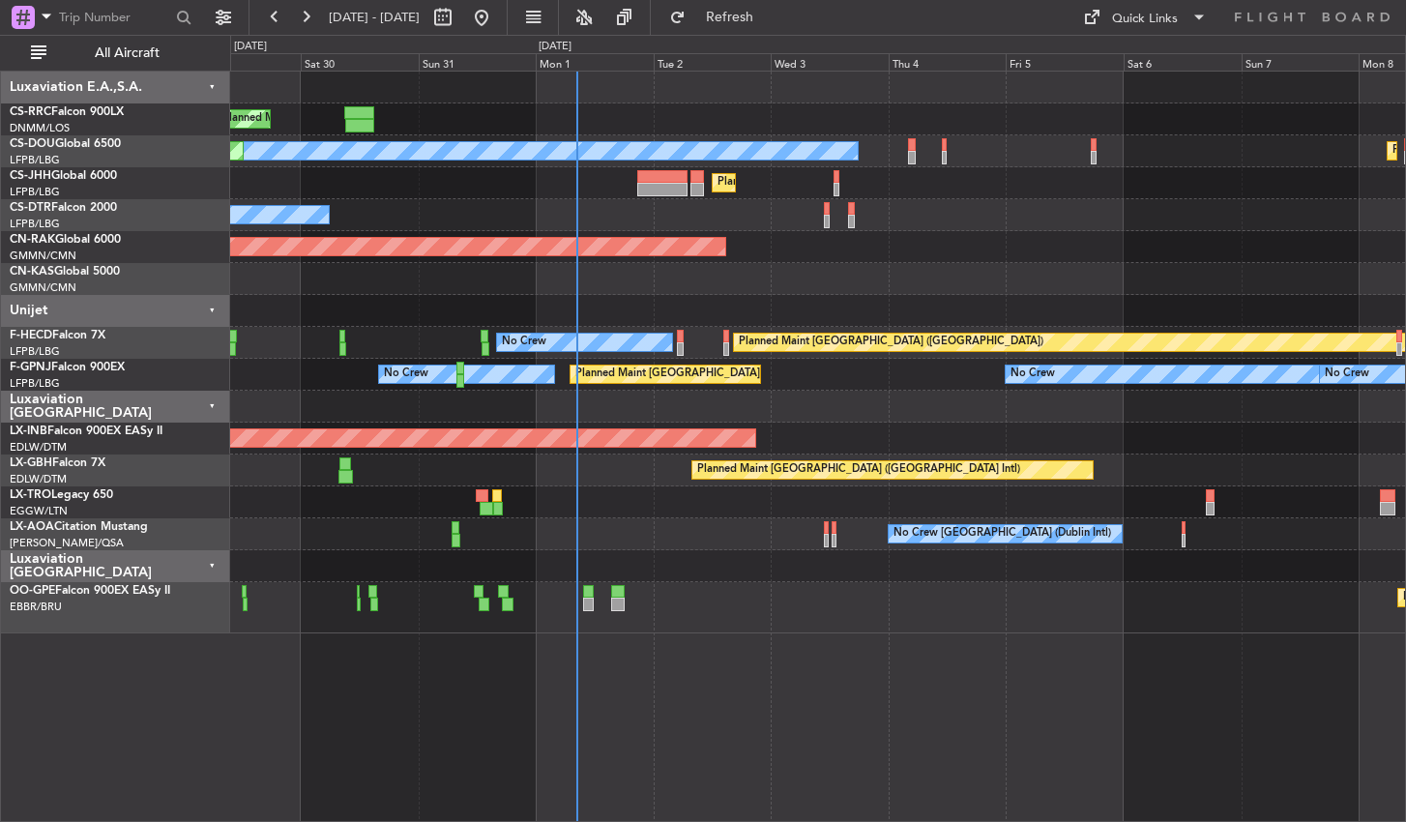
click at [787, 694] on div "Planned Maint [GEOGRAPHIC_DATA] ([GEOGRAPHIC_DATA]) Planned Maint [GEOGRAPHIC_D…" at bounding box center [818, 446] width 1176 height 751
click at [497, 14] on button at bounding box center [481, 17] width 31 height 31
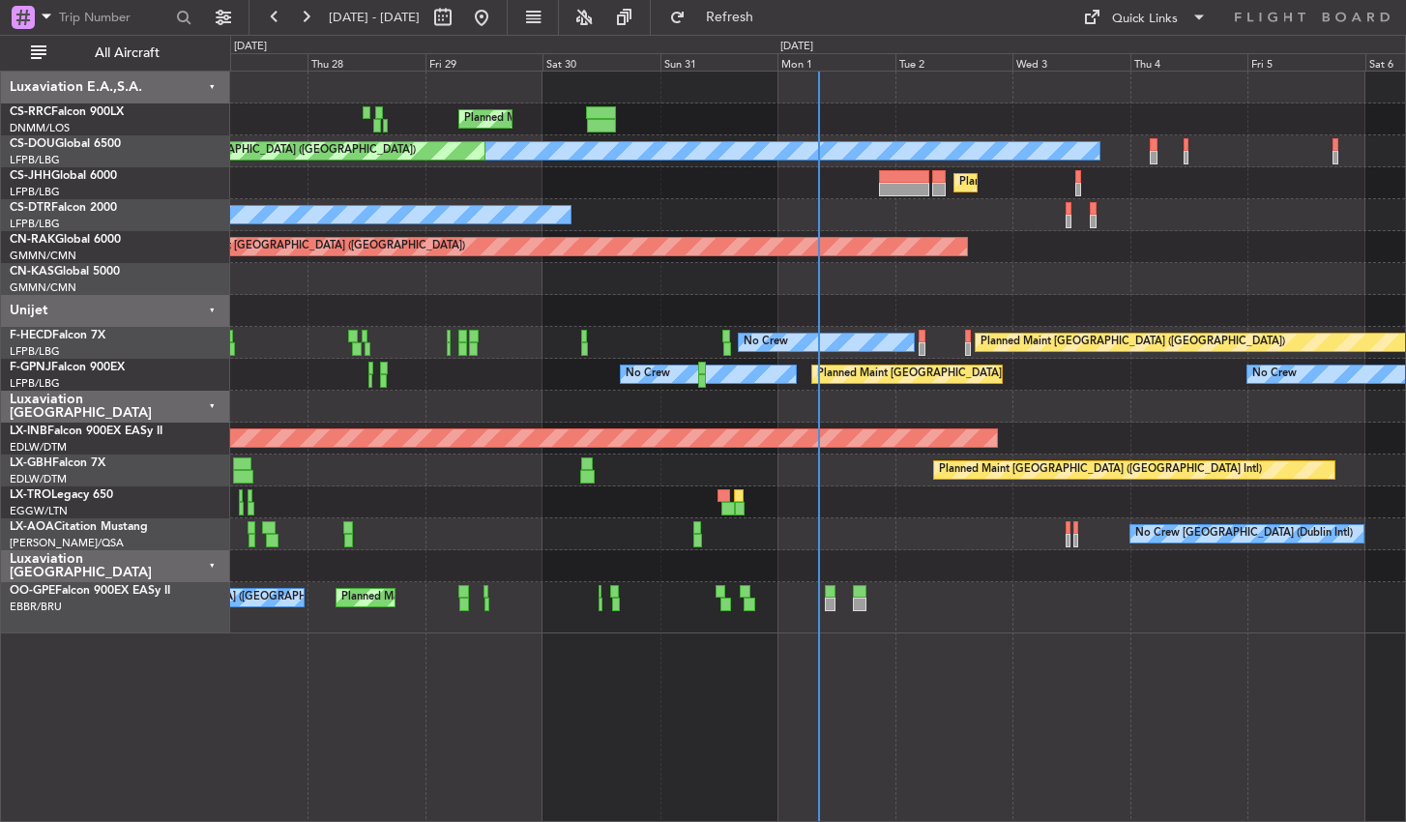
click at [953, 740] on div "Planned Maint [GEOGRAPHIC_DATA] ([GEOGRAPHIC_DATA]) Planned Maint [GEOGRAPHIC_D…" at bounding box center [818, 446] width 1176 height 751
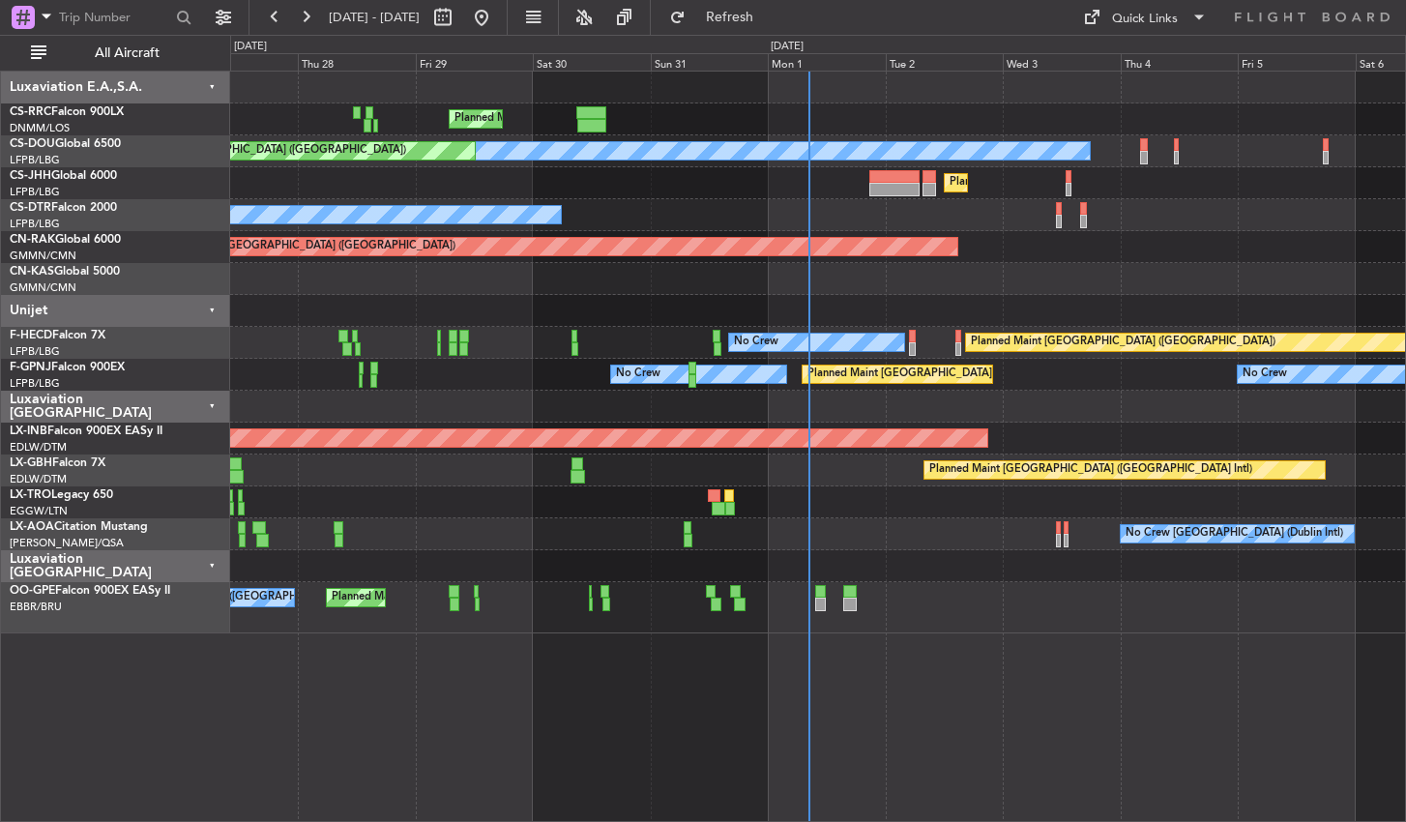
click at [942, 728] on div "Planned Maint [GEOGRAPHIC_DATA] ([GEOGRAPHIC_DATA]) Planned Maint [GEOGRAPHIC_D…" at bounding box center [818, 446] width 1176 height 751
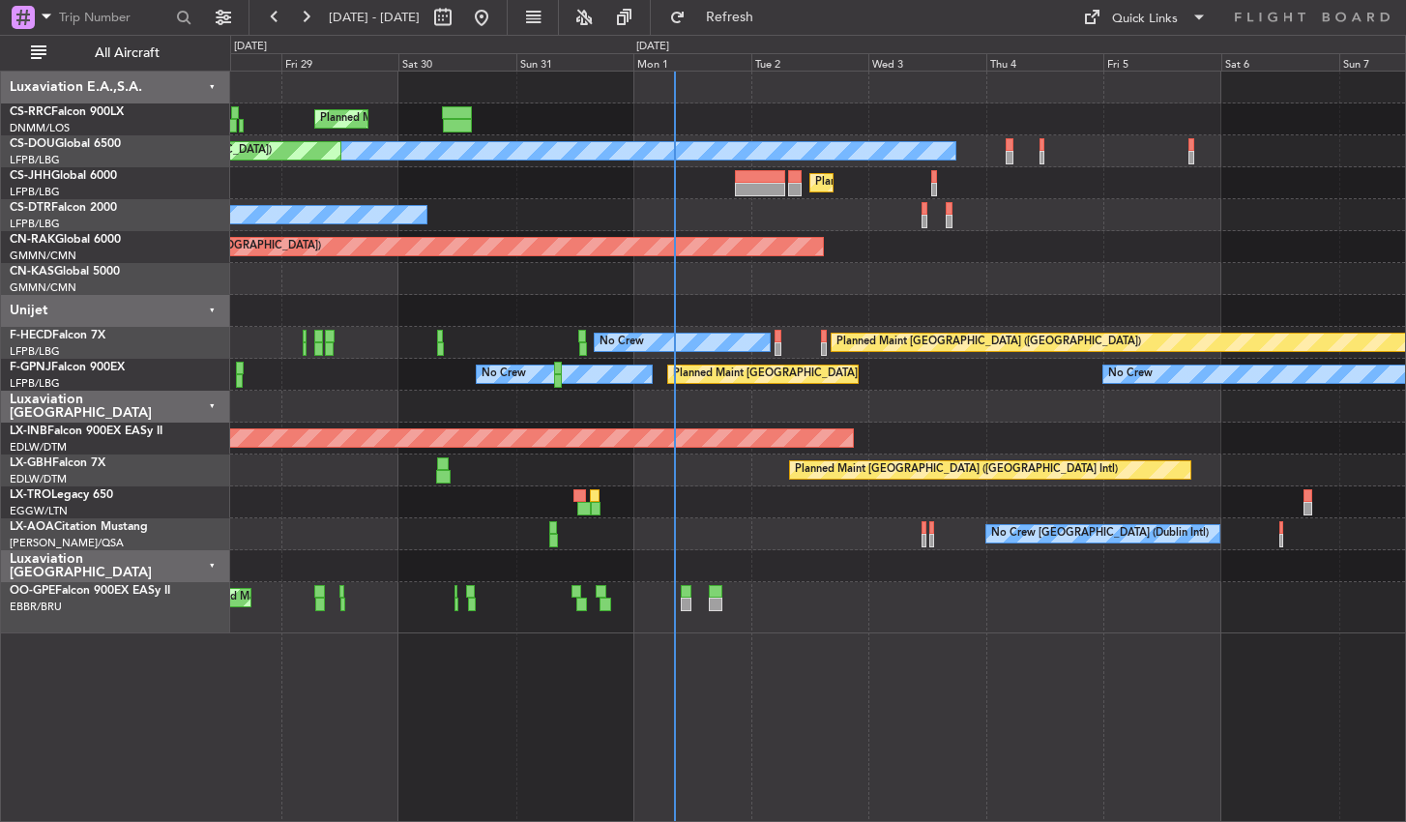
click at [803, 729] on div "Planned Maint [GEOGRAPHIC_DATA] ([GEOGRAPHIC_DATA]) Planned Maint [GEOGRAPHIC_D…" at bounding box center [818, 446] width 1176 height 751
click at [497, 16] on button at bounding box center [481, 17] width 31 height 31
